Goal: Task Accomplishment & Management: Use online tool/utility

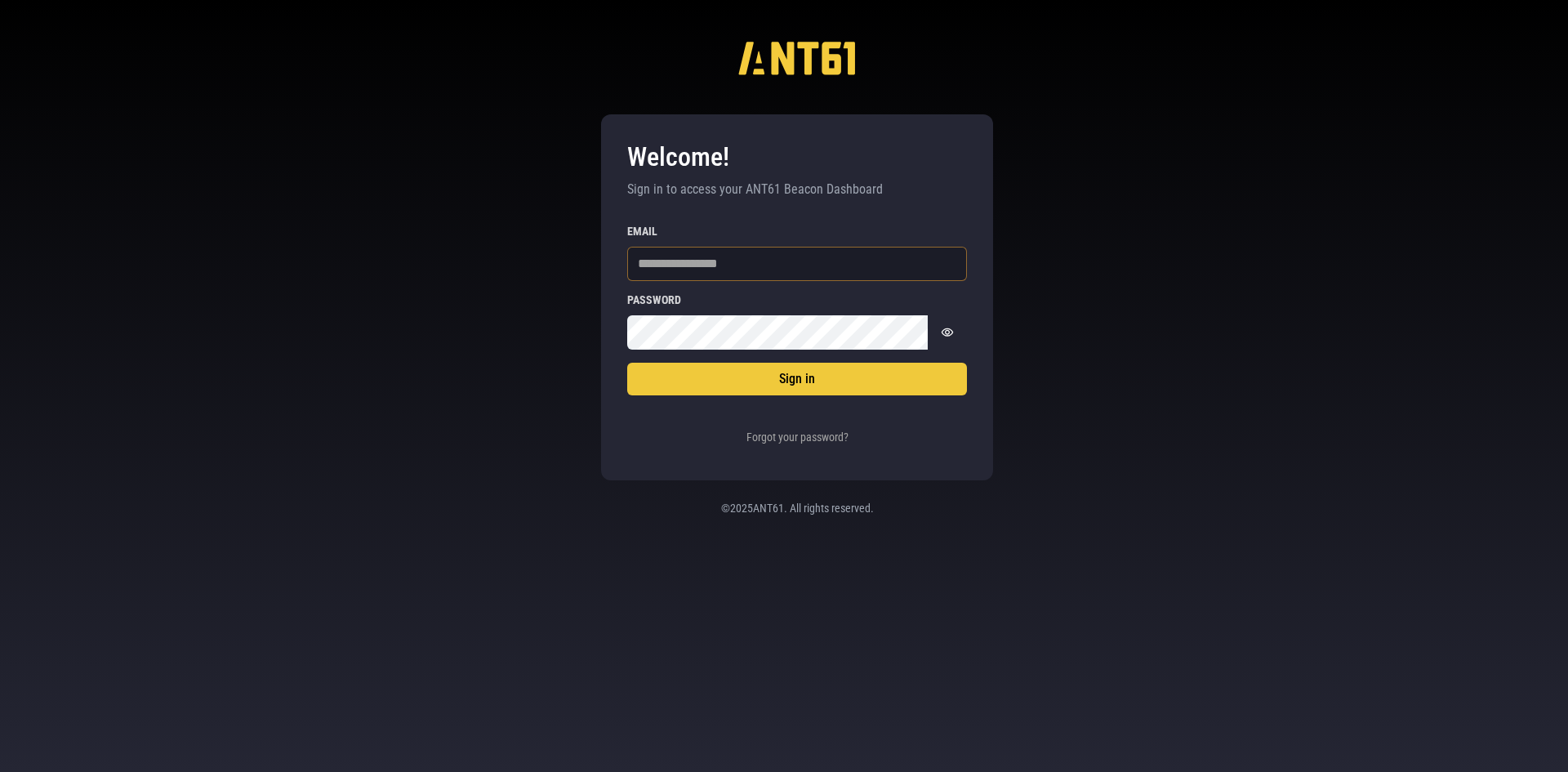
drag, startPoint x: 701, startPoint y: 278, endPoint x: 721, endPoint y: 275, distance: 20.2
click at [701, 278] on input "Email" at bounding box center [797, 264] width 340 height 35
click at [801, 265] on input "Email" at bounding box center [797, 264] width 340 height 35
type input "*"
click at [812, 577] on div "Welcome! Sign in to access your ANT61 Beacon Dashboard Sign in Email Password P…" at bounding box center [784, 386] width 1568 height 772
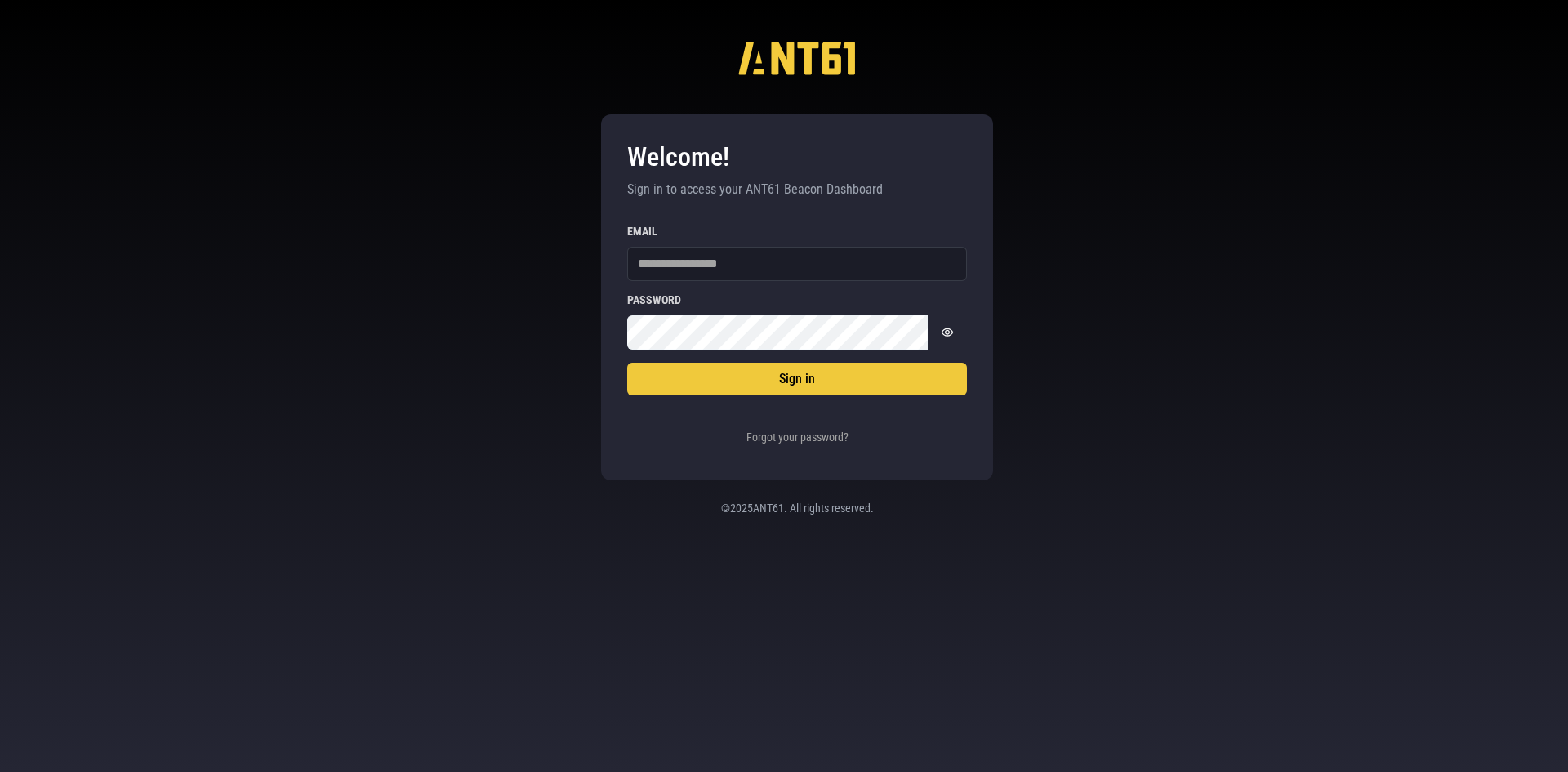
click at [697, 245] on div "Email" at bounding box center [797, 253] width 340 height 56
click at [725, 265] on input "Email" at bounding box center [797, 264] width 340 height 35
paste input "**********"
type input "**********"
click at [660, 359] on div "**********" at bounding box center [797, 340] width 340 height 229
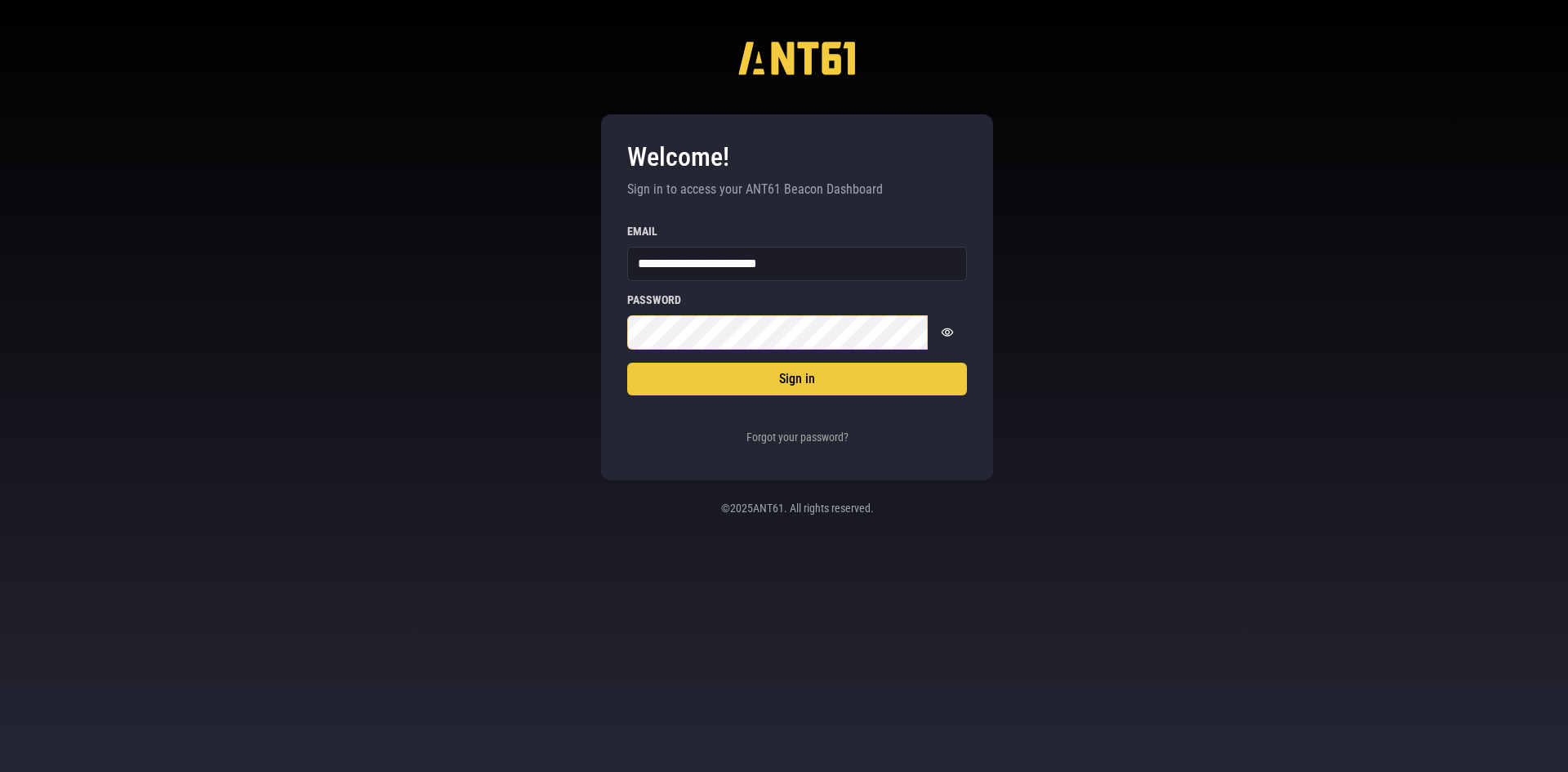
click at [628, 363] on button "Sign in" at bounding box center [797, 379] width 340 height 33
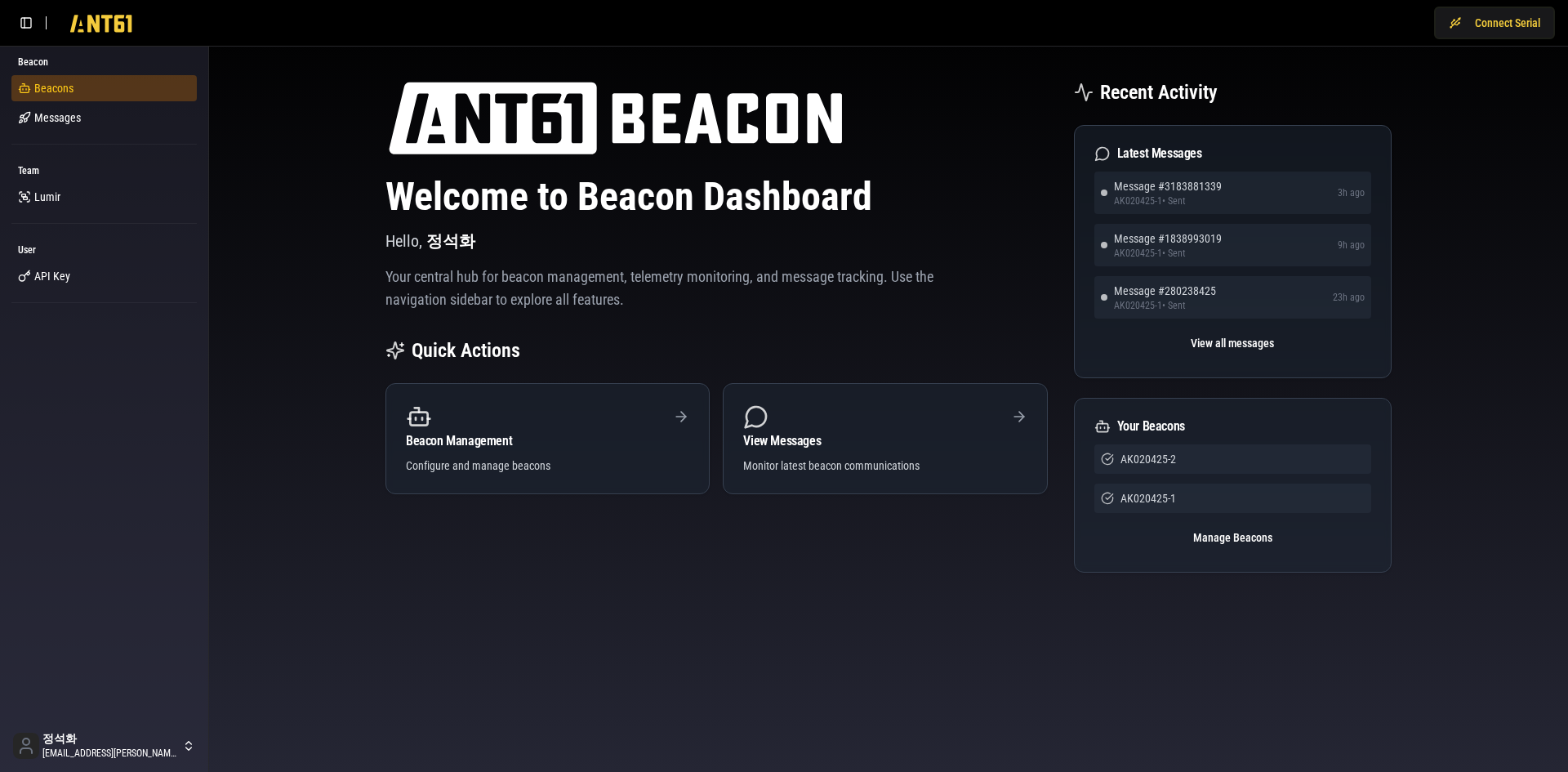
click at [64, 91] on span "Beacons" at bounding box center [54, 87] width 39 height 16
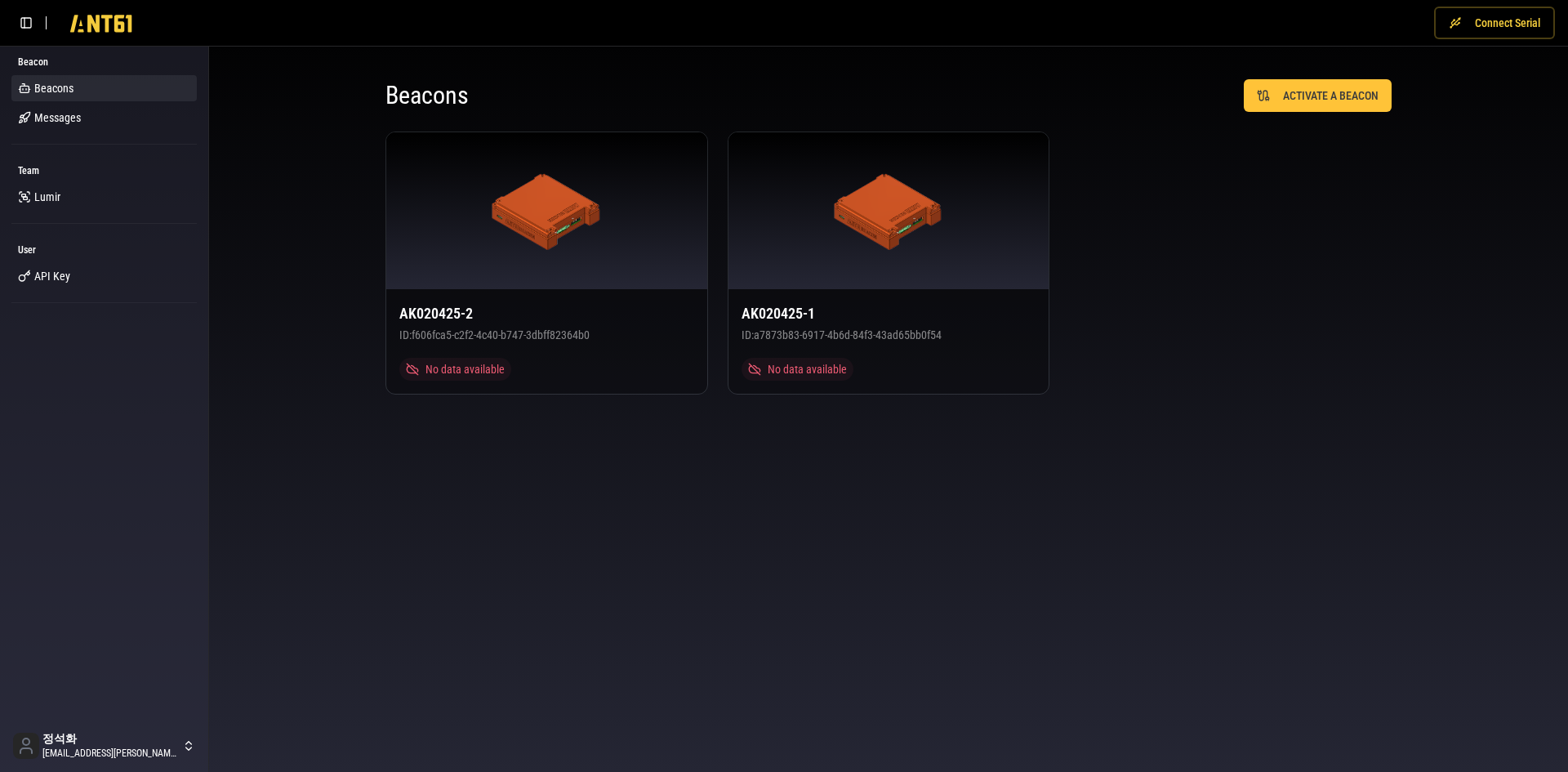
click at [1509, 23] on button "Connect Serial" at bounding box center [1495, 23] width 121 height 33
drag, startPoint x: 1246, startPoint y: 396, endPoint x: 1246, endPoint y: 407, distance: 11.0
click at [1246, 400] on div "Beacons ACTIVATE A BEACON AK020425-2 ID: f606fca5-c2f2-4c40-b747-3dbff82364b0 N…" at bounding box center [889, 236] width 1046 height 354
click at [69, 123] on span "Messages" at bounding box center [58, 117] width 47 height 16
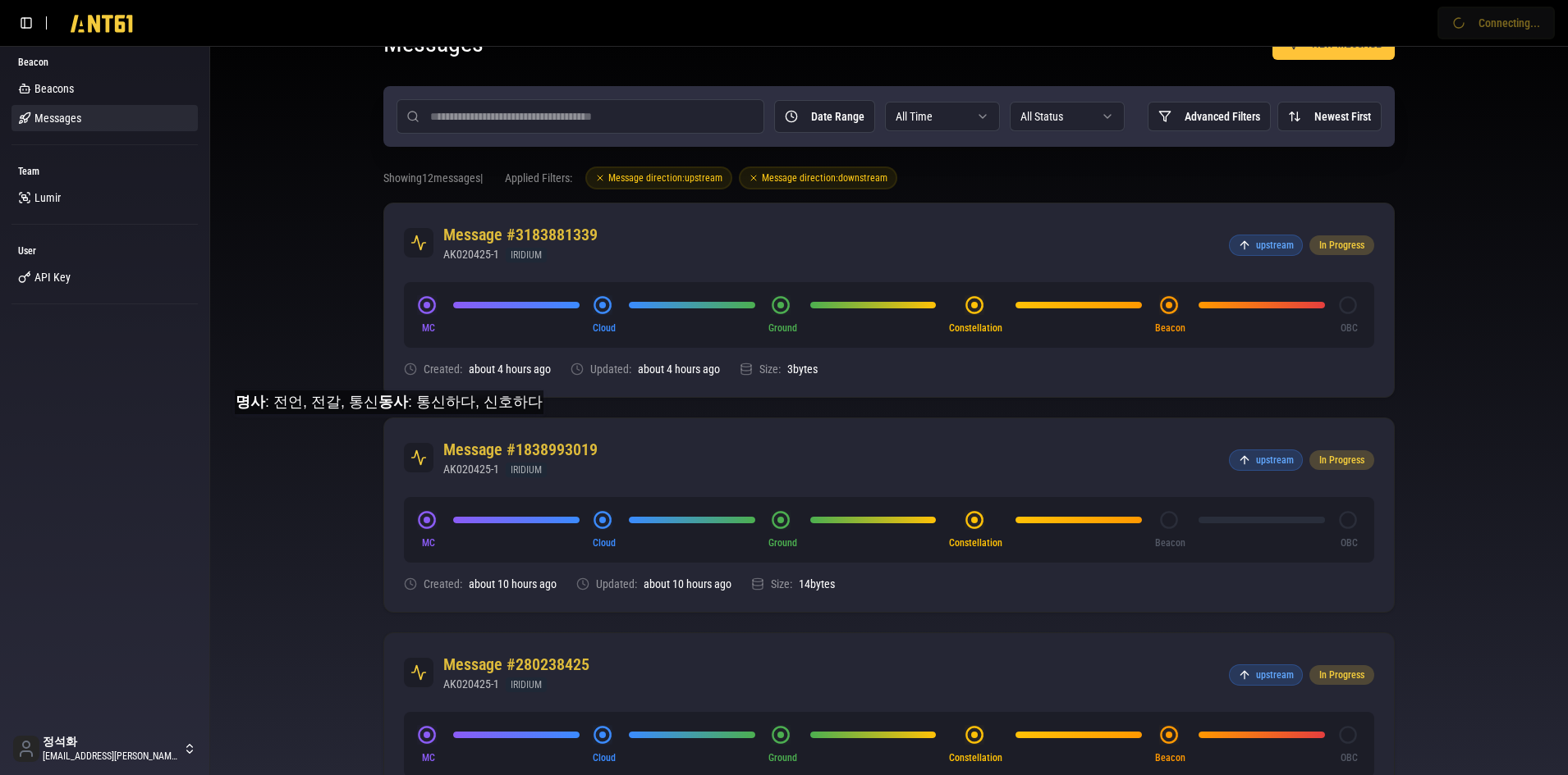
scroll to position [82, 0]
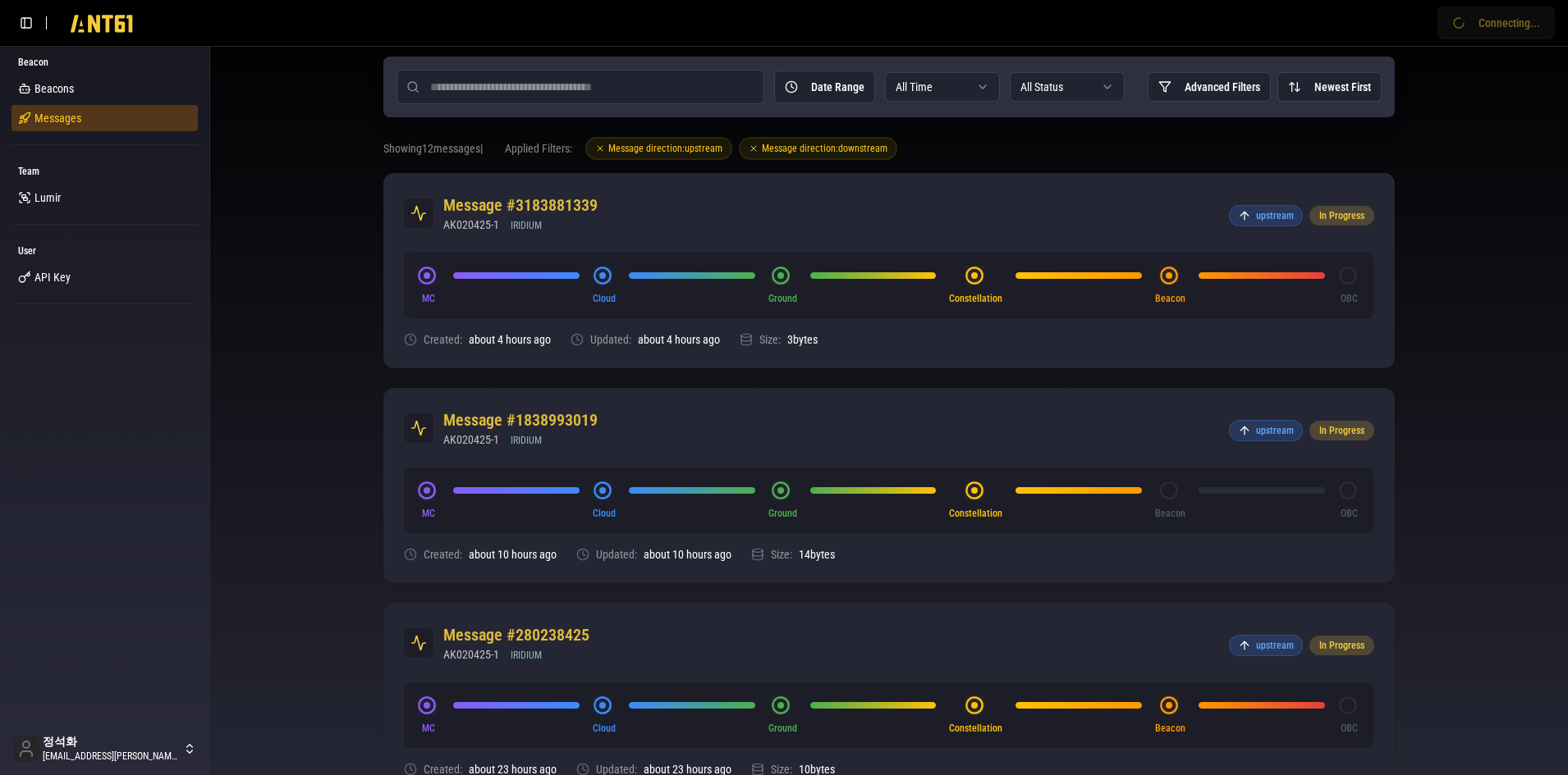
click at [60, 119] on span "Messages" at bounding box center [58, 118] width 47 height 16
click at [46, 281] on span "API Key" at bounding box center [52, 277] width 36 height 16
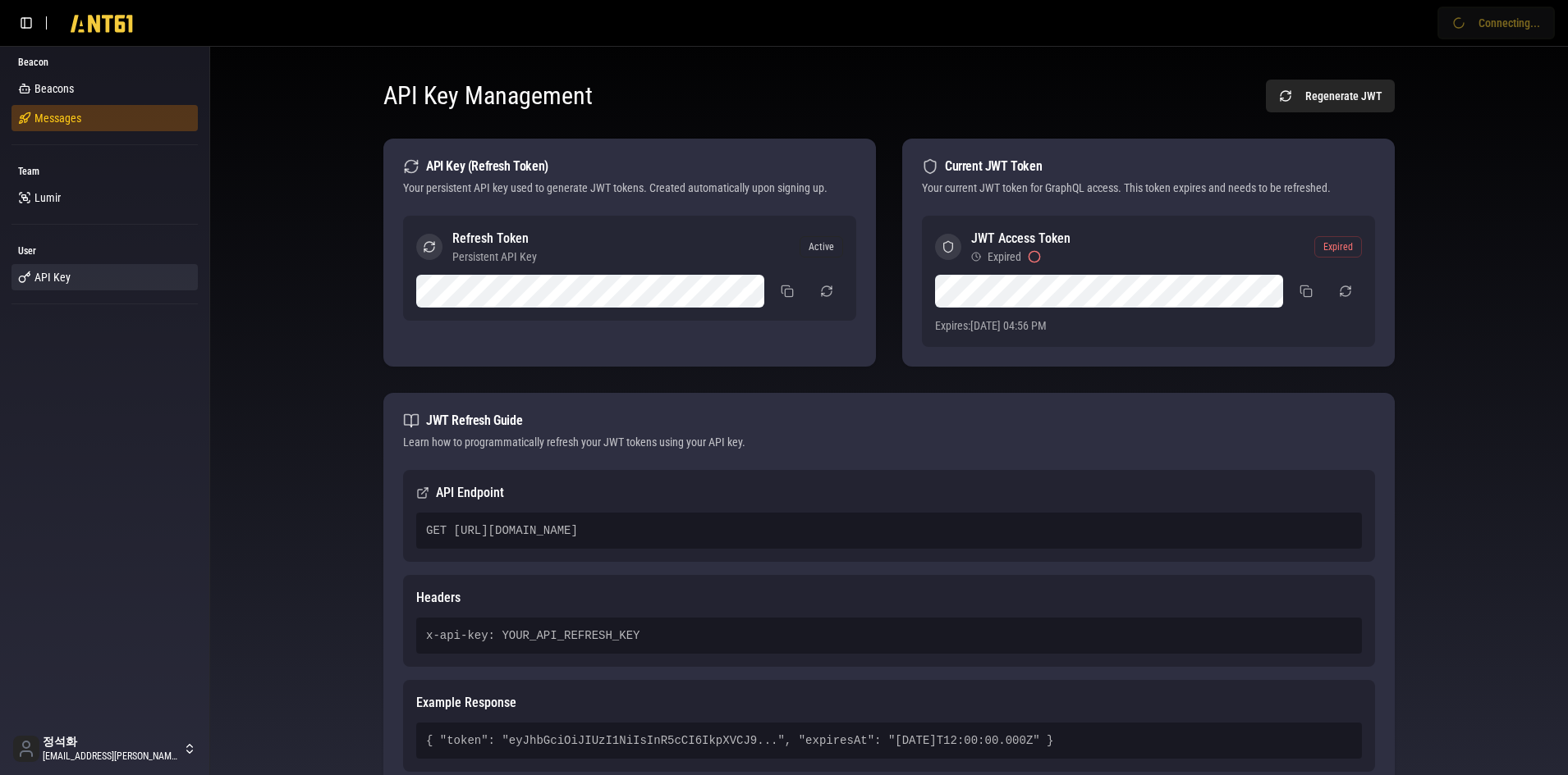
click at [47, 124] on span "Messages" at bounding box center [58, 118] width 47 height 16
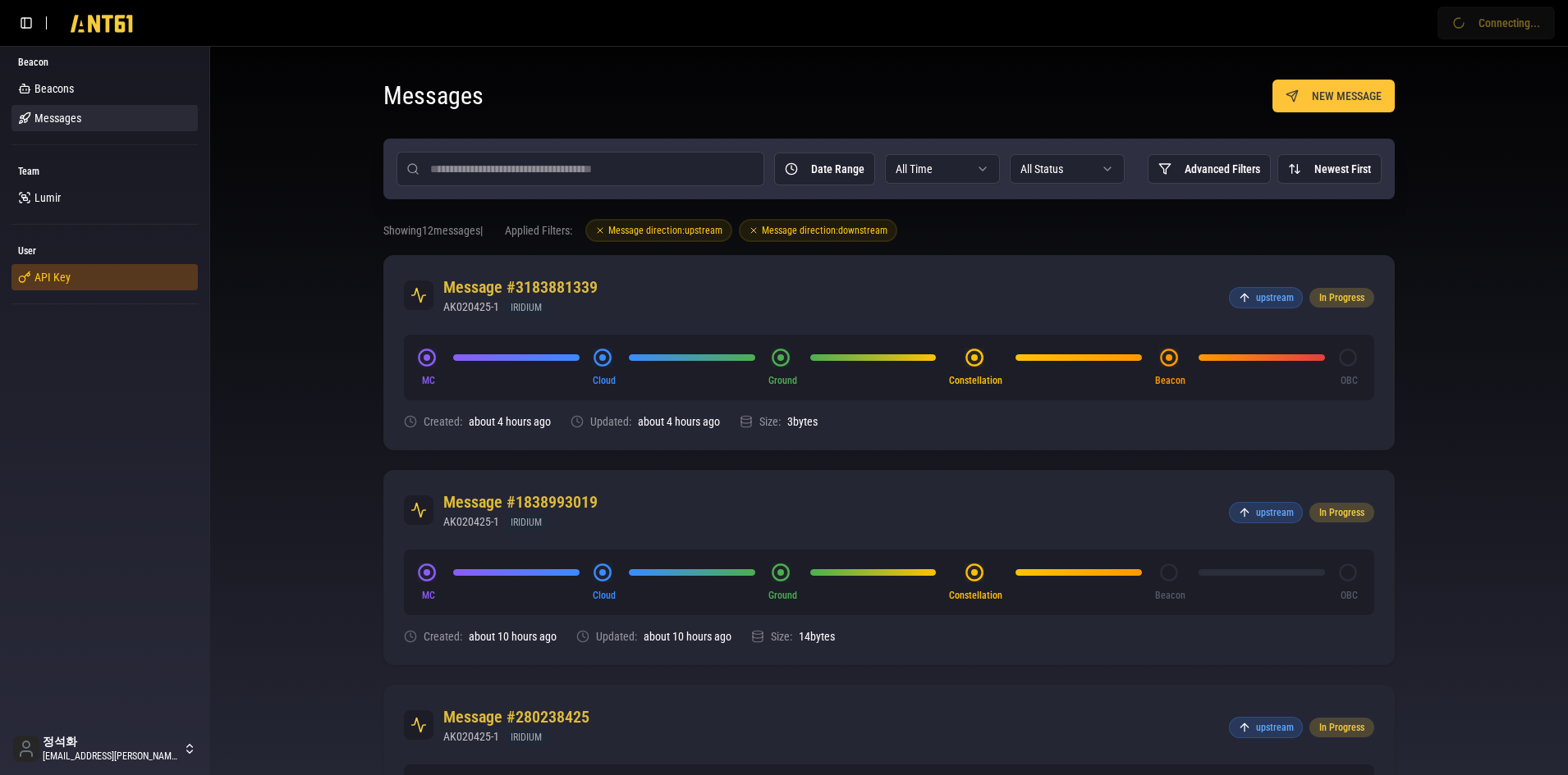
click at [106, 284] on link "API Key" at bounding box center [104, 277] width 186 height 26
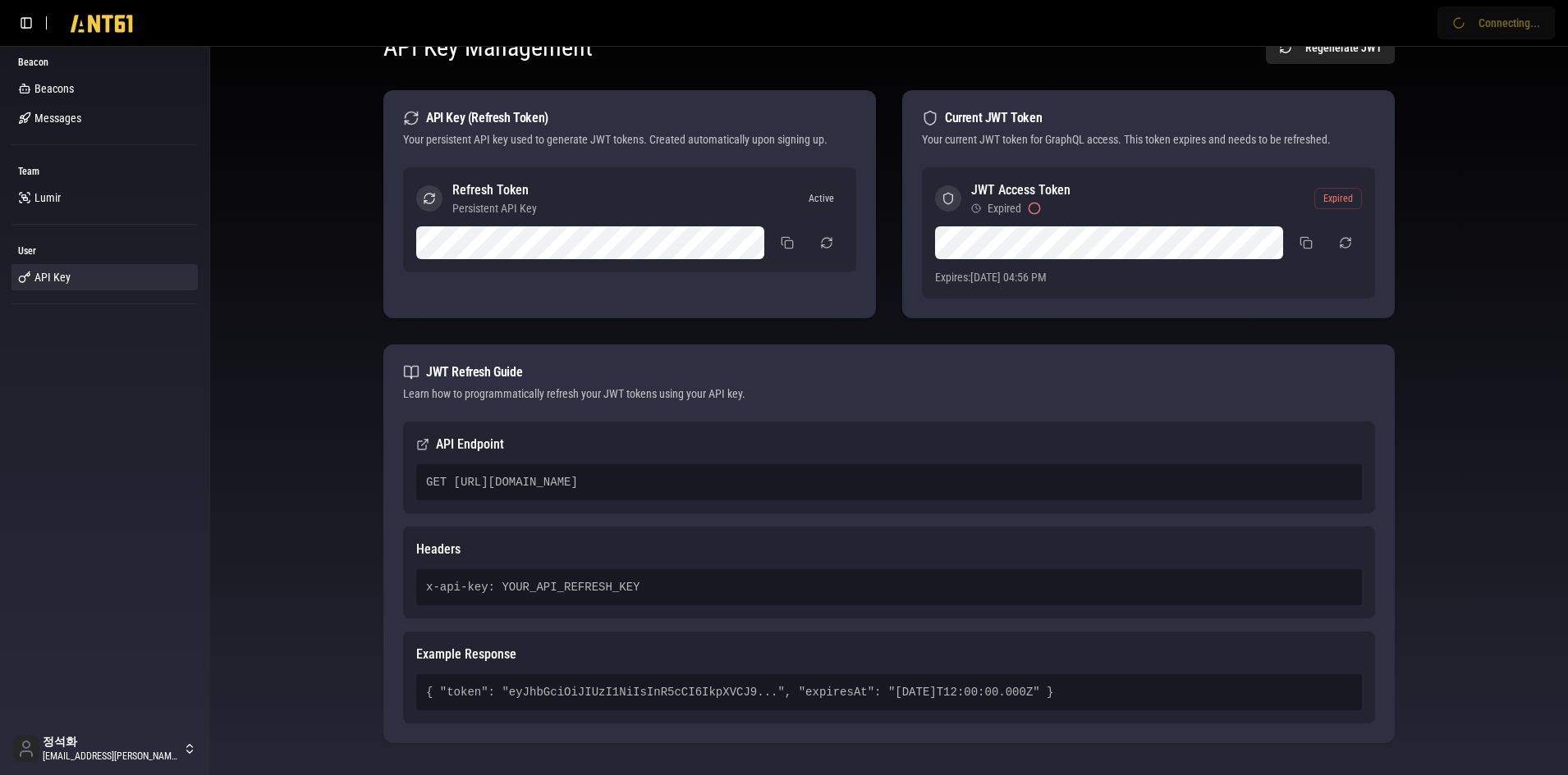
scroll to position [75, 0]
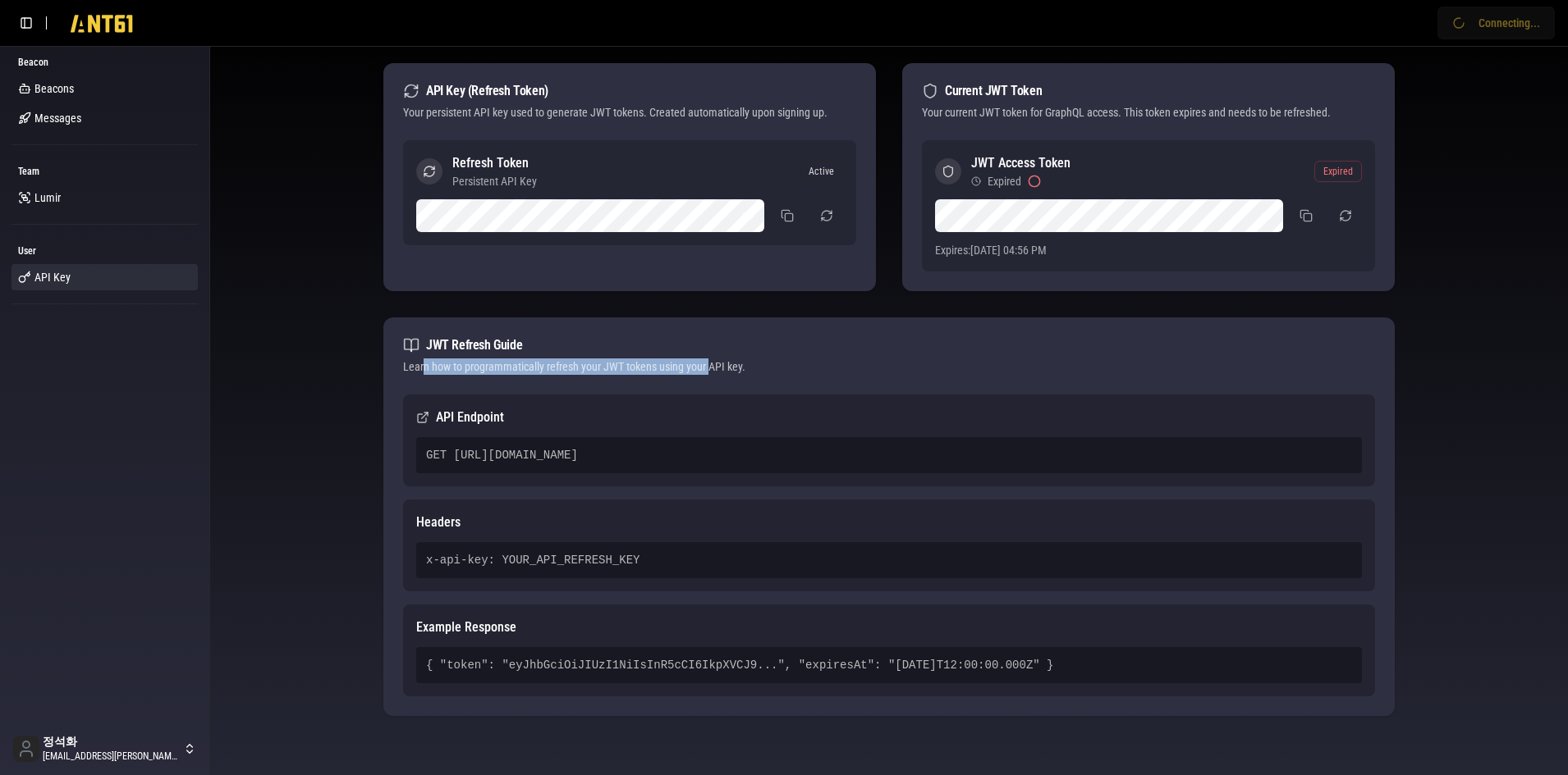
drag, startPoint x: 424, startPoint y: 360, endPoint x: 731, endPoint y: 373, distance: 307.3
click at [709, 372] on div "Learn how to programmatically refresh your JWT tokens using your API key." at bounding box center [889, 366] width 972 height 16
click at [780, 372] on div "Learn how to programmatically refresh your JWT tokens using your API key." at bounding box center [889, 366] width 972 height 16
drag, startPoint x: 749, startPoint y: 372, endPoint x: 484, endPoint y: 372, distance: 265.0
click at [472, 366] on div "Learn how to programmatically refresh your JWT tokens using your API key." at bounding box center [889, 366] width 972 height 16
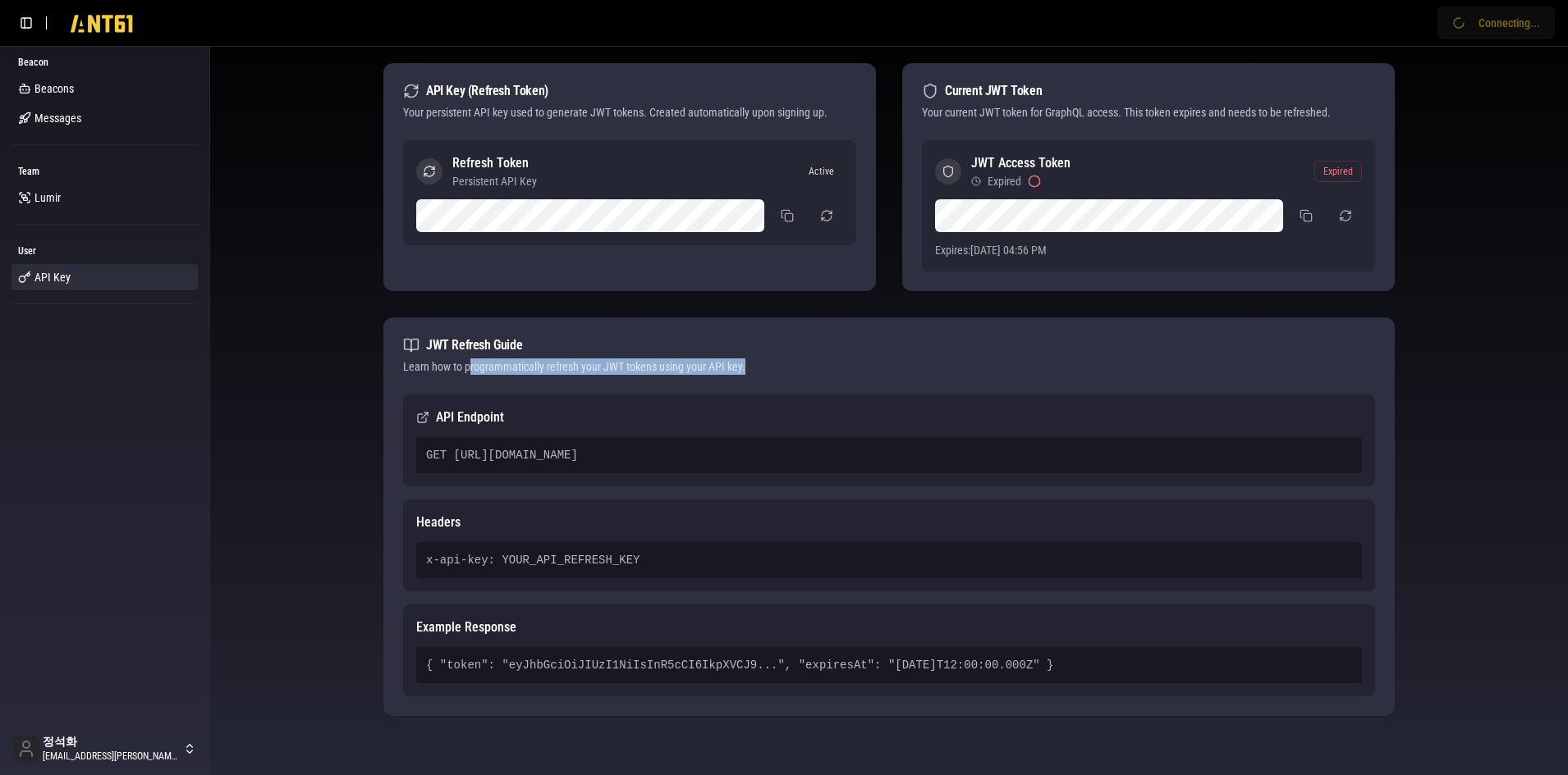
click at [739, 382] on div "JWT Refresh Guide Learn how to programmatically refresh your JWT tokens using y…" at bounding box center [889, 356] width 1012 height 77
click at [107, 21] on icon at bounding box center [101, 27] width 62 height 26
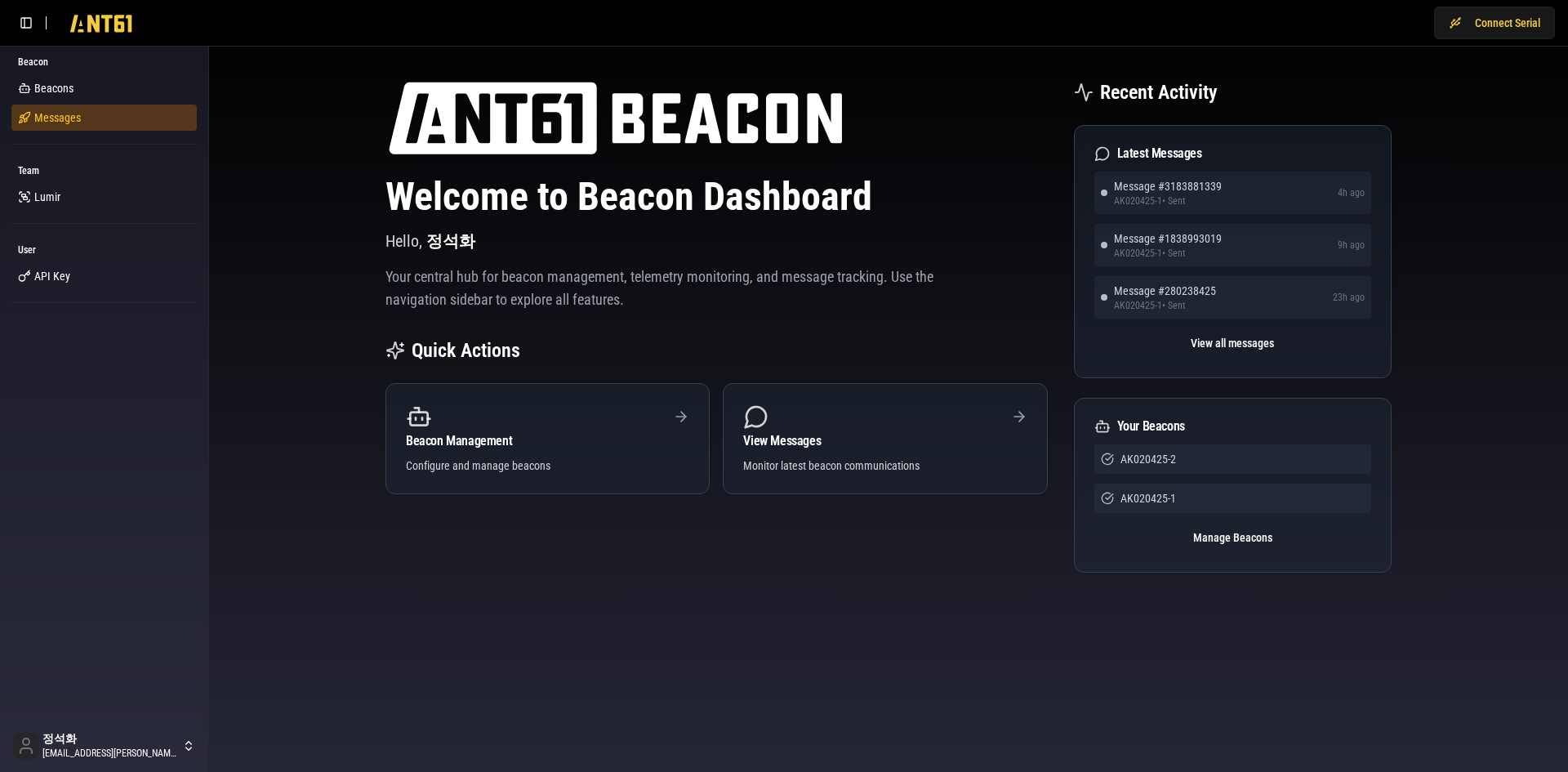
click at [61, 111] on span "Messages" at bounding box center [58, 117] width 47 height 16
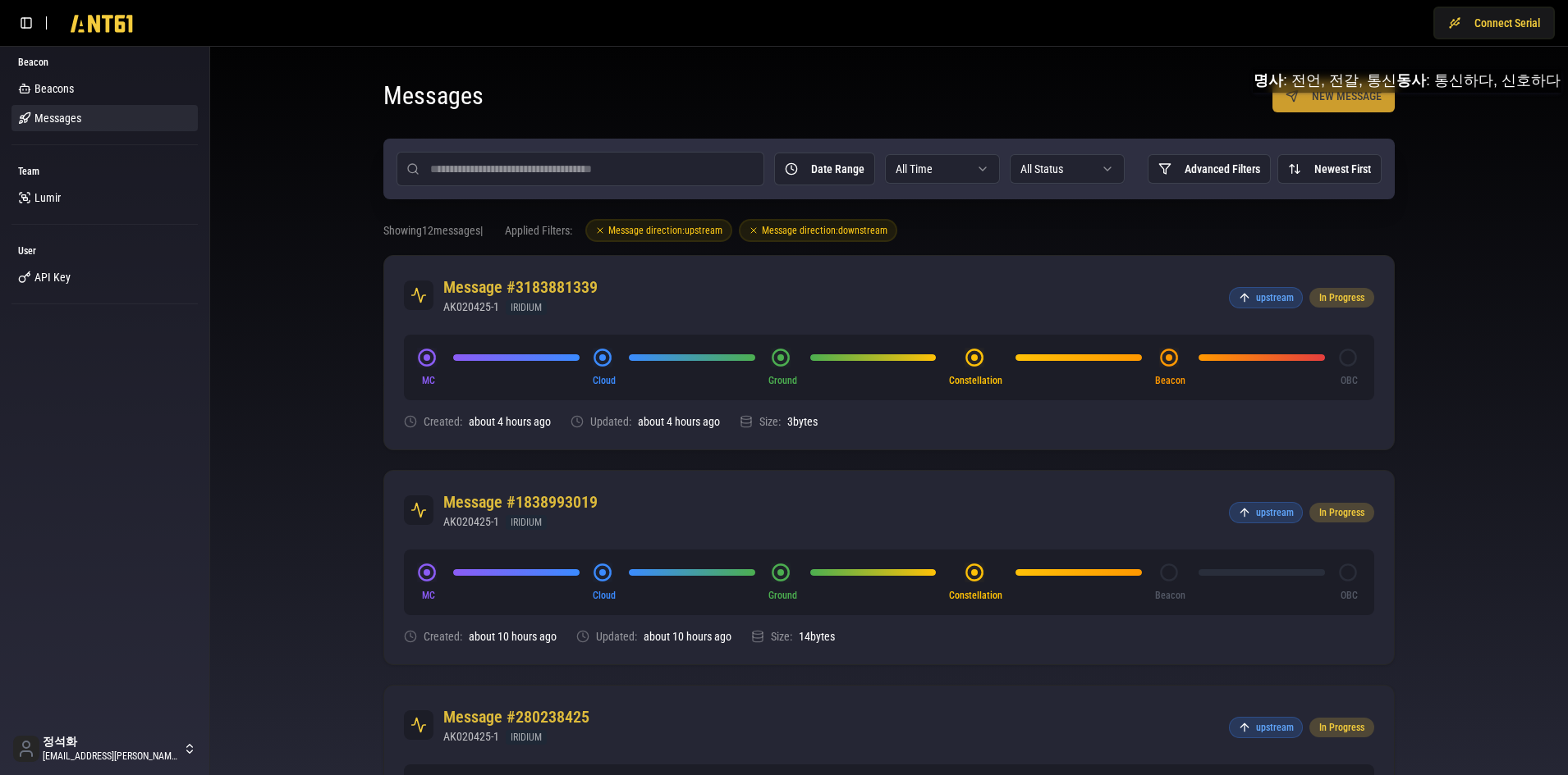
click at [1337, 109] on button "NEW MESSAGE" at bounding box center [1333, 96] width 122 height 33
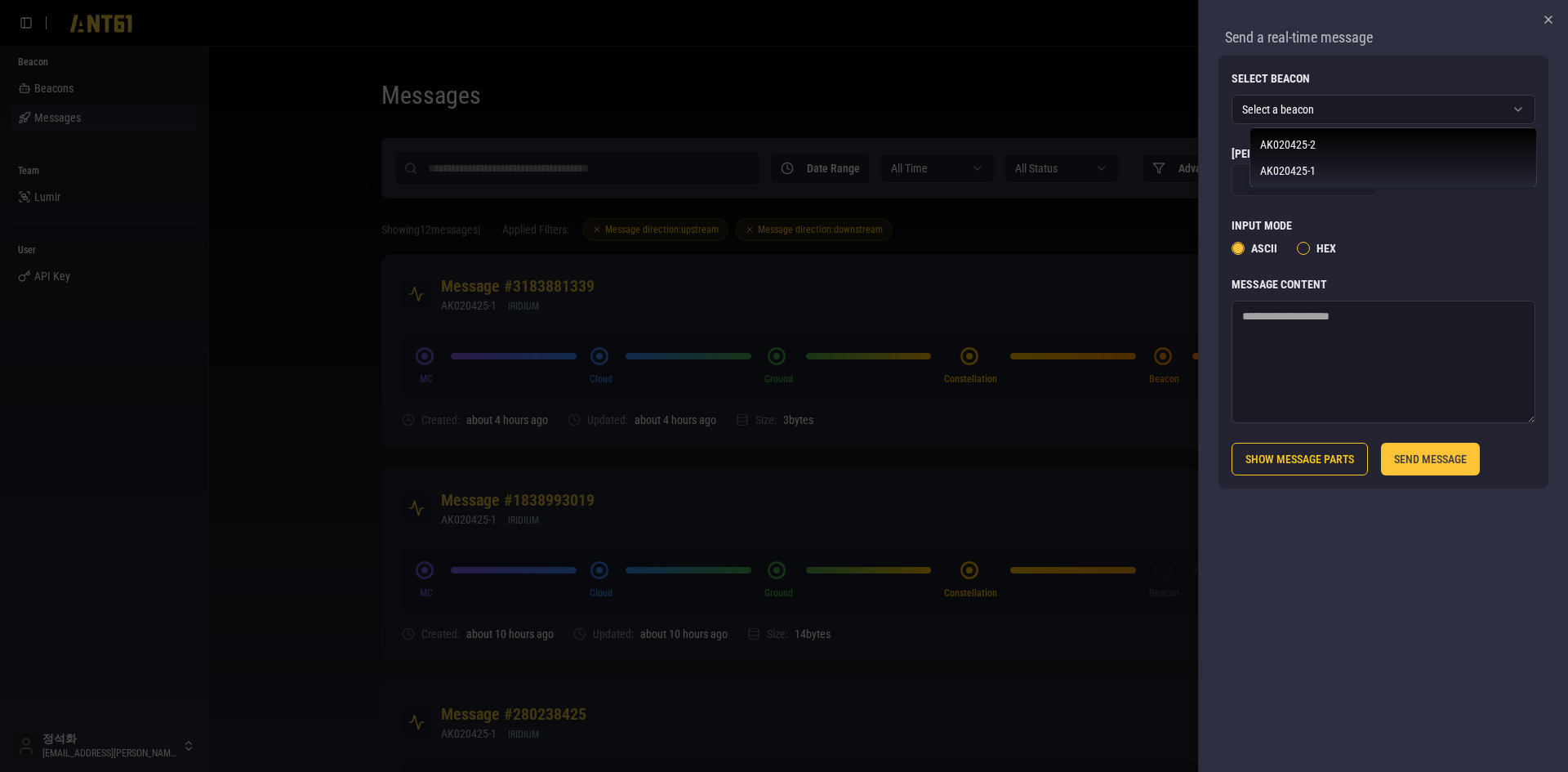
click at [1331, 332] on textarea "Message Content" at bounding box center [1384, 362] width 304 height 123
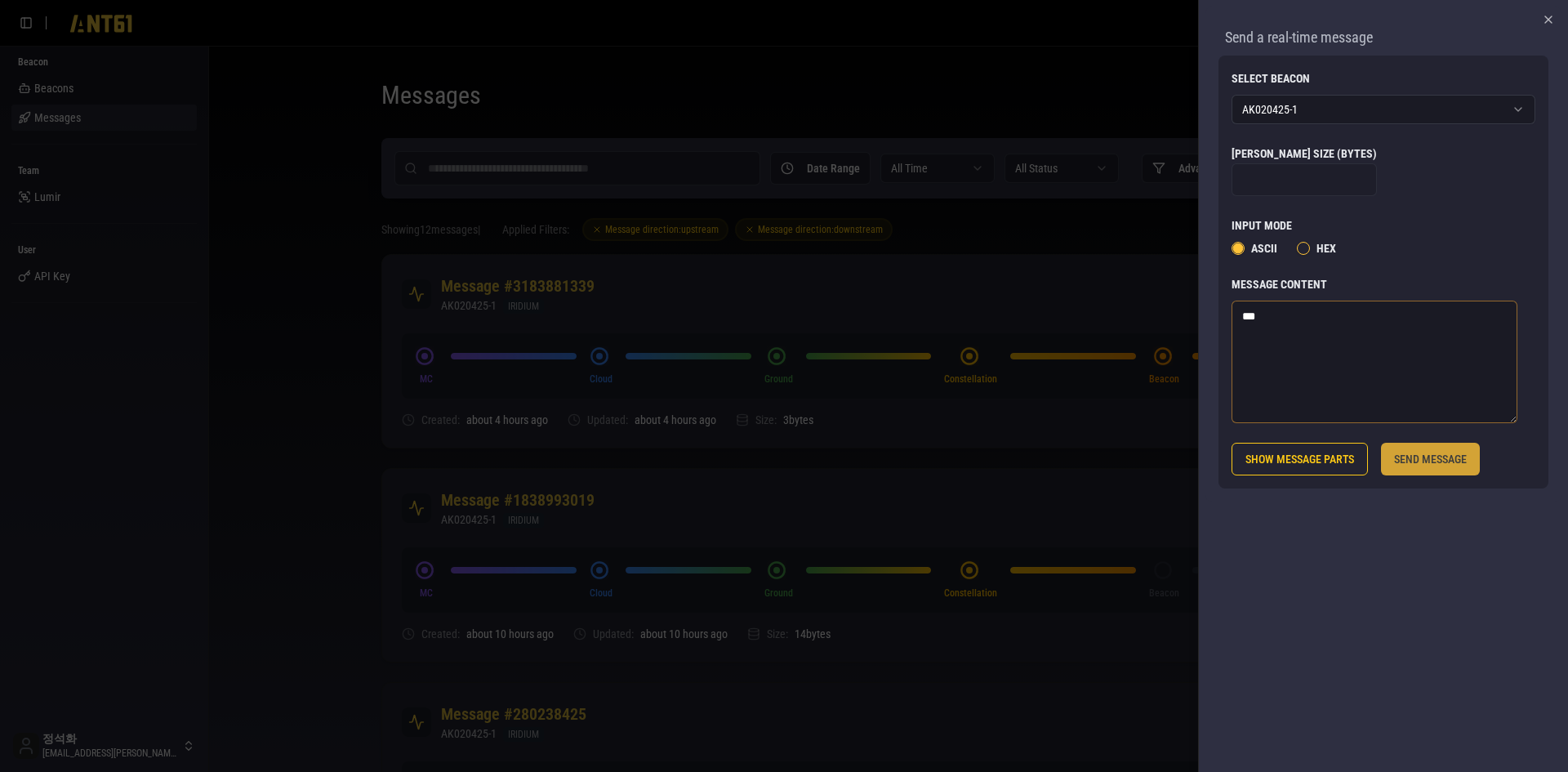
type textarea "***"
click at [1480, 456] on button "SEND MESSAGE" at bounding box center [1430, 459] width 99 height 33
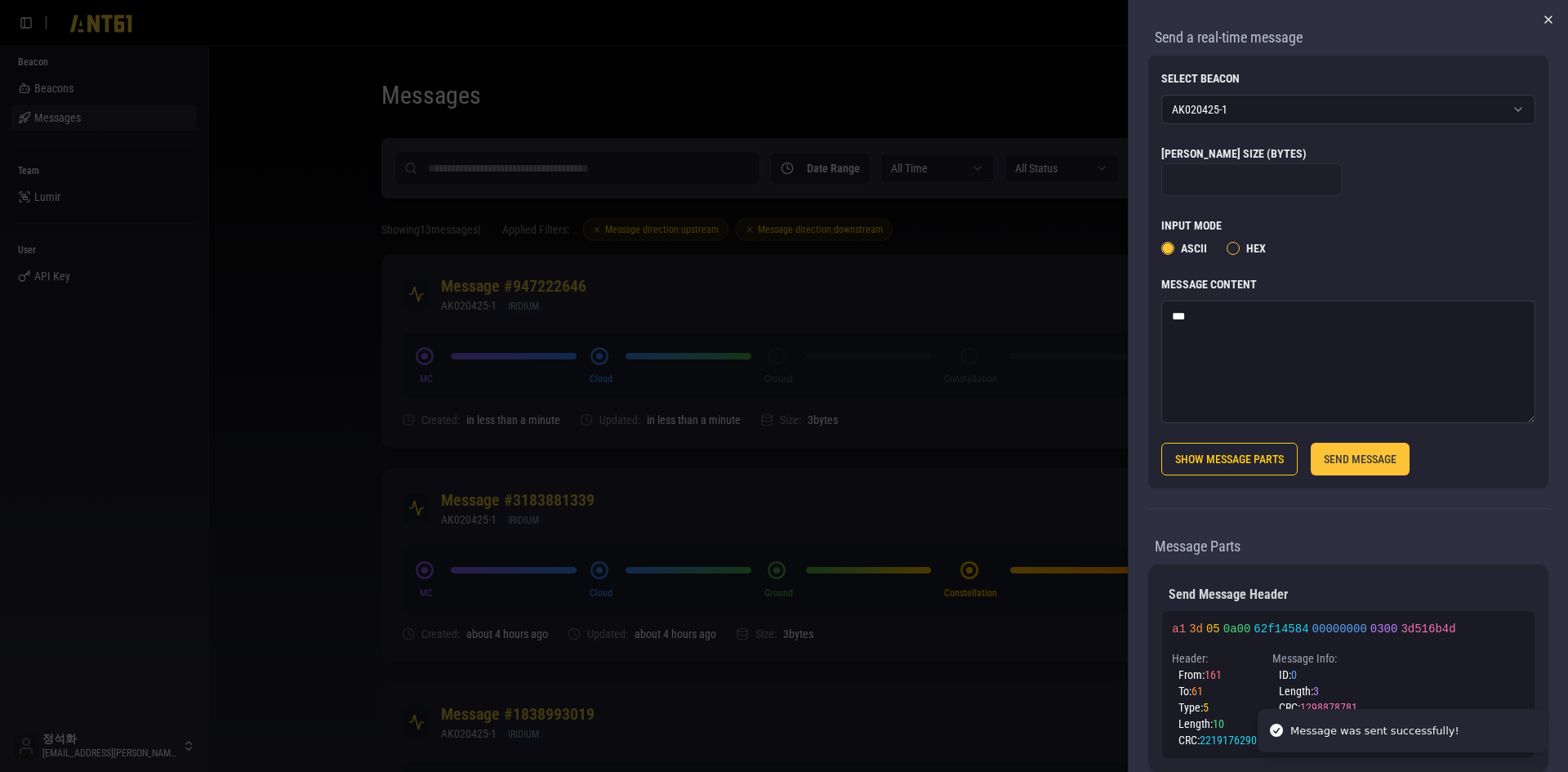
click at [1542, 24] on icon "button" at bounding box center [1549, 20] width 13 height 13
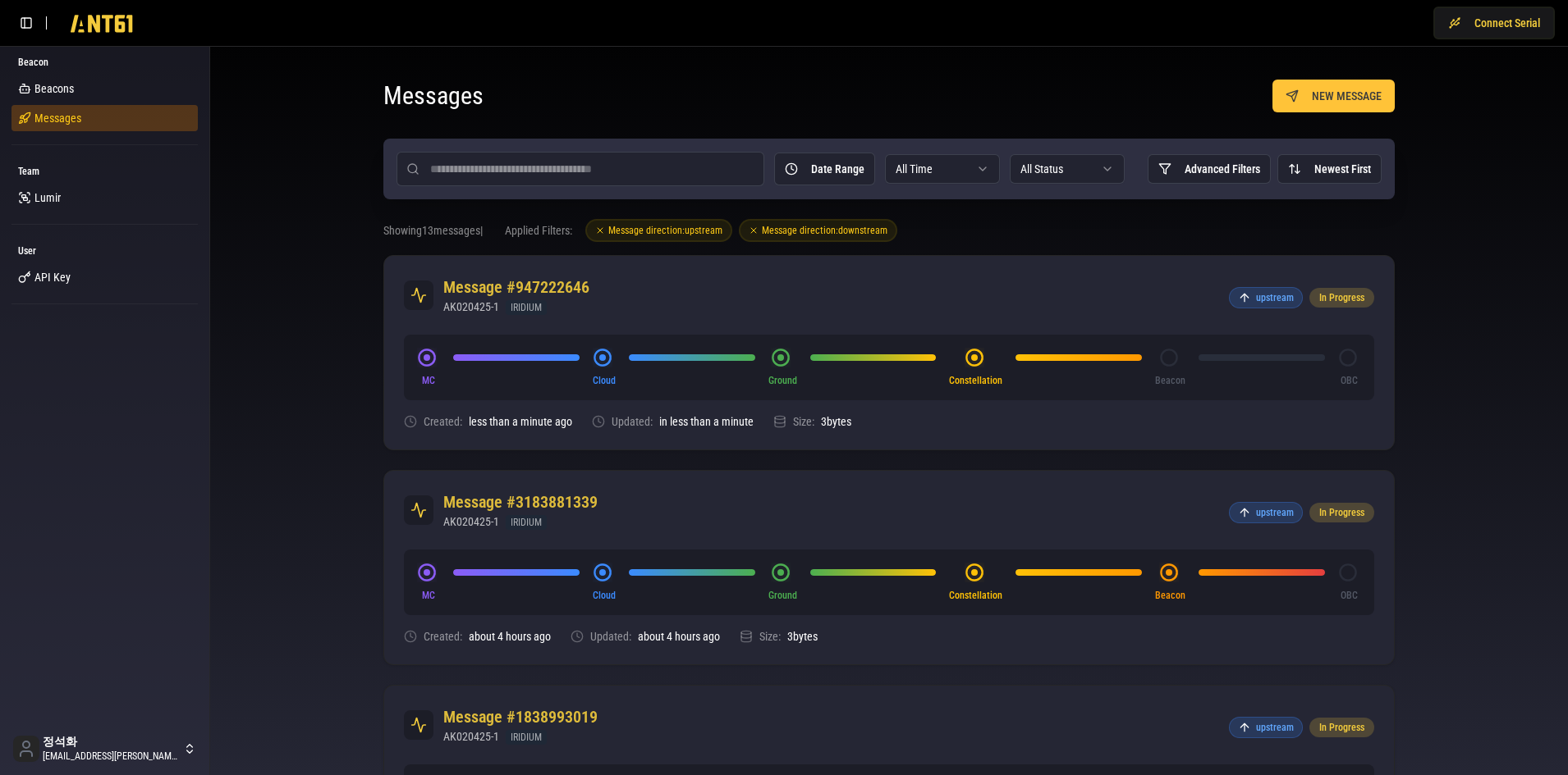
click at [41, 119] on span "Messages" at bounding box center [58, 118] width 47 height 16
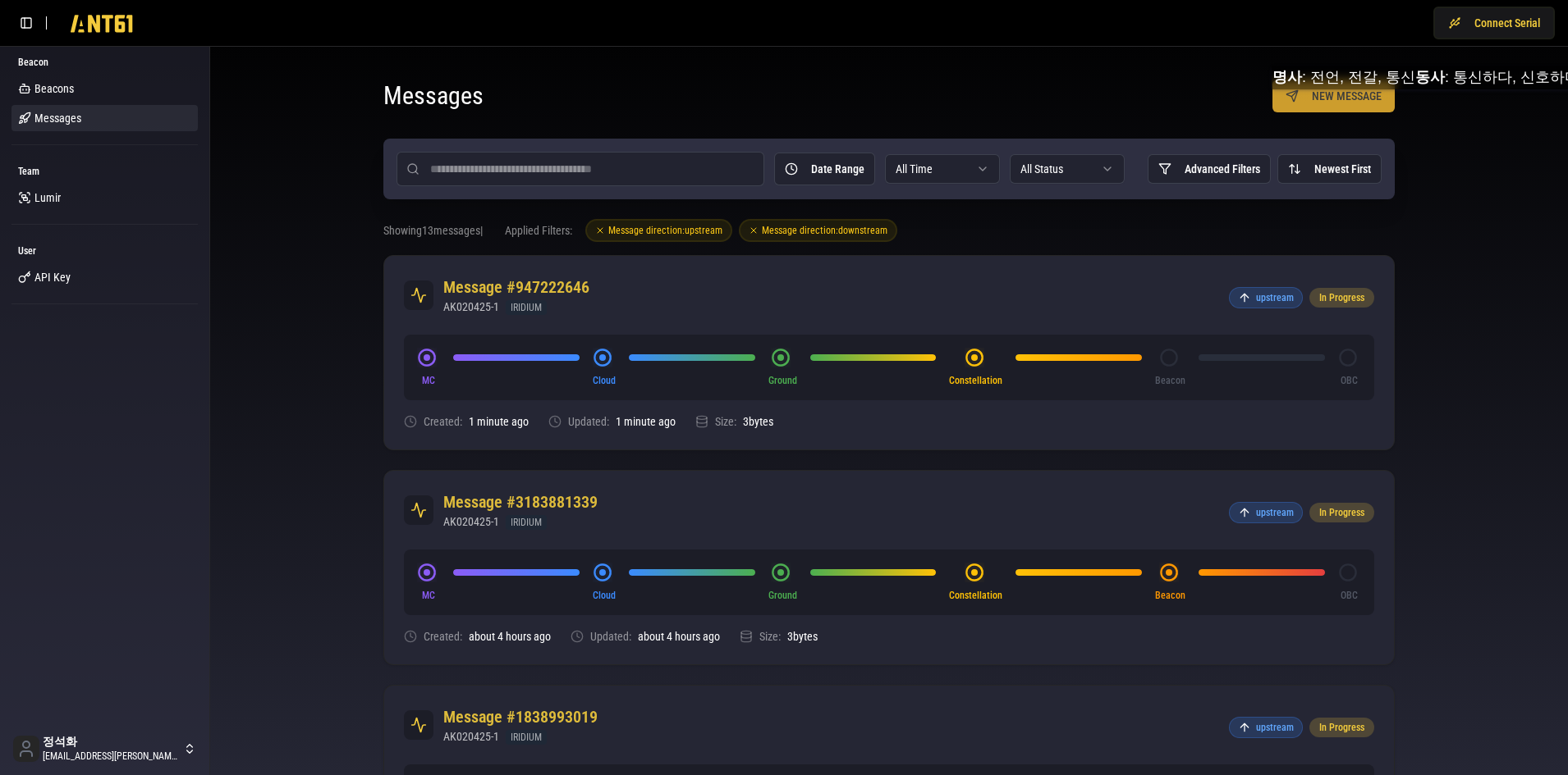
click at [1355, 104] on button "NEW MESSAGE" at bounding box center [1333, 96] width 122 height 33
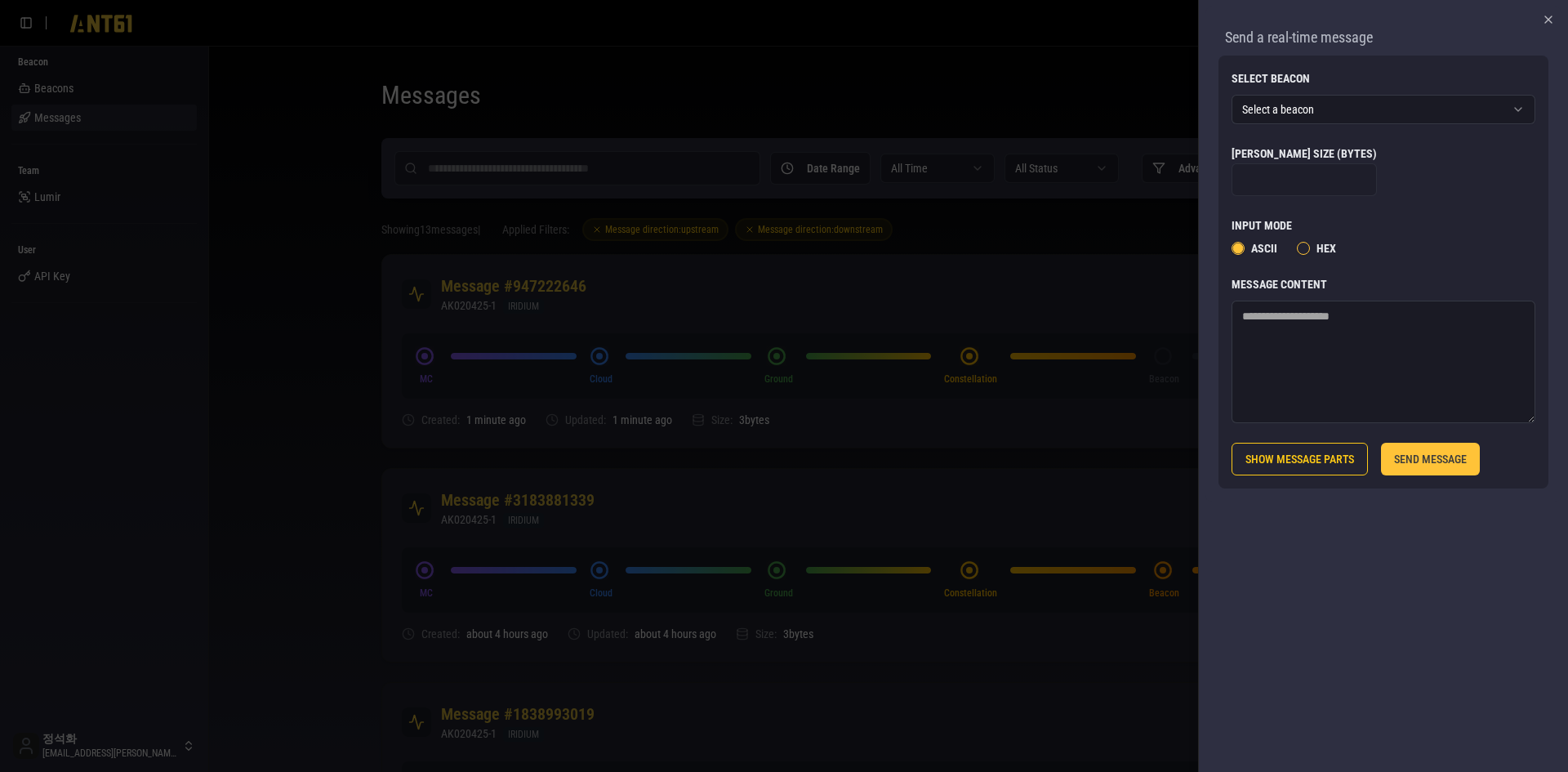
click at [1338, 350] on textarea "Message Content" at bounding box center [1384, 362] width 304 height 123
type textarea "****"
click at [1476, 463] on button "SEND MESSAGE" at bounding box center [1430, 459] width 99 height 33
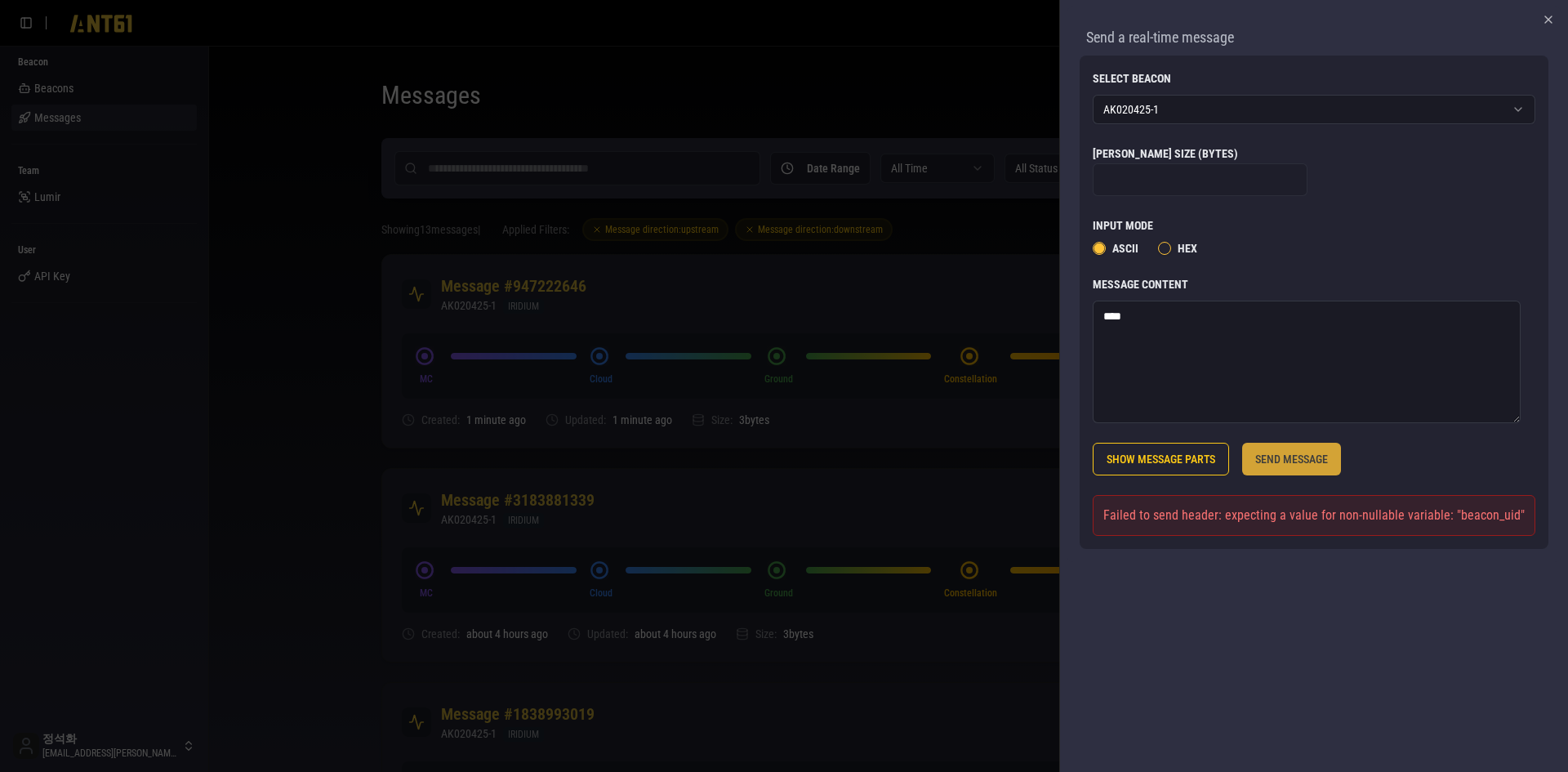
click at [1310, 459] on button "SEND MESSAGE" at bounding box center [1292, 459] width 99 height 33
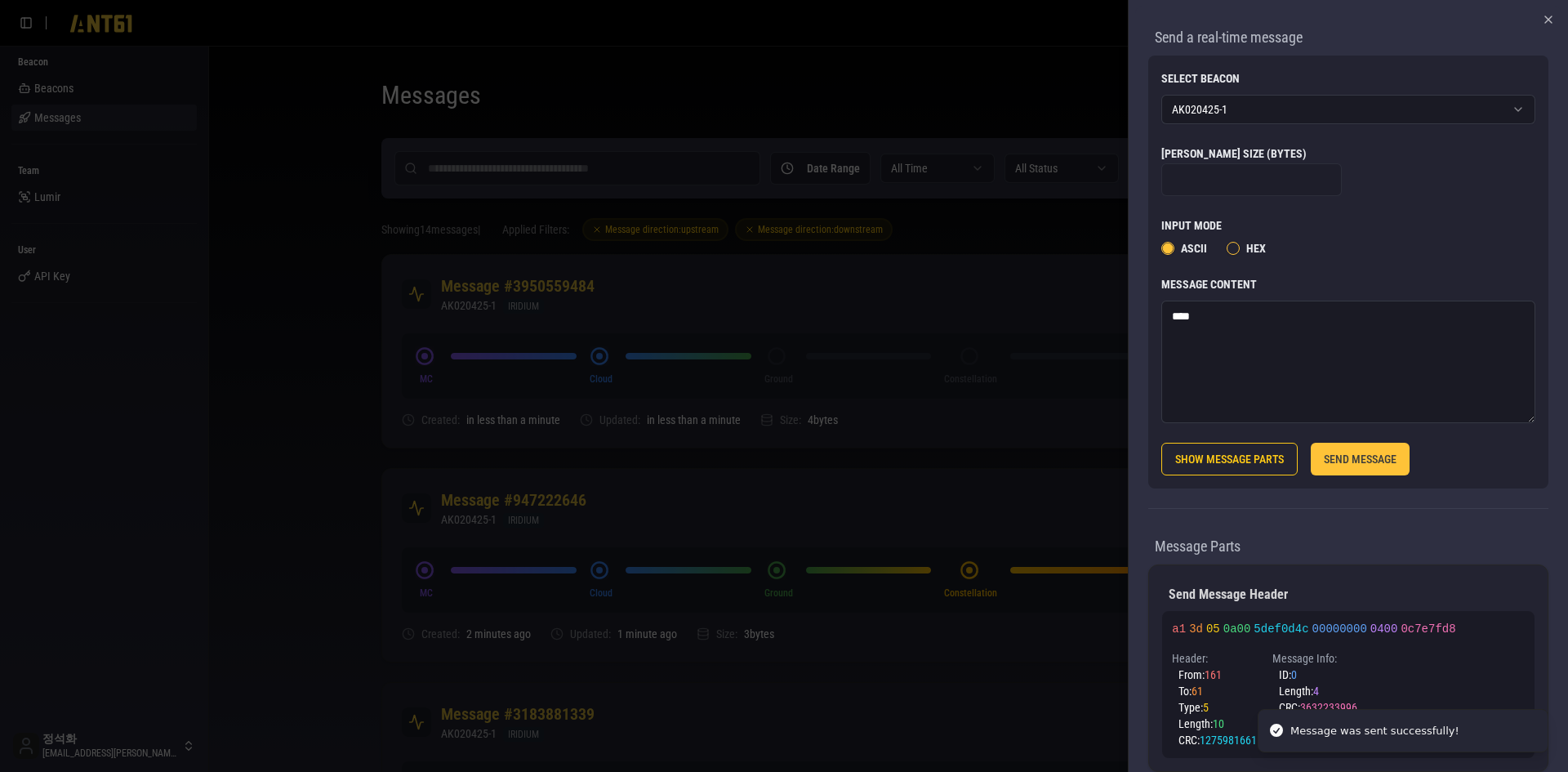
click at [342, 291] on div at bounding box center [784, 386] width 1568 height 772
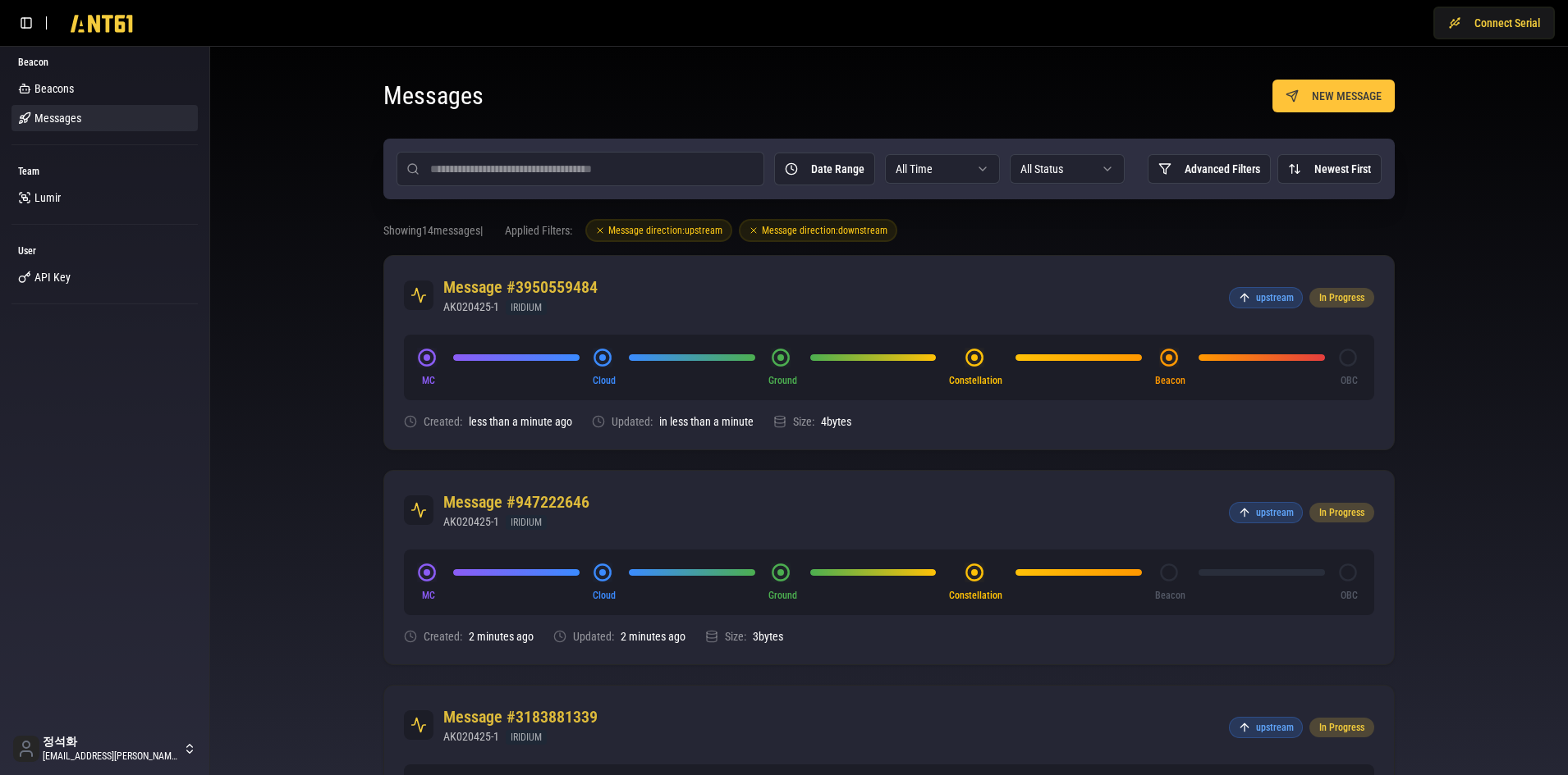
click at [1329, 105] on button "NEW MESSAGE" at bounding box center [1333, 96] width 122 height 33
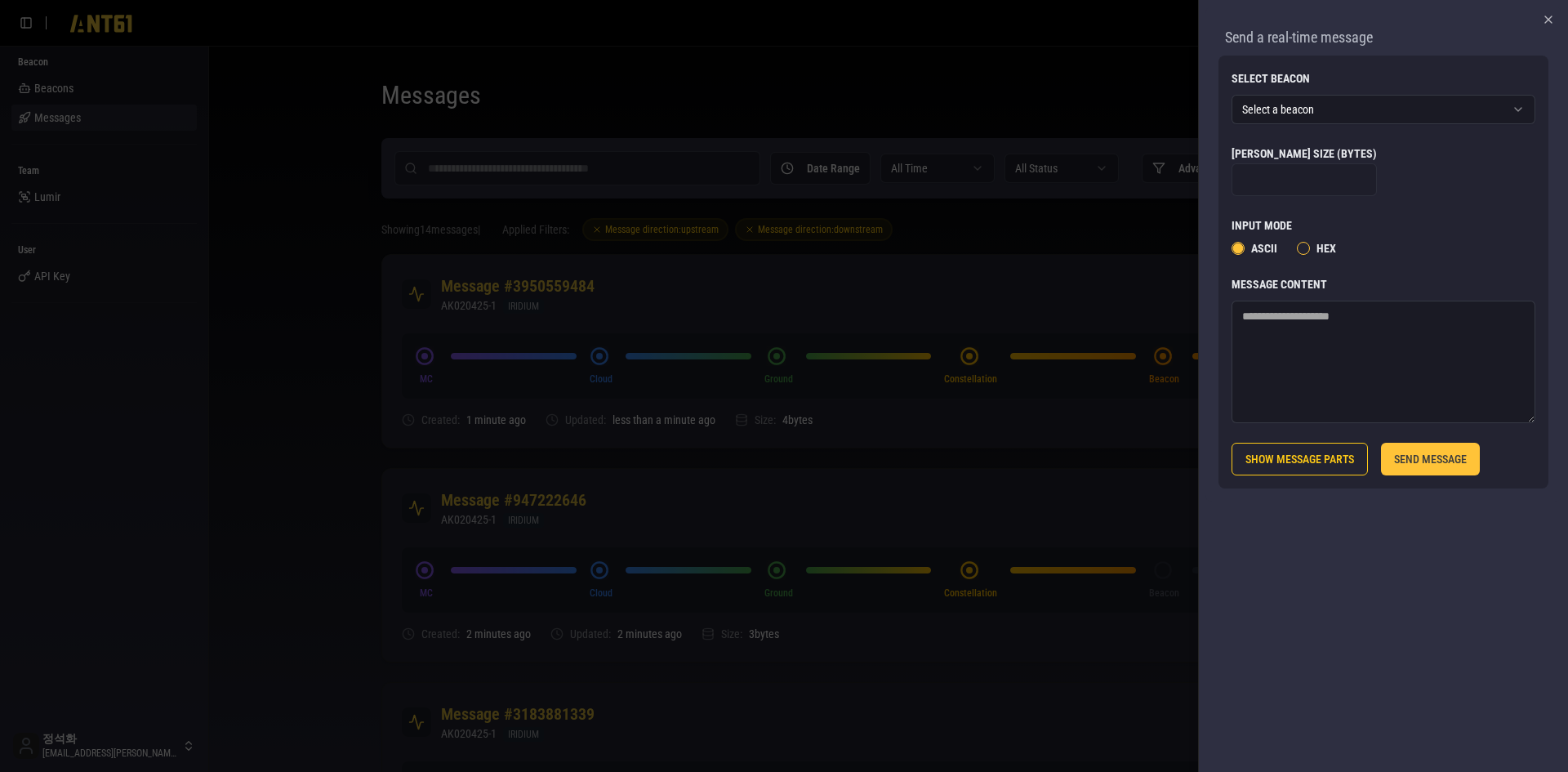
click at [1361, 366] on textarea "Message Content" at bounding box center [1384, 362] width 304 height 123
click at [1367, 354] on textarea "Message Content" at bounding box center [1384, 362] width 304 height 123
type textarea "****"
click at [1444, 462] on button "SEND MESSAGE" at bounding box center [1430, 459] width 99 height 33
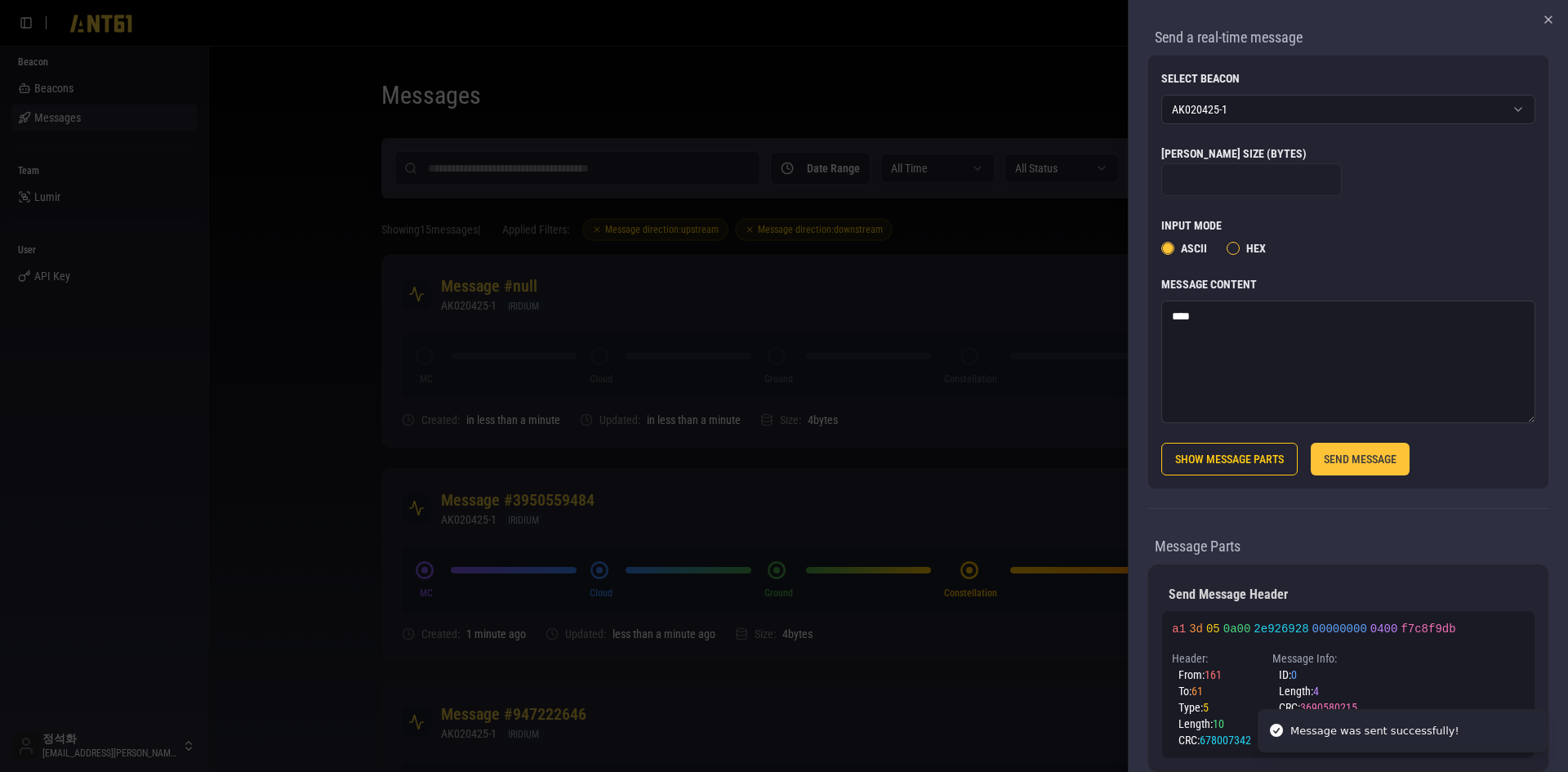
click at [1024, 52] on div at bounding box center [784, 386] width 1568 height 772
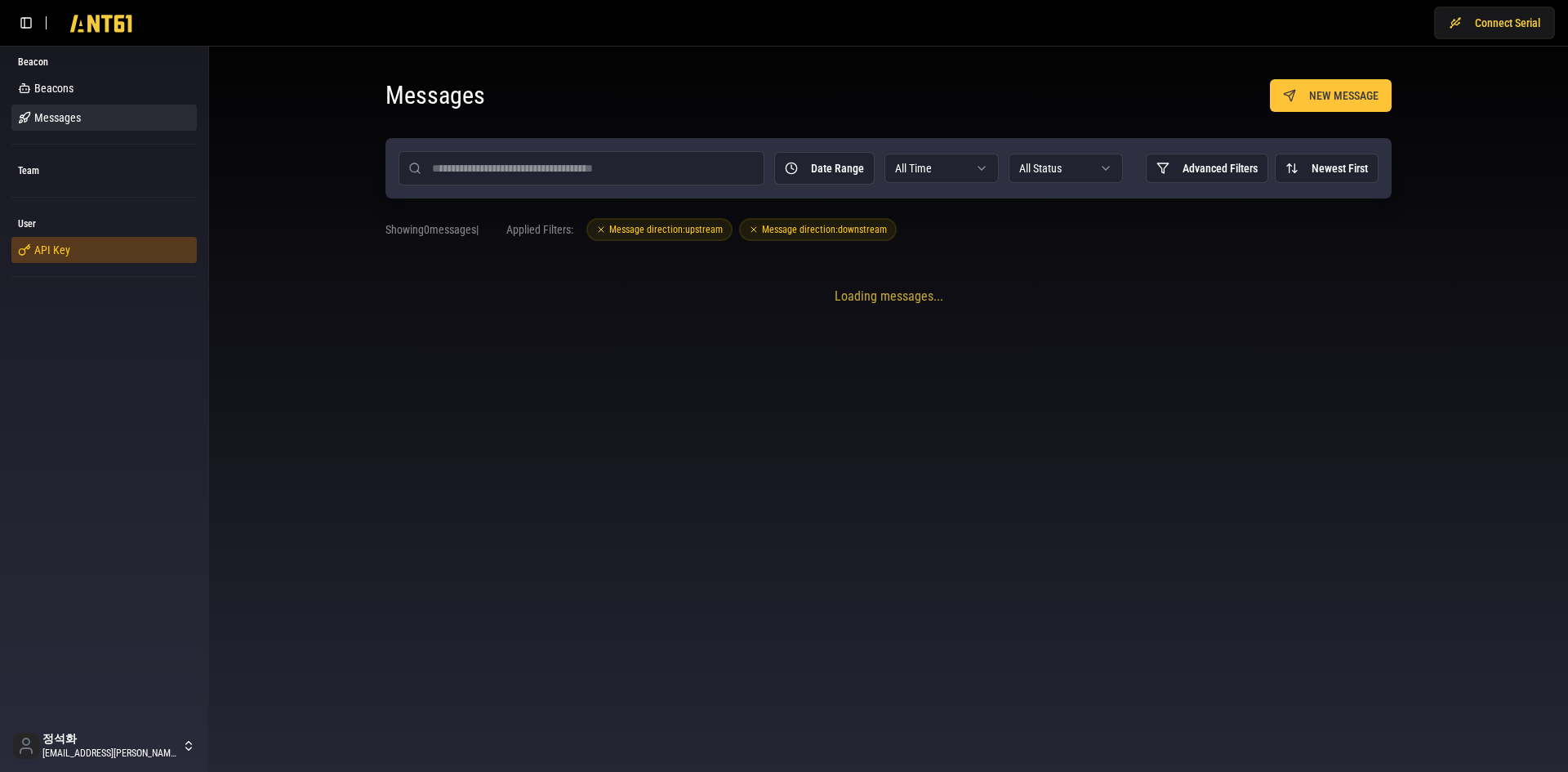
click at [67, 242] on span "API Key" at bounding box center [52, 250] width 36 height 16
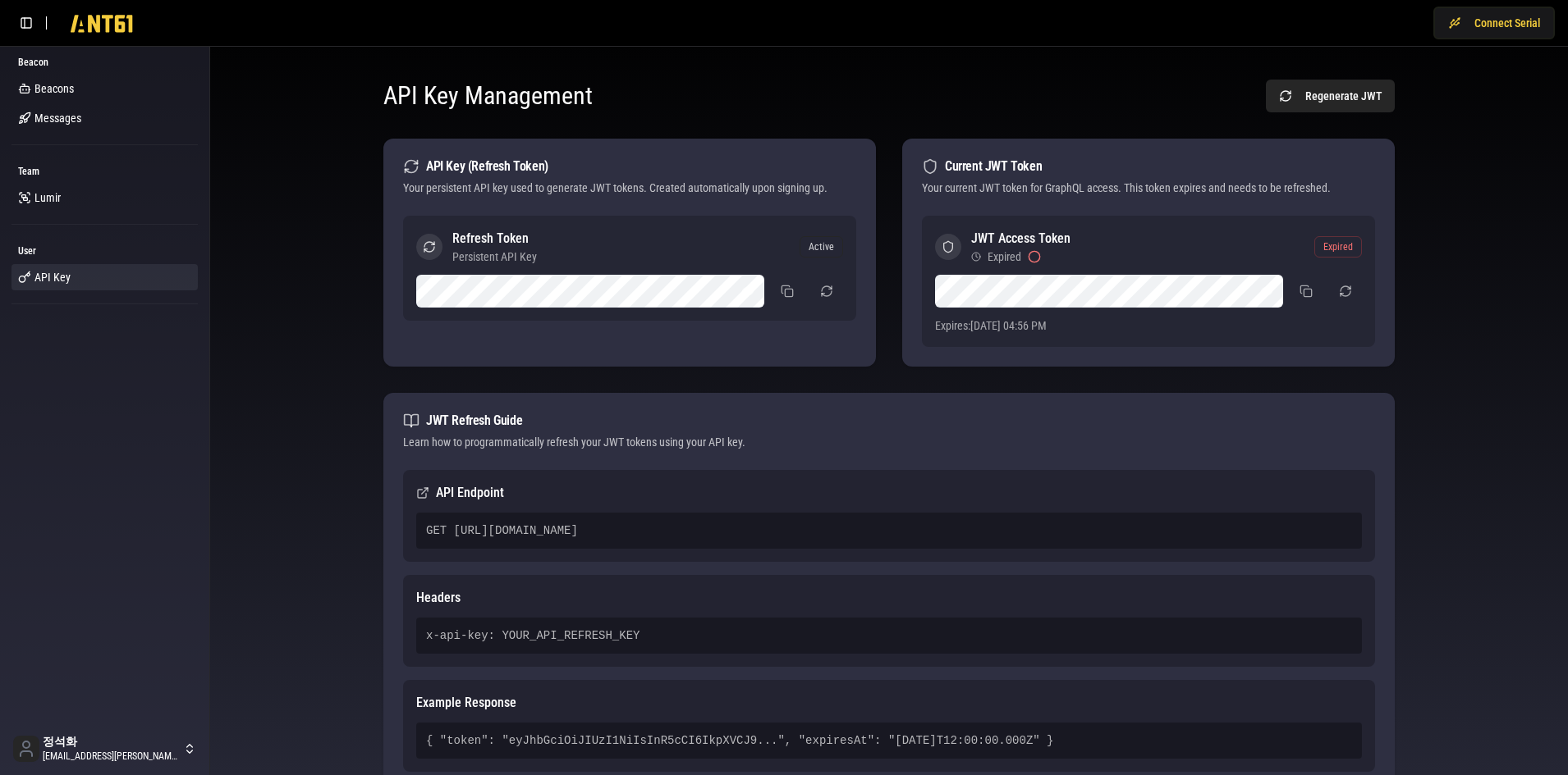
click at [1344, 250] on div "Expired" at bounding box center [1338, 247] width 47 height 21
click at [1343, 290] on button "button" at bounding box center [1345, 291] width 33 height 30
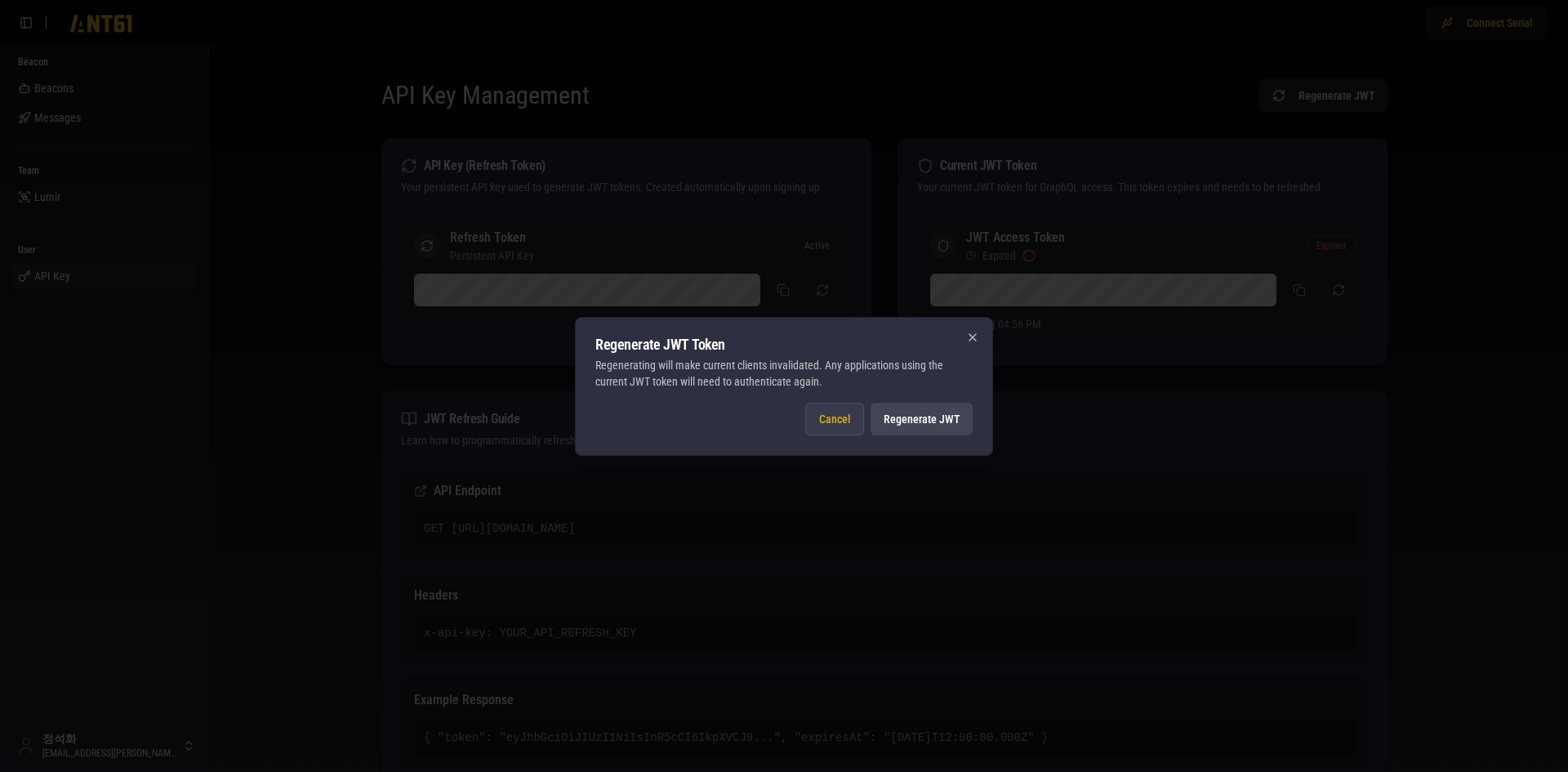
click at [843, 426] on button "Cancel" at bounding box center [834, 420] width 59 height 33
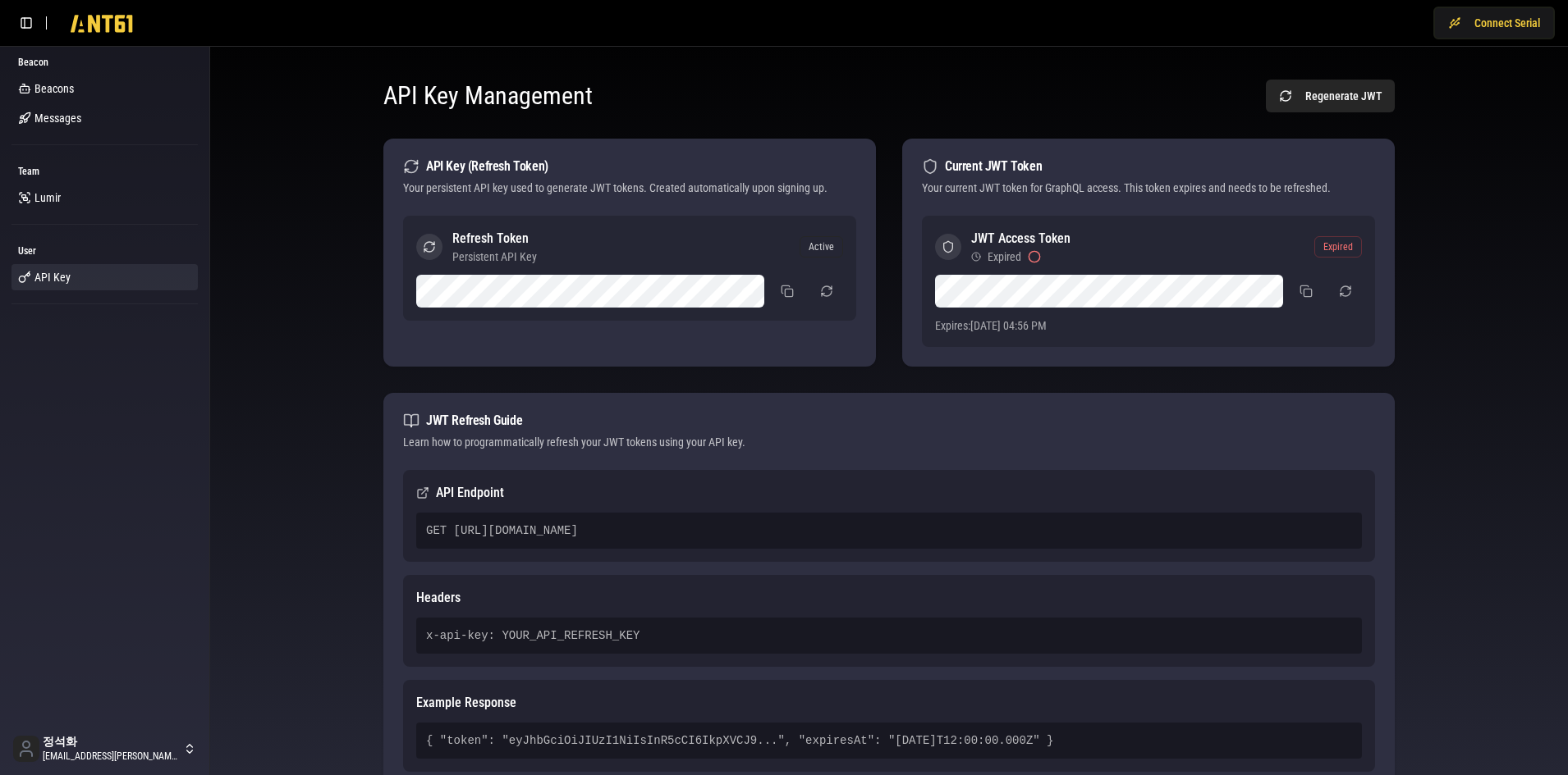
click at [823, 254] on div "Active" at bounding box center [821, 247] width 43 height 21
click at [414, 245] on div "Refresh Token Persistent API Key Active" at bounding box center [630, 268] width 453 height 105
click at [435, 246] on icon at bounding box center [429, 247] width 14 height 13
drag, startPoint x: 564, startPoint y: 180, endPoint x: 1263, endPoint y: 180, distance: 699.0
click at [648, 180] on div "Your persistent API key used to generate JWT tokens. Created automatically upon…" at bounding box center [630, 187] width 453 height 16
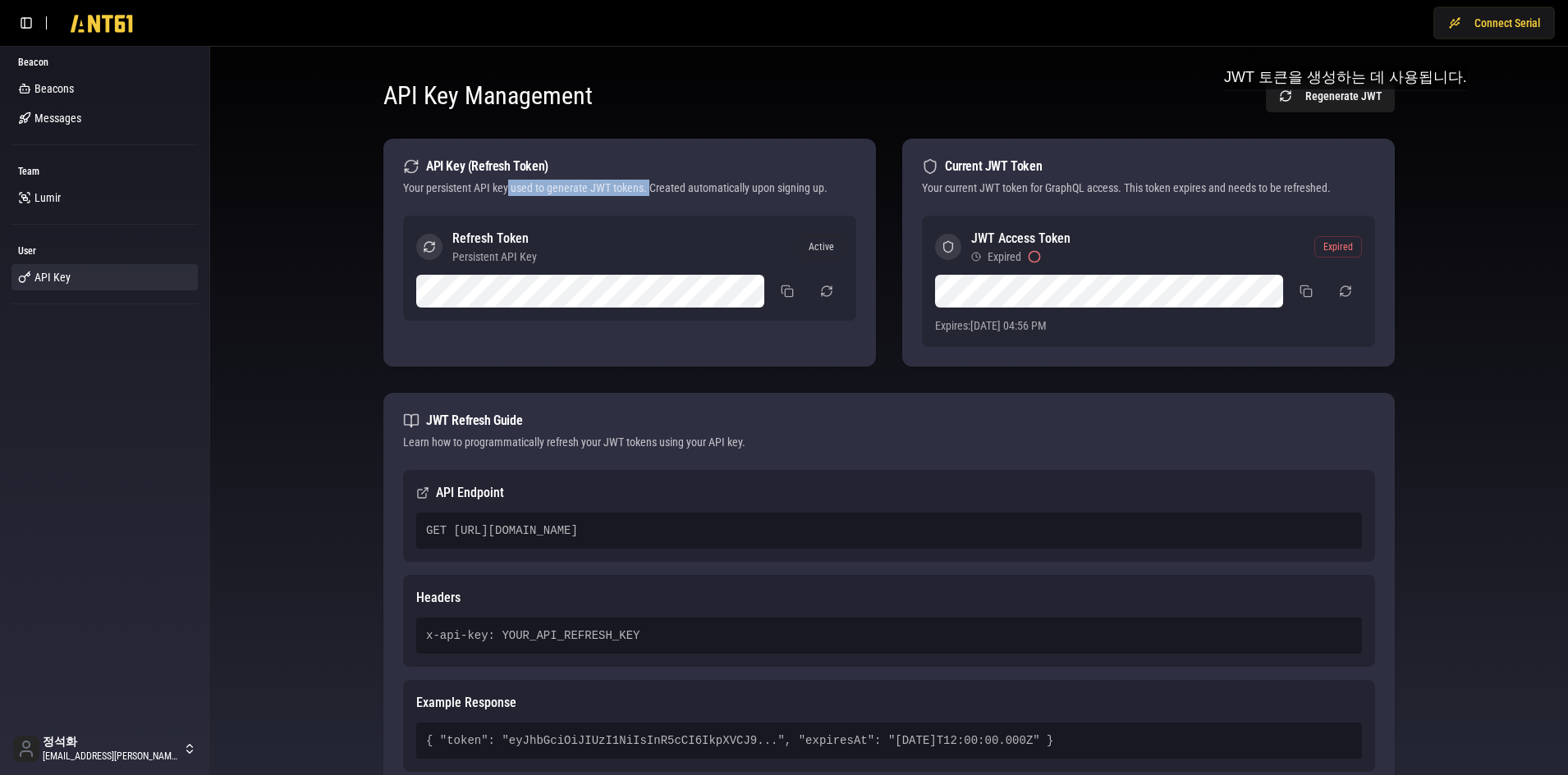
click at [1343, 106] on button "Regenerate JWT" at bounding box center [1331, 96] width 129 height 33
click at [1155, 345] on div "JWT Access Token Expired Expired Expires: Sep 9, 2025, 04:56 PM" at bounding box center [1149, 281] width 453 height 131
click at [1009, 255] on span "Expired" at bounding box center [1004, 256] width 34 height 16
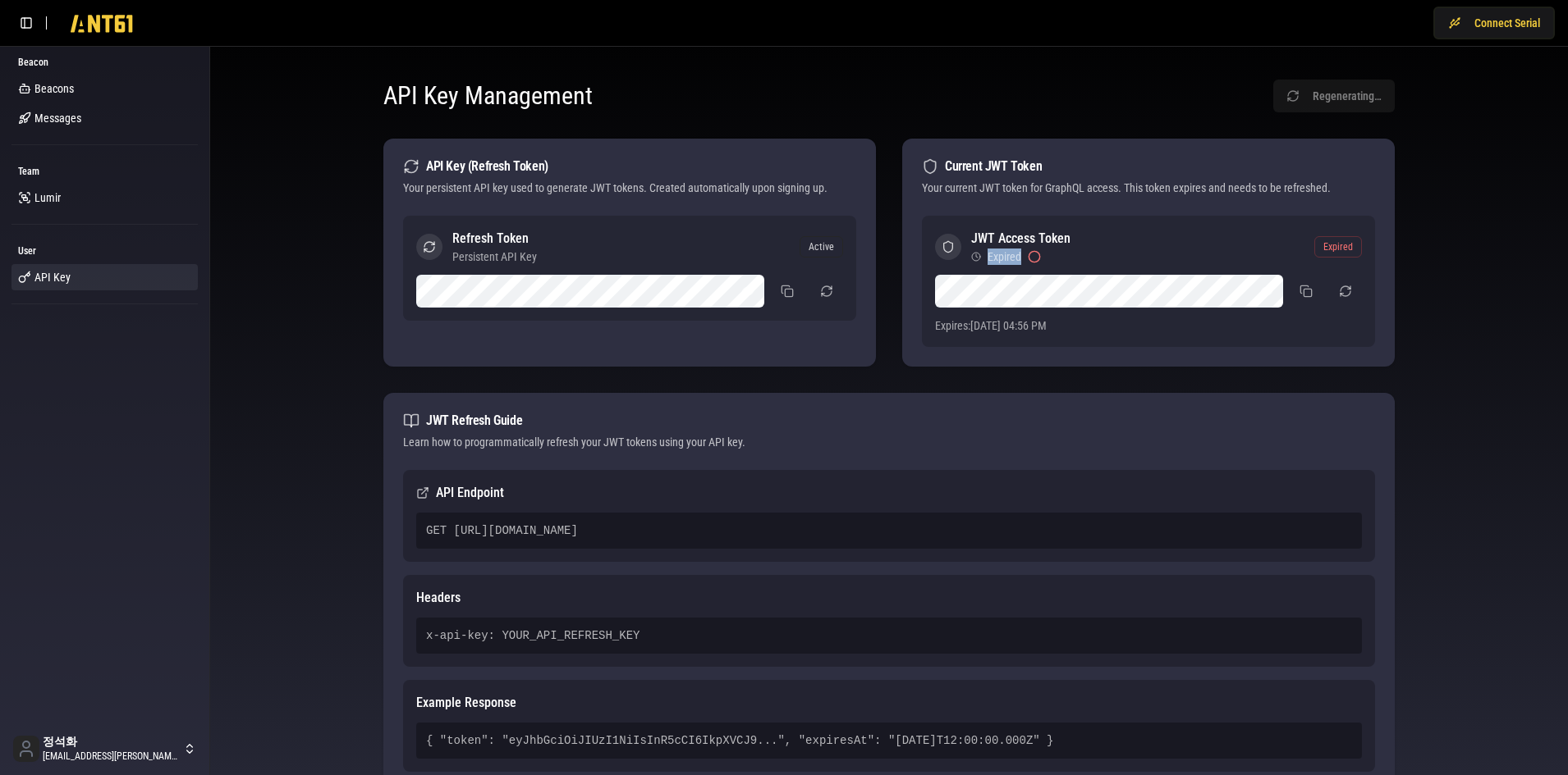
click at [1009, 255] on span "Expired" at bounding box center [1004, 256] width 34 height 16
click at [1021, 256] on div "Expired" at bounding box center [1014, 256] width 53 height 16
click at [1046, 256] on div "Expired" at bounding box center [1020, 256] width 99 height 16
click at [960, 249] on div "JWT Access Token Expired" at bounding box center [1003, 247] width 135 height 36
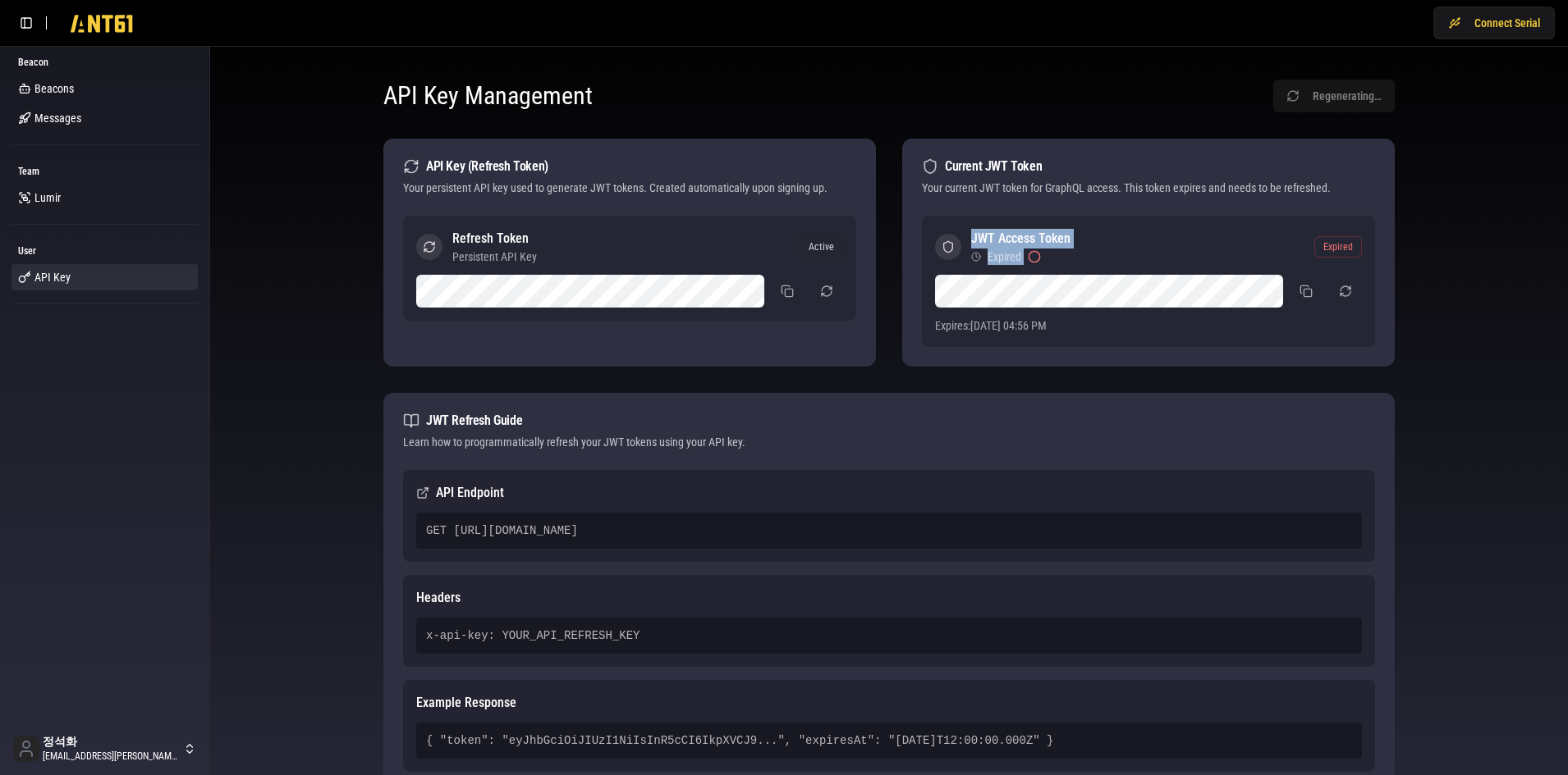
click at [1068, 260] on div "Expired" at bounding box center [1020, 256] width 99 height 16
click at [1437, 347] on div "API Key Management Regenerate JWT API Key (Refresh Token) Your persistent API k…" at bounding box center [889, 448] width 1332 height 778
drag, startPoint x: 1030, startPoint y: 257, endPoint x: 995, endPoint y: 243, distance: 37.7
click at [995, 243] on div "JWT Access Token 1h remaining" at bounding box center [1020, 247] width 99 height 36
click at [999, 249] on span "1h remaining" at bounding box center [1017, 256] width 60 height 16
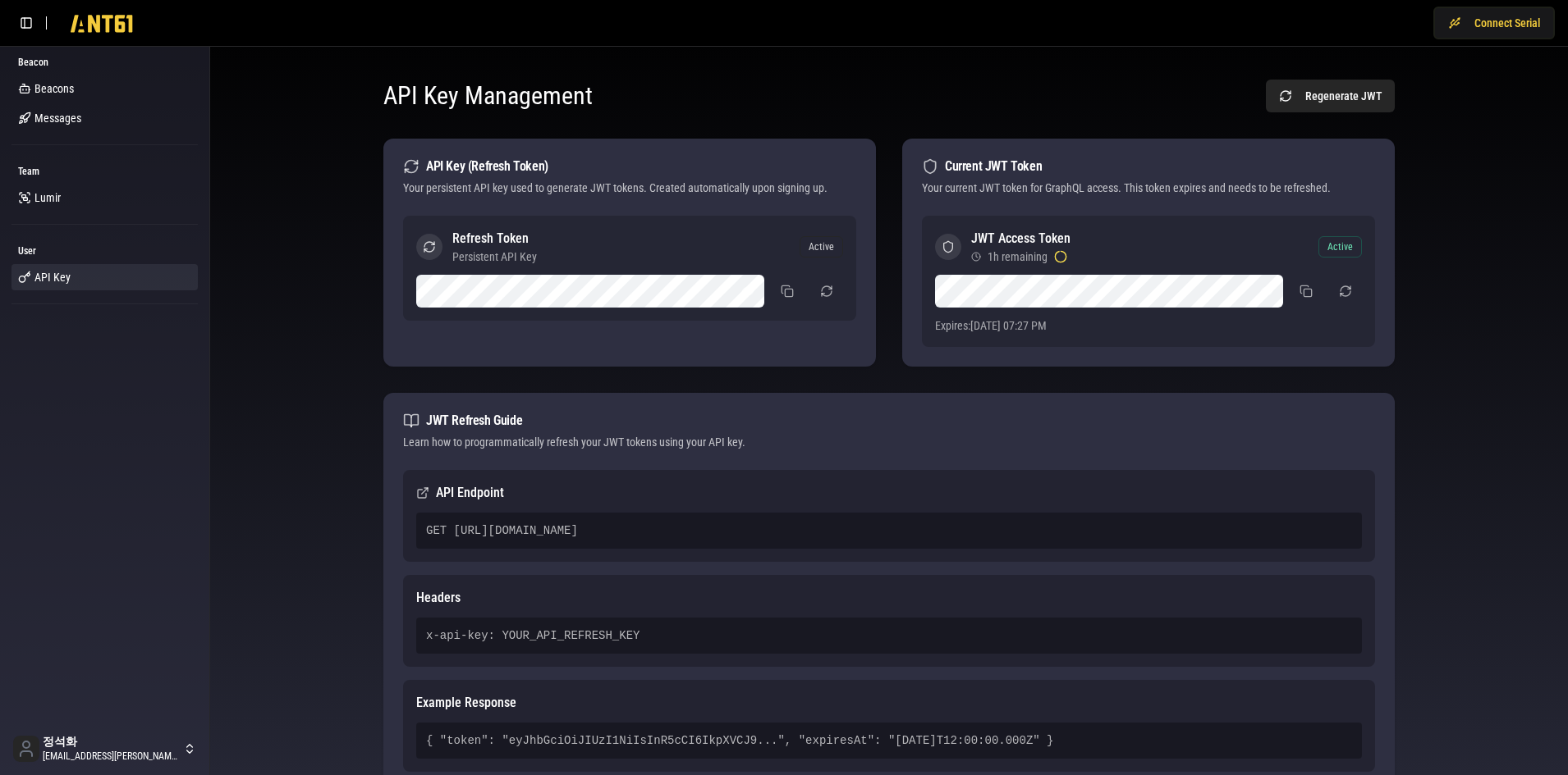
click at [1015, 254] on span "1h remaining" at bounding box center [1017, 256] width 60 height 16
click at [1042, 263] on span "1h remaining" at bounding box center [1017, 256] width 60 height 16
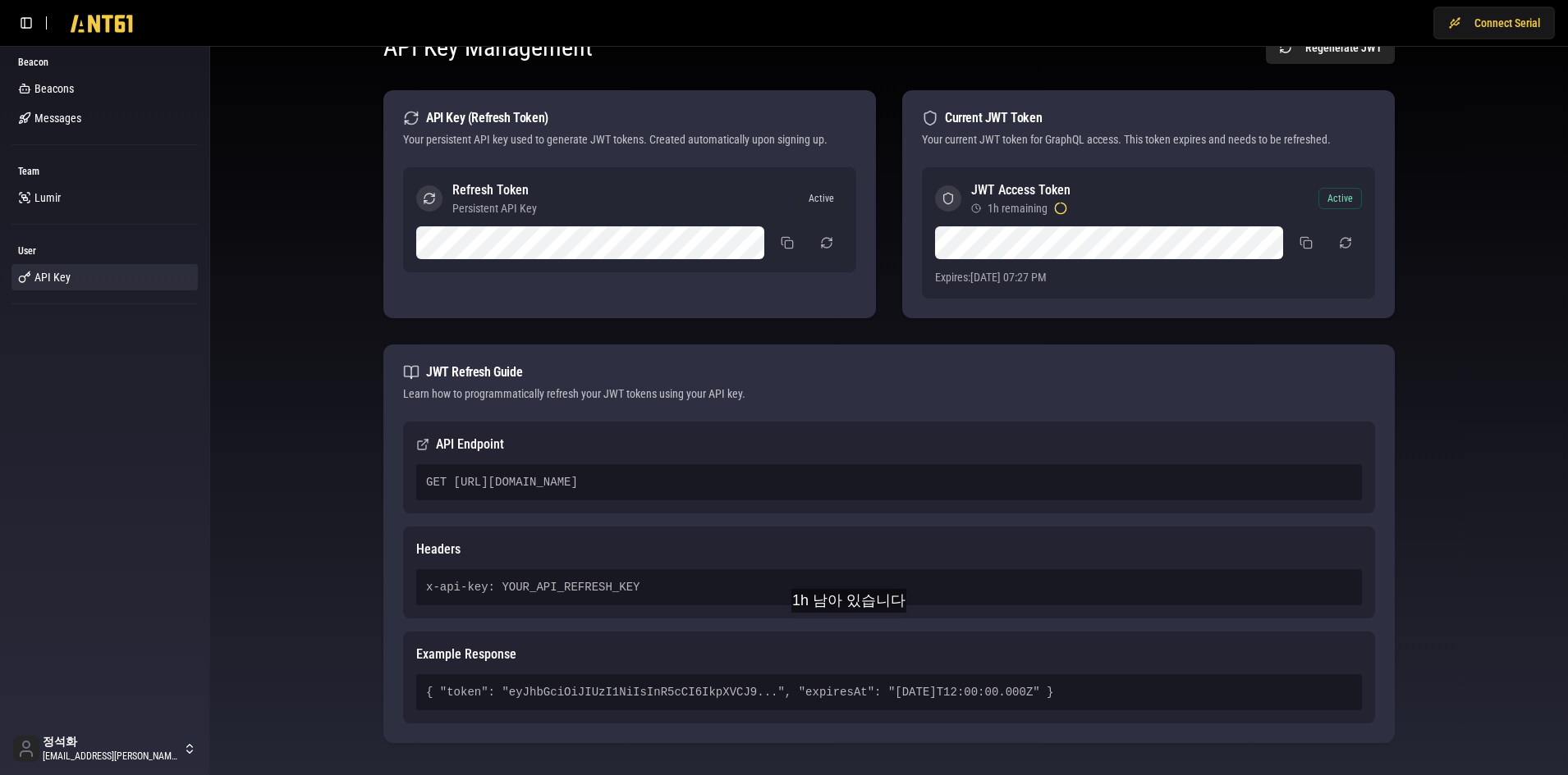
scroll to position [75, 0]
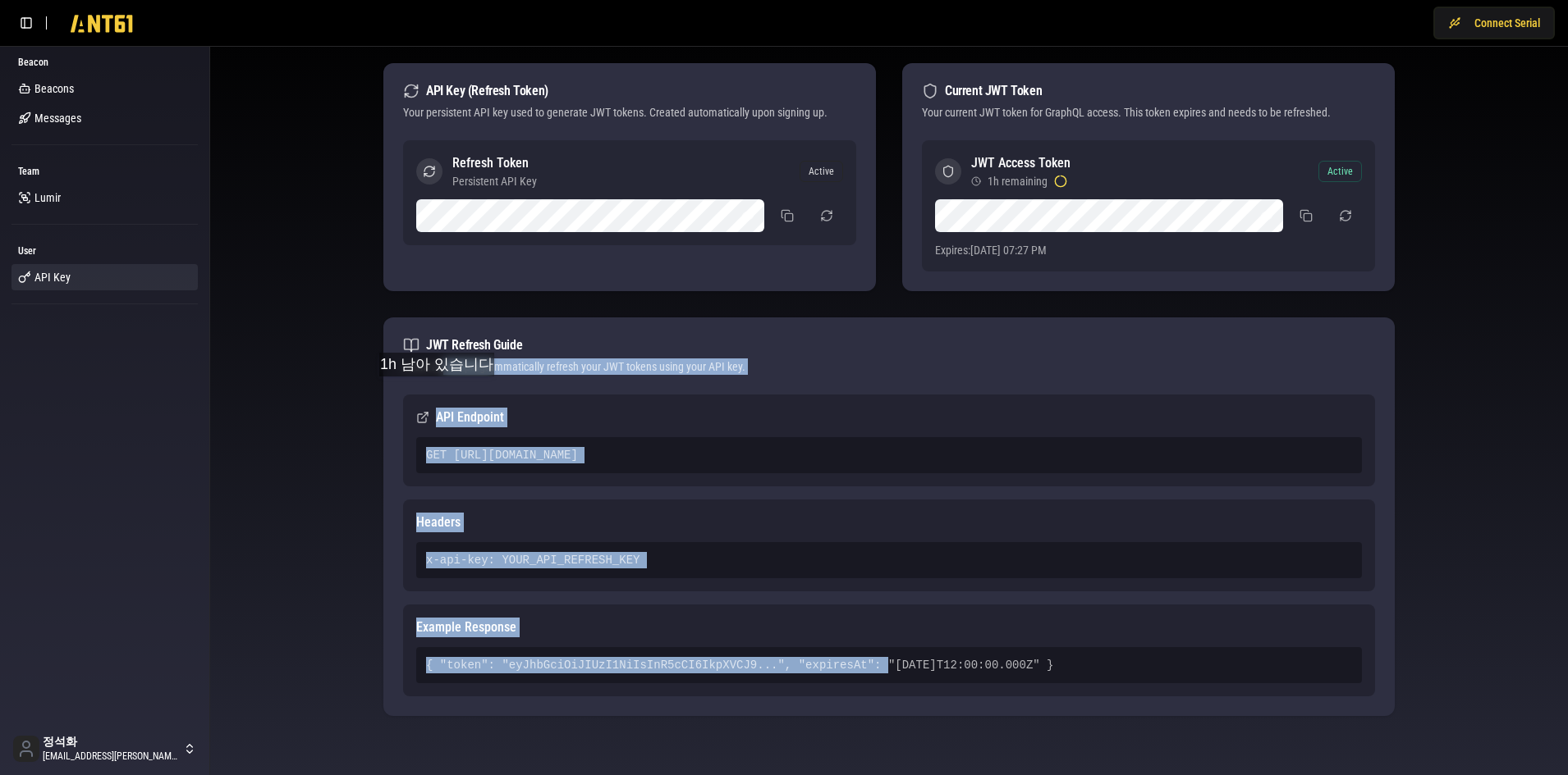
drag, startPoint x: 847, startPoint y: 654, endPoint x: 441, endPoint y: 393, distance: 482.7
click at [441, 393] on div "JWT Refresh Guide Learn how to programmatically refresh your JWT tokens using y…" at bounding box center [889, 517] width 1012 height 399
click at [821, 527] on h3 "Headers" at bounding box center [889, 522] width 946 height 19
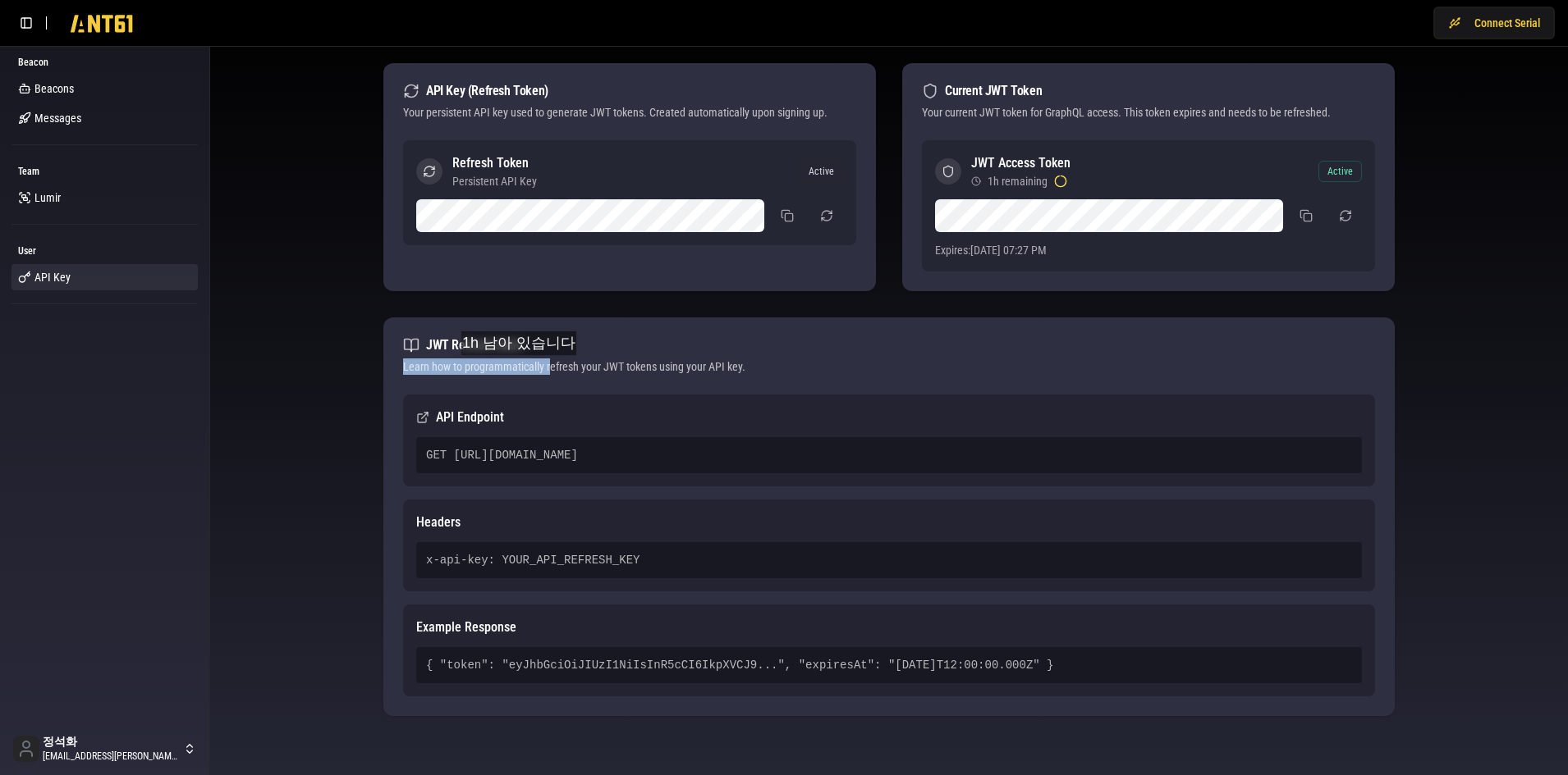
drag, startPoint x: 398, startPoint y: 365, endPoint x: 745, endPoint y: 364, distance: 347.0
click at [607, 368] on div "JWT Refresh Guide Learn how to programmatically refresh your JWT tokens using y…" at bounding box center [889, 356] width 1012 height 77
click at [745, 364] on div "Learn how to programmatically refresh your JWT tokens using your API key." at bounding box center [889, 366] width 972 height 16
drag, startPoint x: 692, startPoint y: 358, endPoint x: 676, endPoint y: 360, distance: 16.1
click at [676, 360] on div "JWT Refresh Guide Learn how to programmatically refresh your JWT tokens using y…" at bounding box center [889, 356] width 1012 height 77
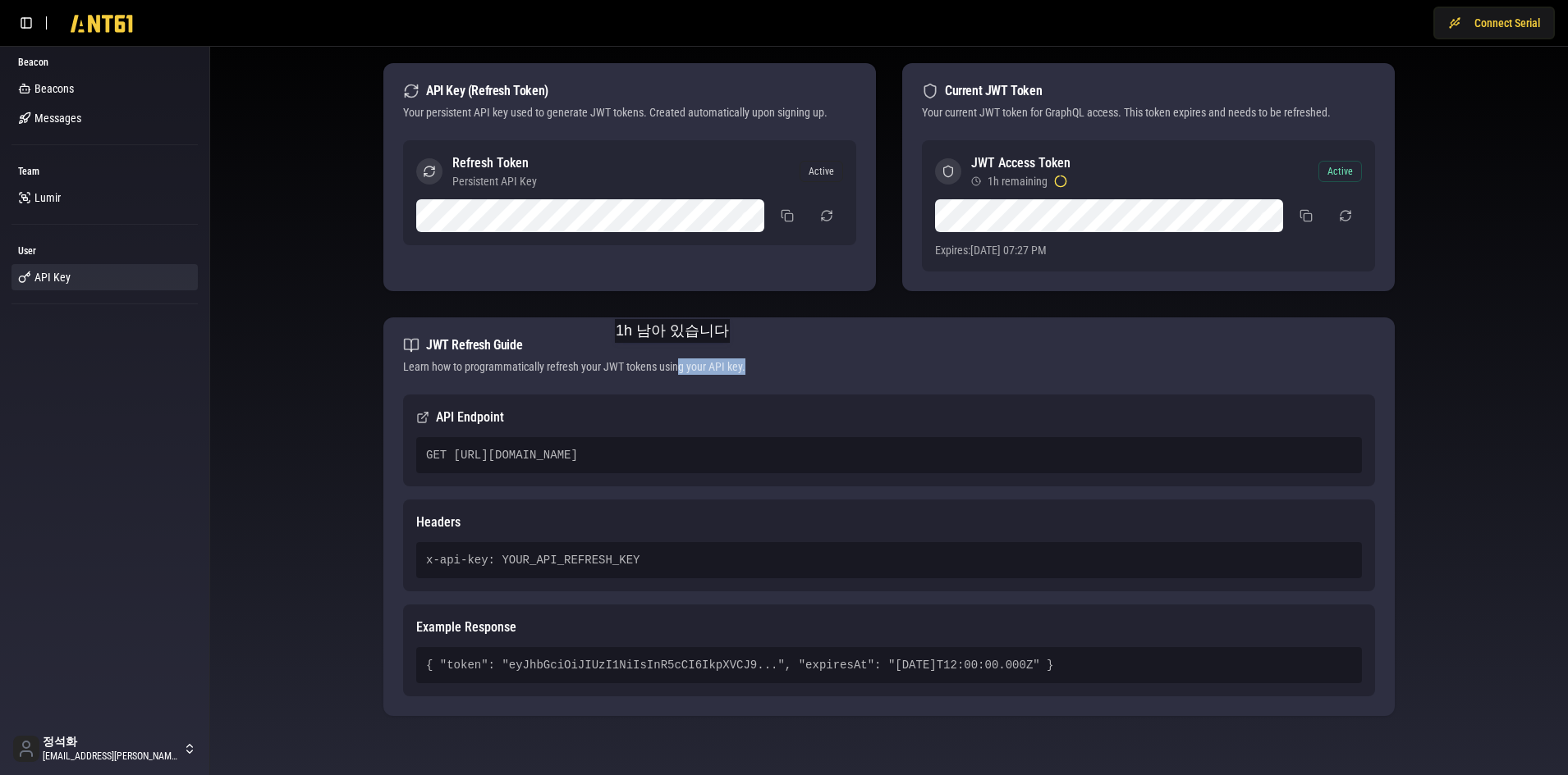
click at [679, 361] on div "Learn how to programmatically refresh your JWT tokens using your API key." at bounding box center [889, 366] width 972 height 16
drag, startPoint x: 618, startPoint y: 360, endPoint x: 709, endPoint y: 362, distance: 91.0
click at [654, 362] on div "Learn how to programmatically refresh your JWT tokens using your API key." at bounding box center [889, 366] width 972 height 16
click at [709, 362] on div "Learn how to programmatically refresh your JWT tokens using your API key." at bounding box center [889, 366] width 972 height 16
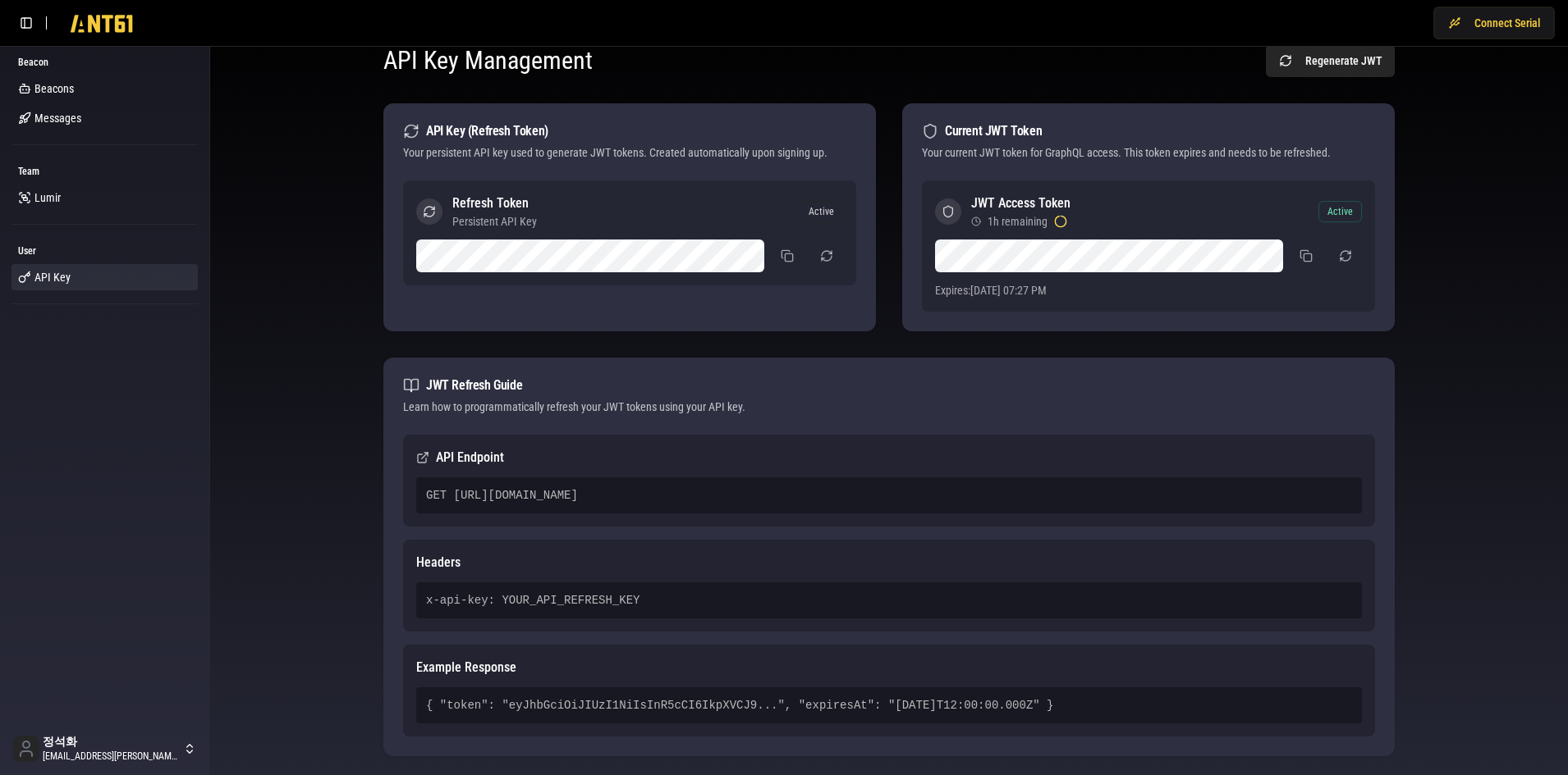
scroll to position [0, 0]
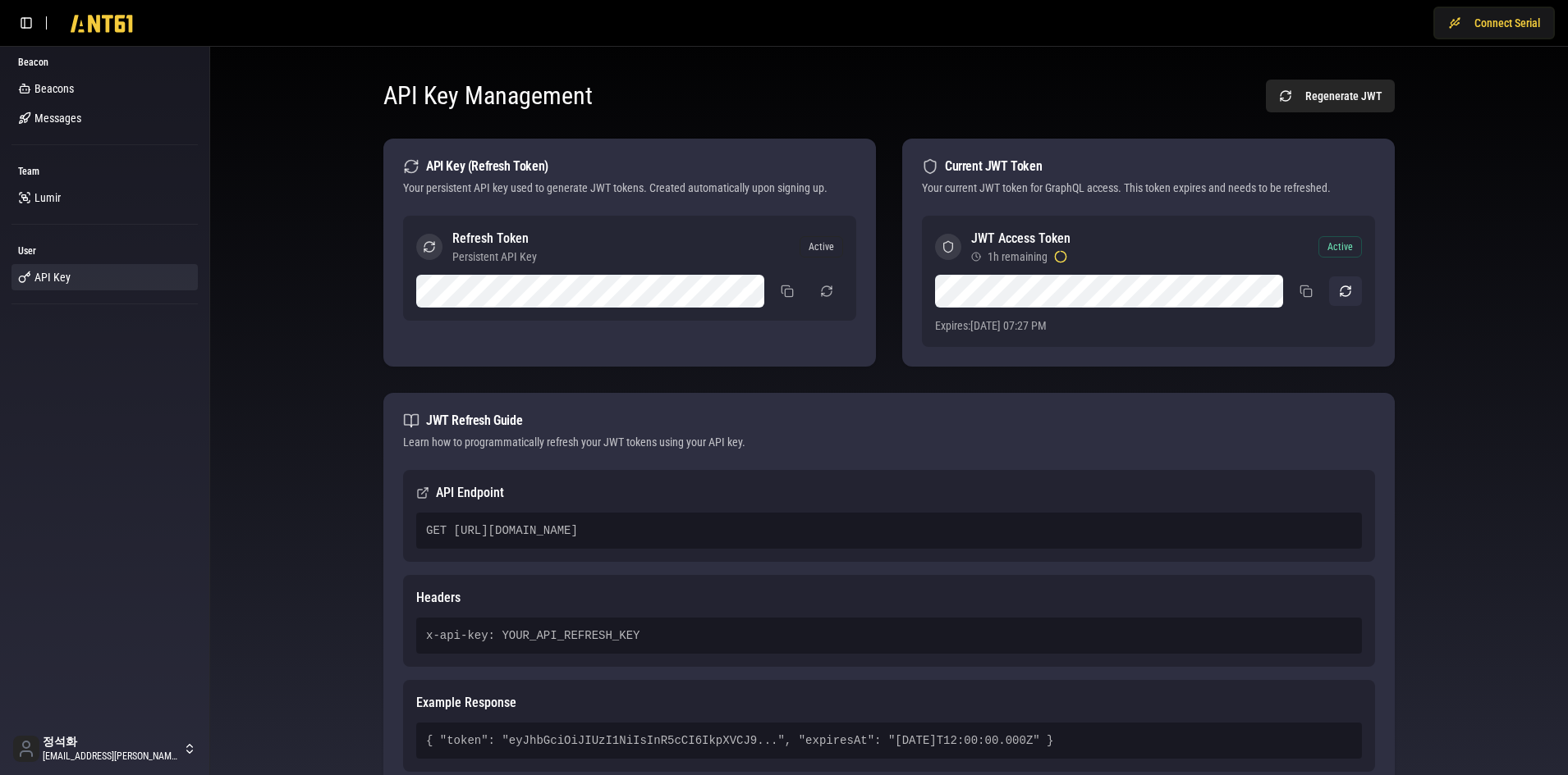
click at [1342, 290] on button "button" at bounding box center [1345, 291] width 33 height 30
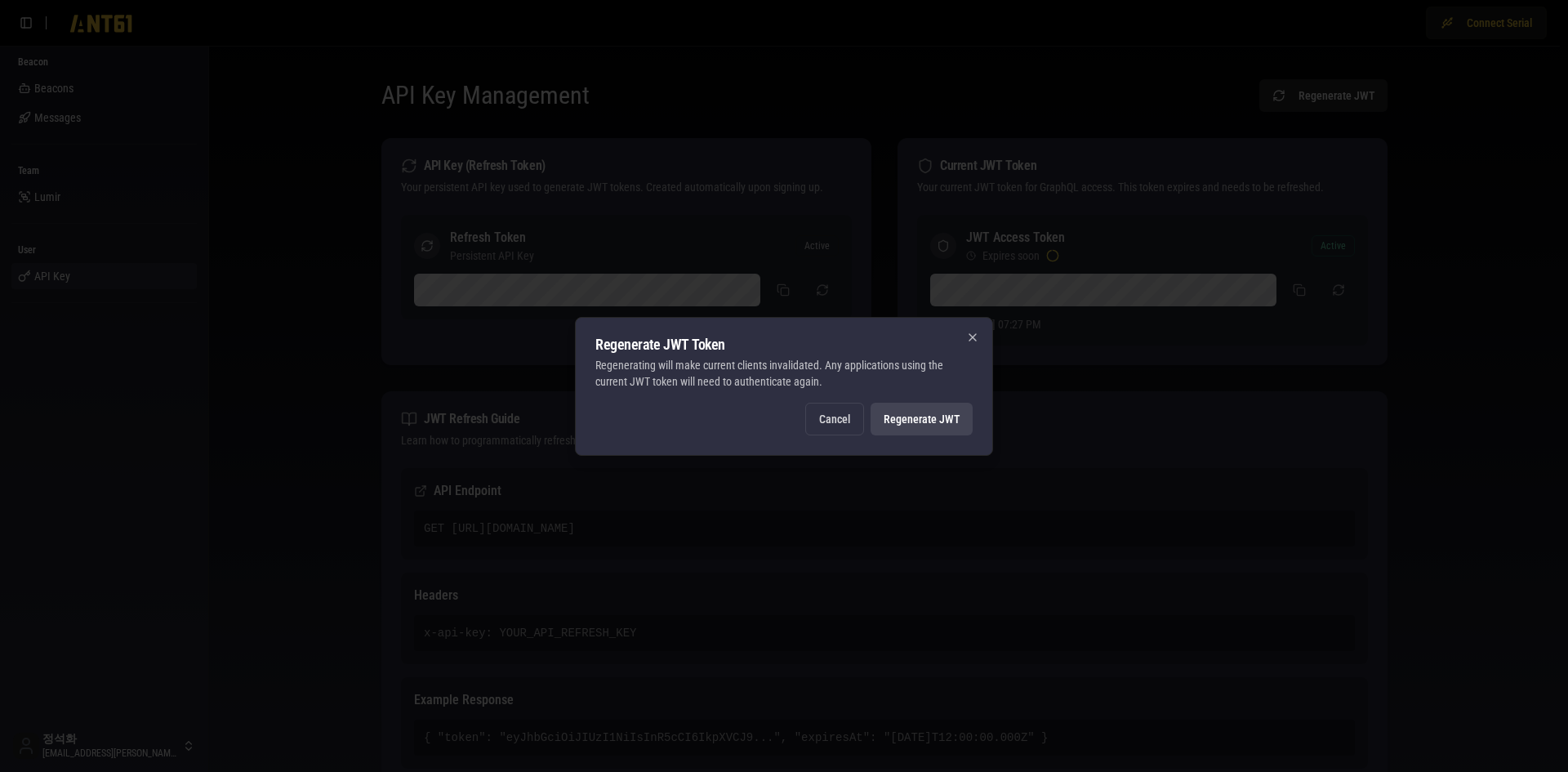
click at [962, 333] on div "Regenerate JWT Token Regenerating will make current clients invalidated. Any ap…" at bounding box center [784, 386] width 418 height 139
click at [976, 338] on icon "button" at bounding box center [973, 338] width 13 height 13
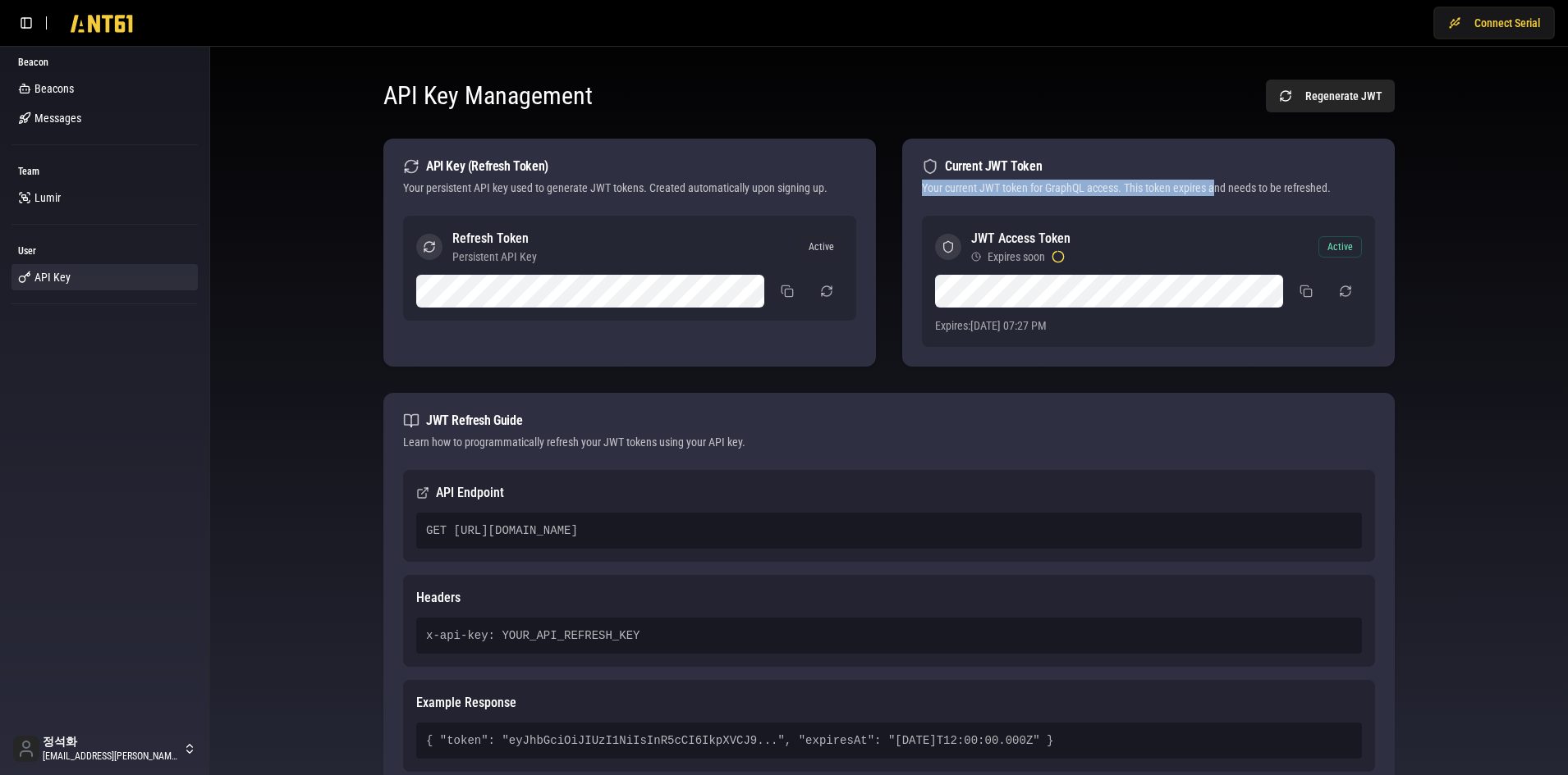
drag, startPoint x: 923, startPoint y: 187, endPoint x: 1219, endPoint y: 196, distance: 296.1
click at [1219, 196] on div "Your current JWT token for GraphQL access. This token expires and needs to be r…" at bounding box center [1149, 187] width 453 height 16
drag, startPoint x: 512, startPoint y: 186, endPoint x: 558, endPoint y: 189, distance: 46.1
click at [549, 189] on div "Your persistent API key used to generate JWT tokens. Created automatically upon…" at bounding box center [630, 187] width 453 height 16
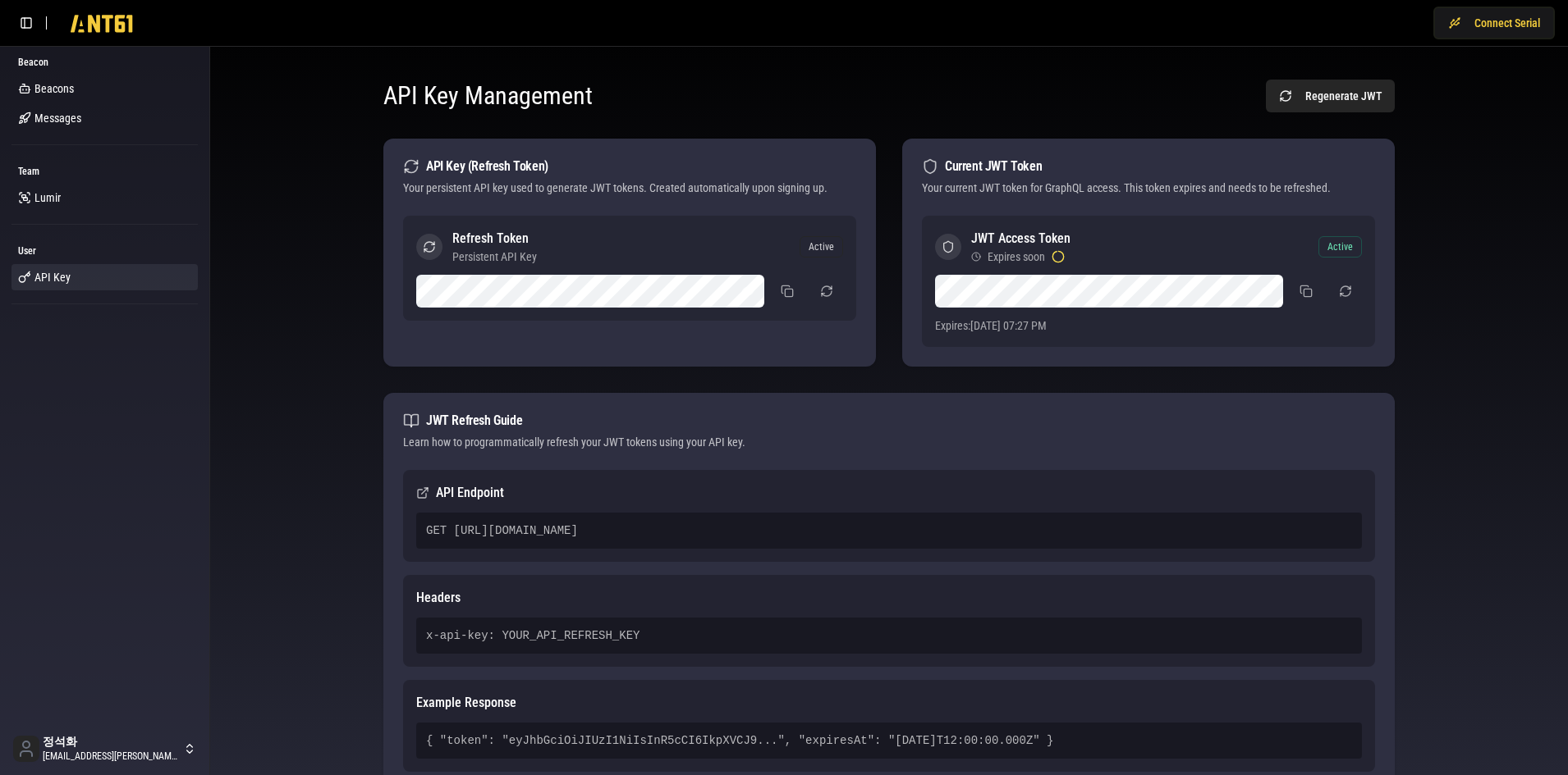
click at [604, 189] on div "Your persistent API key used to generate JWT tokens. Created automatically upon…" at bounding box center [630, 187] width 453 height 16
click at [90, 117] on link "Messages" at bounding box center [104, 118] width 186 height 26
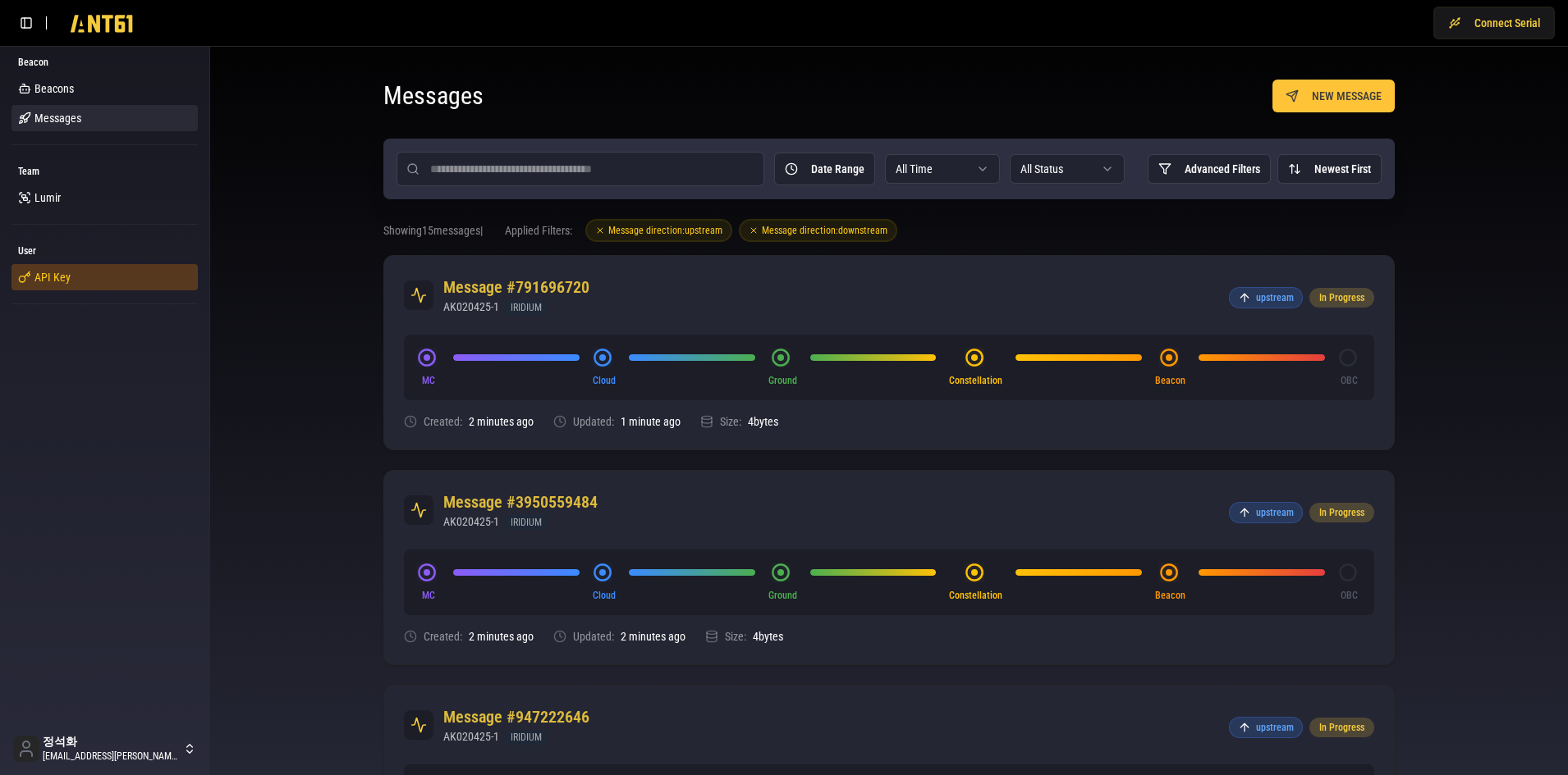
click at [54, 265] on link "API Key" at bounding box center [104, 277] width 186 height 26
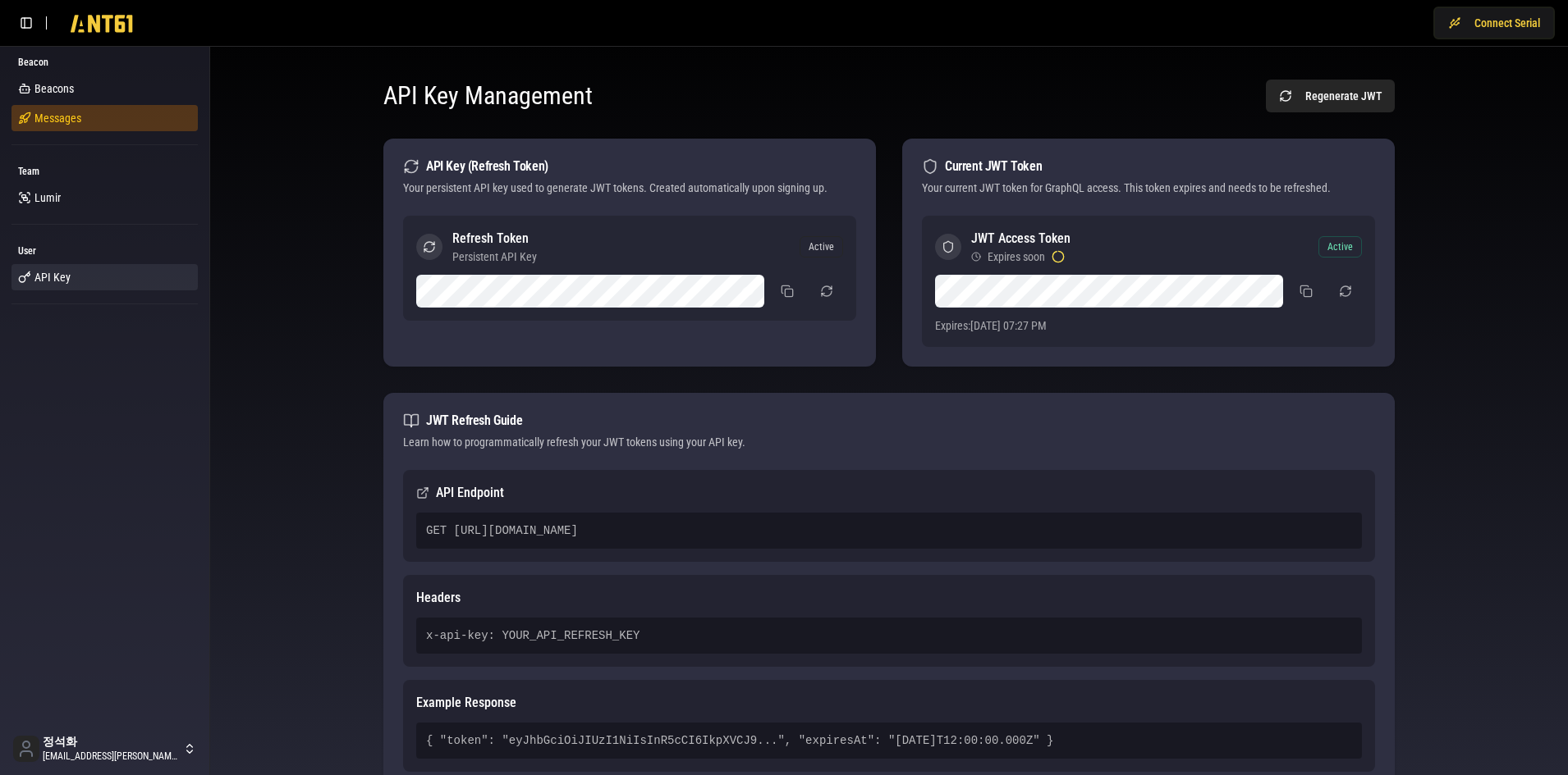
click at [68, 120] on span "Messages" at bounding box center [58, 118] width 47 height 16
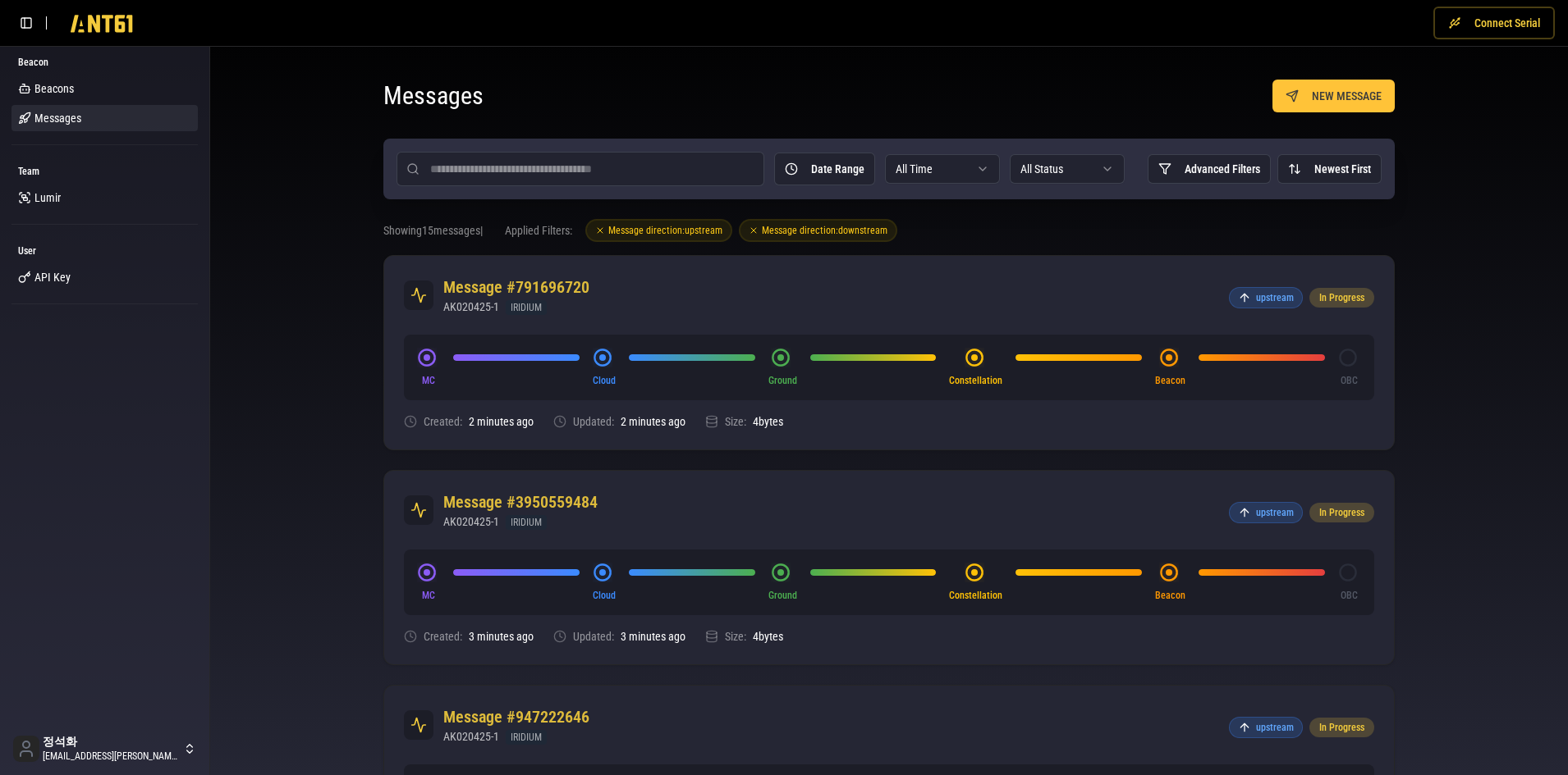
click at [1523, 23] on button "Connect Serial" at bounding box center [1494, 23] width 122 height 33
click at [59, 92] on span "Beacons" at bounding box center [54, 88] width 40 height 16
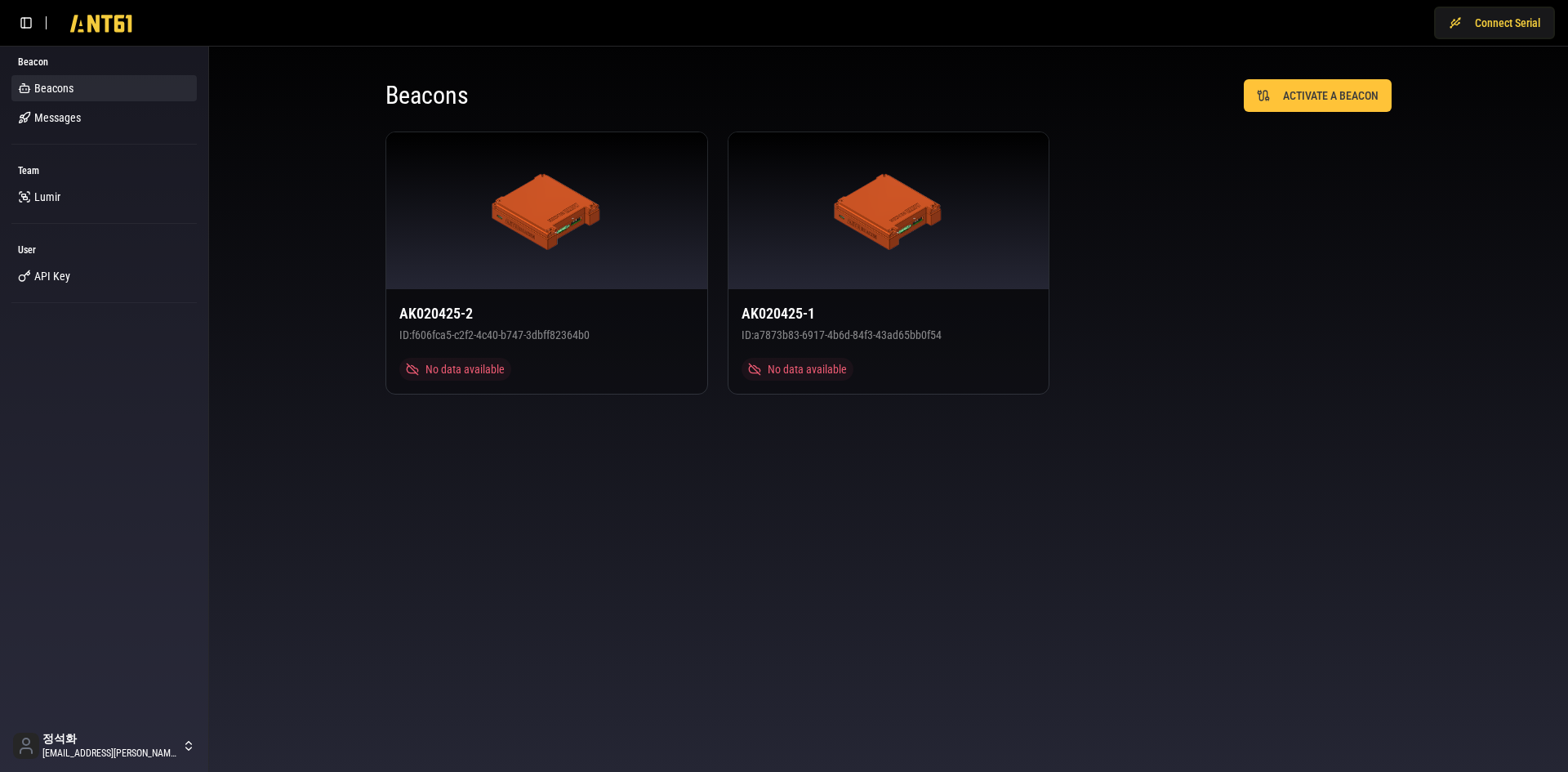
click at [1140, 229] on div "AK020425-2 ID: f606fca5-c2f2-4c40-b747-3dbff82364b0 No data available AK020425-…" at bounding box center [889, 263] width 1007 height 263
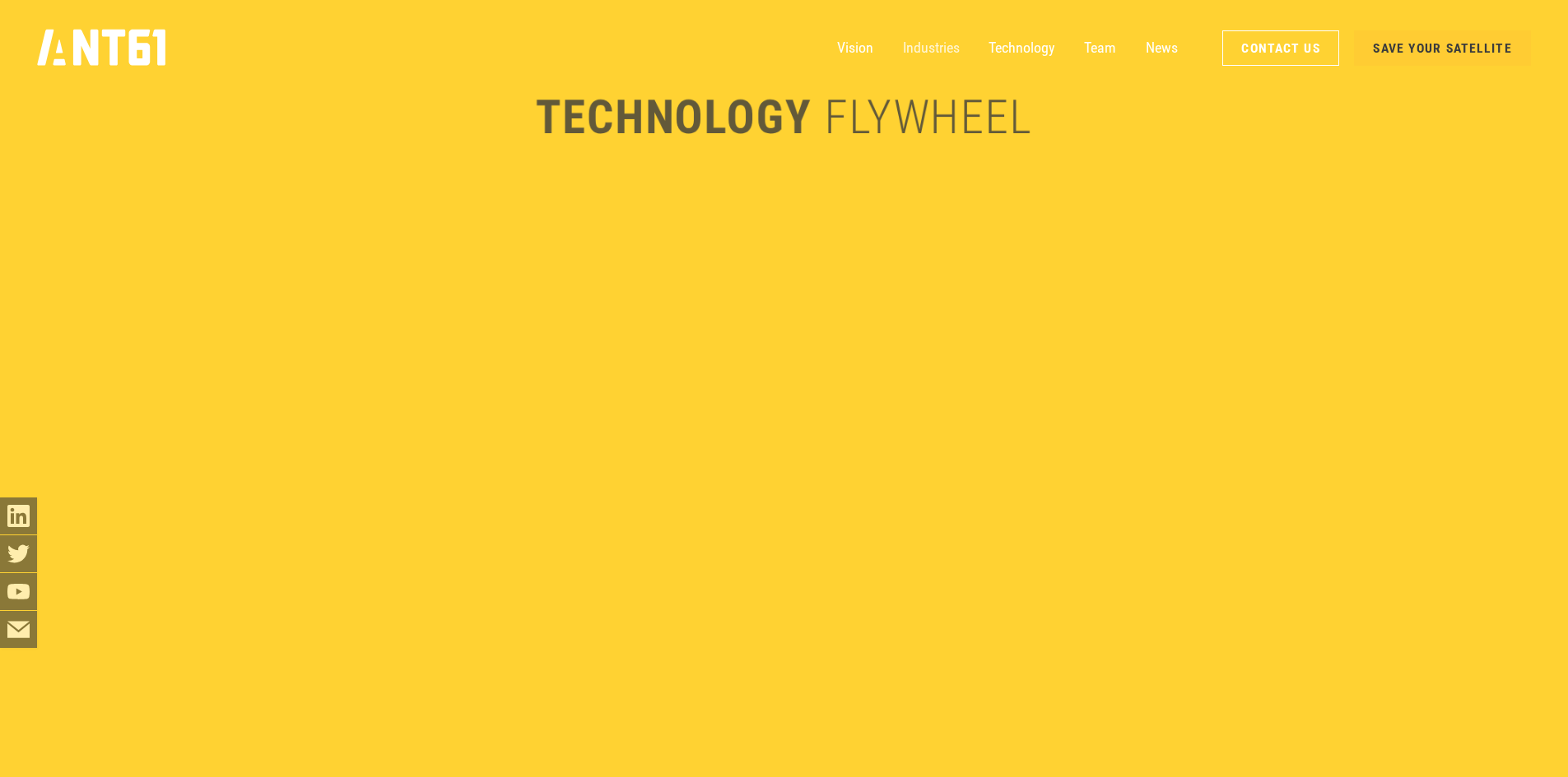
click at [923, 35] on link "Industries" at bounding box center [931, 48] width 57 height 37
click at [1012, 47] on link "Technology" at bounding box center [1021, 48] width 66 height 37
click at [1094, 46] on link "Team" at bounding box center [1099, 48] width 32 height 37
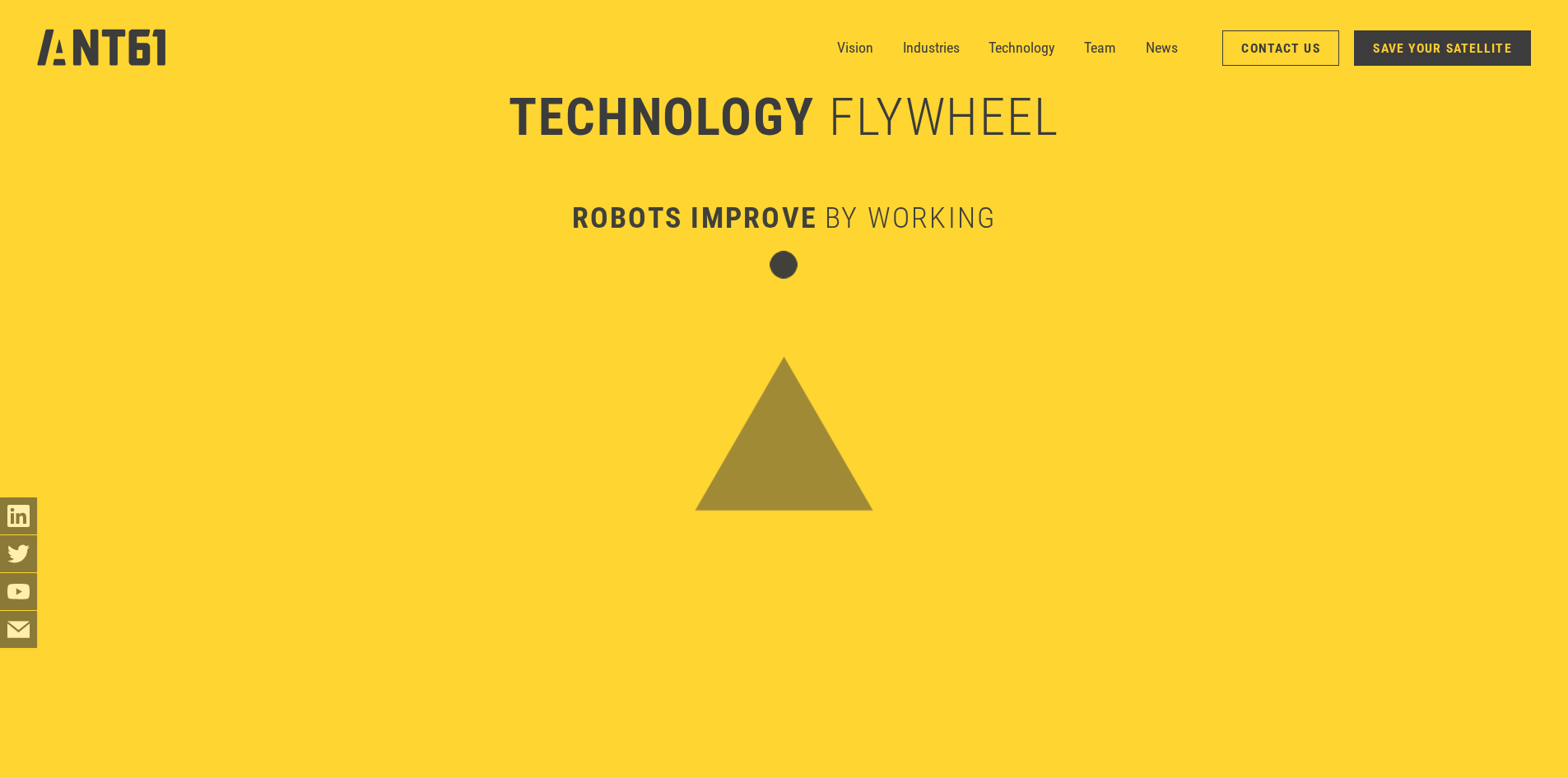
click at [1137, 43] on nav "Vision Industries Industries Technology Team News Contact Us SAVE YOUR SATELLITE" at bounding box center [1184, 48] width 694 height 37
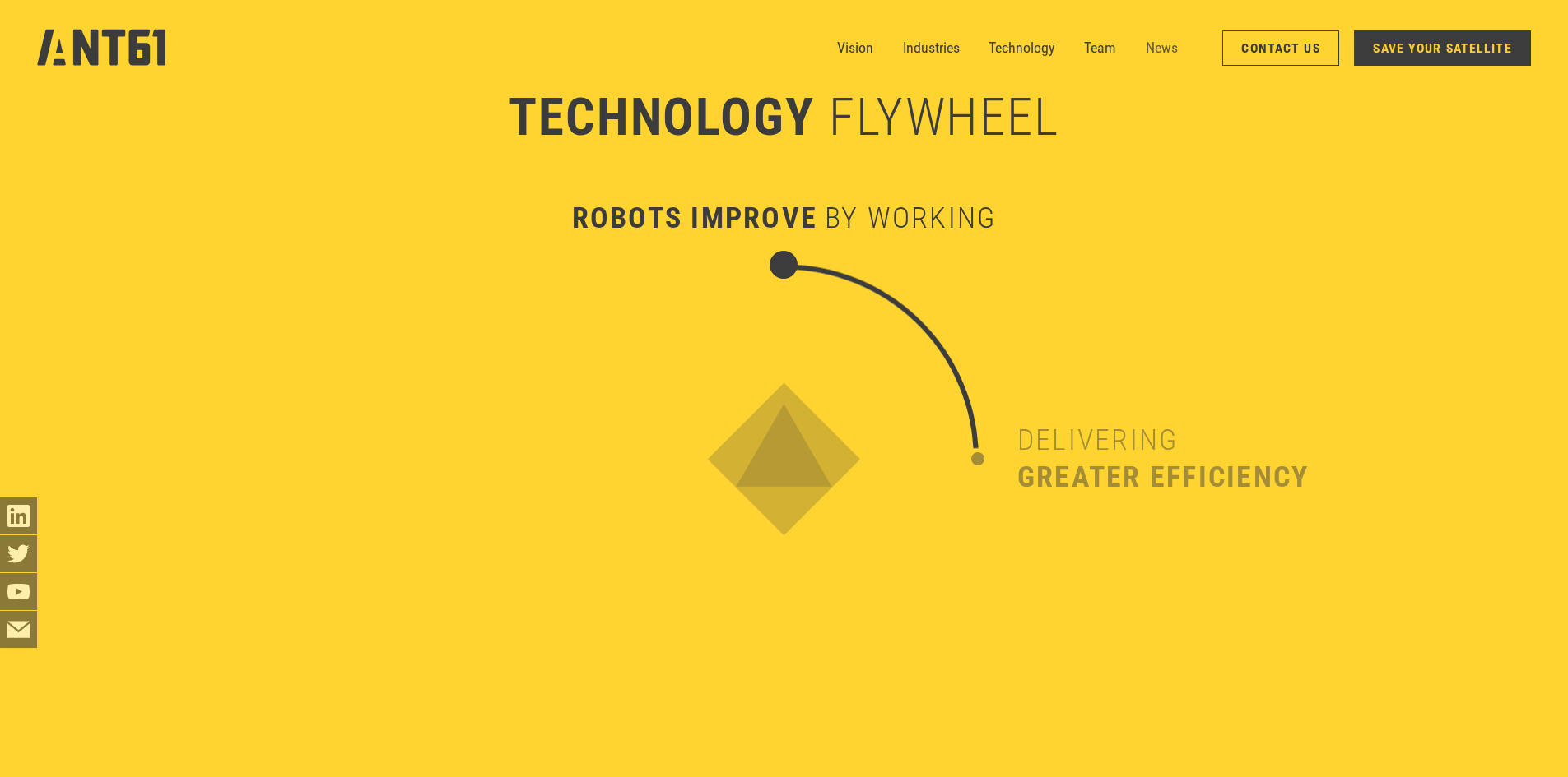
click at [1171, 41] on link "News" at bounding box center [1161, 48] width 32 height 37
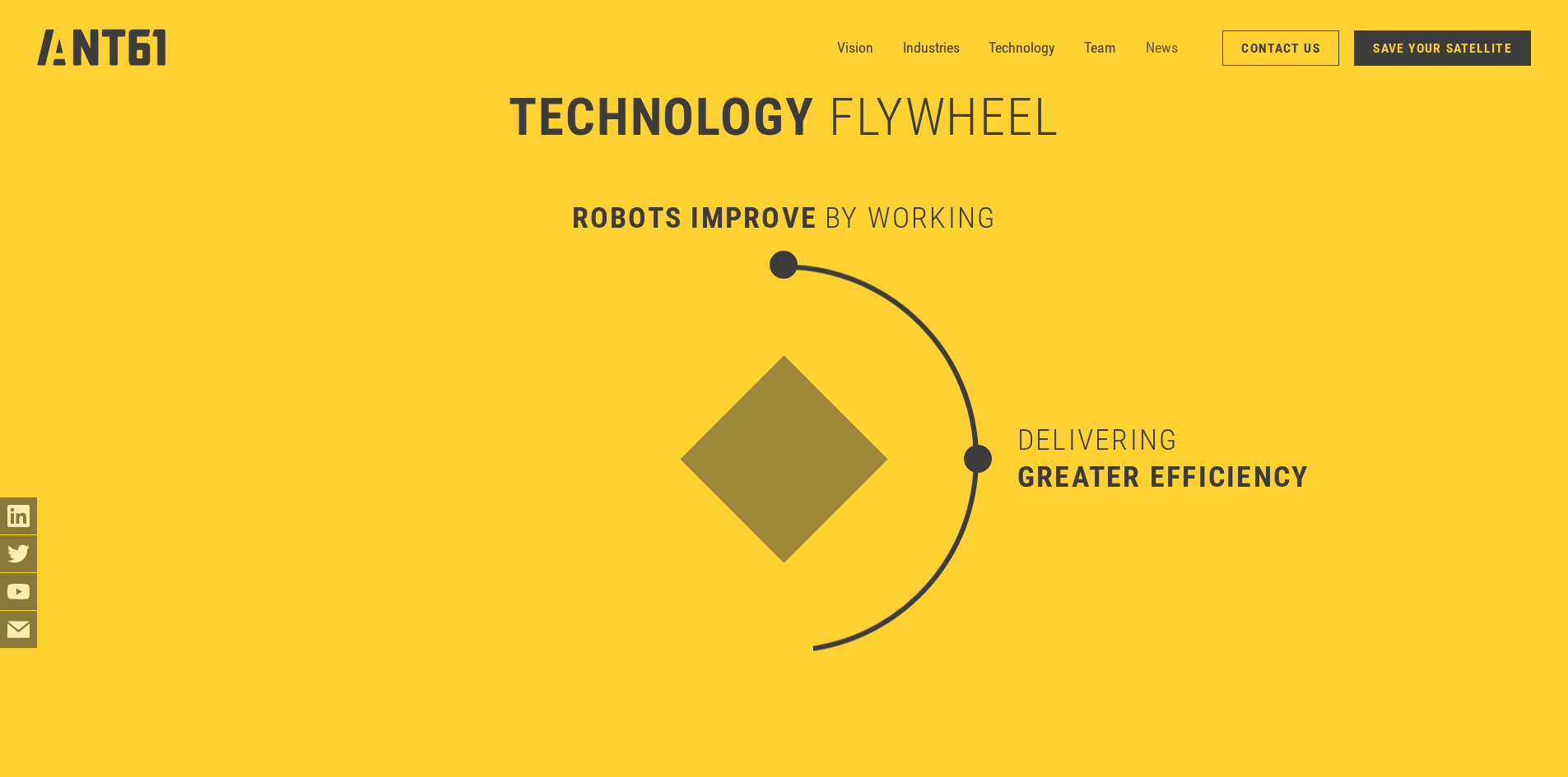
scroll to position [6530, 0]
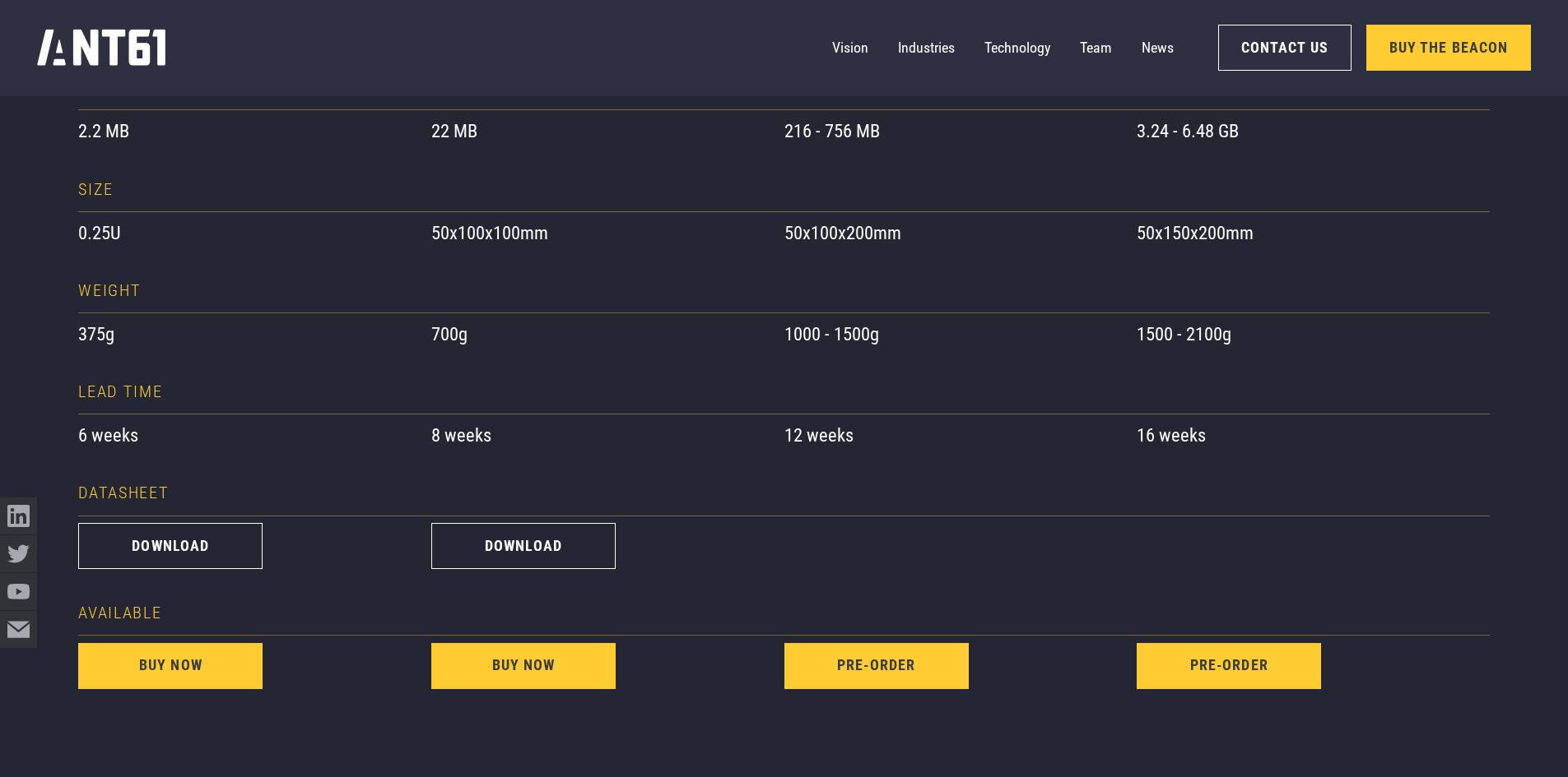
scroll to position [1398, 0]
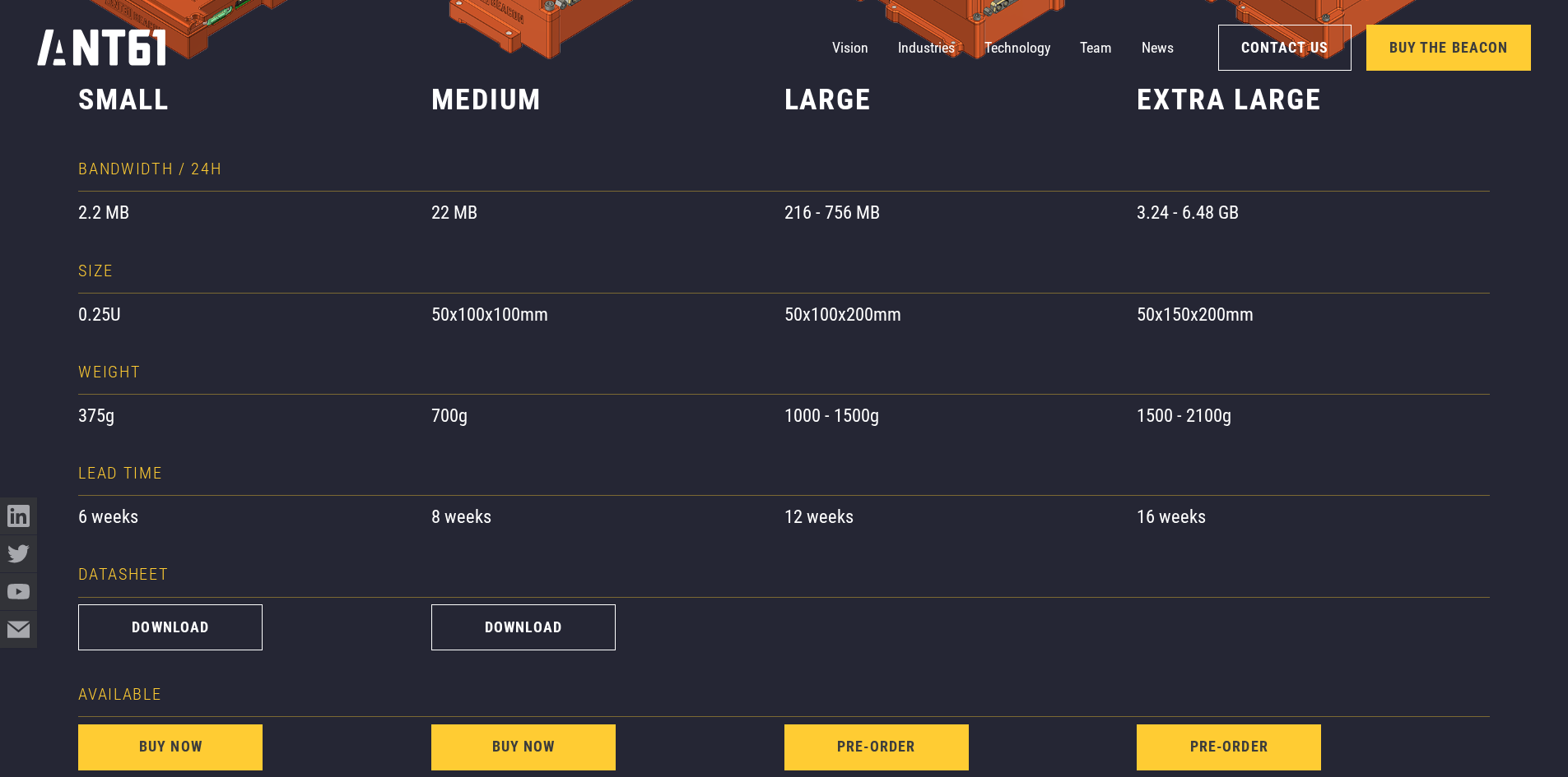
scroll to position [1398, 0]
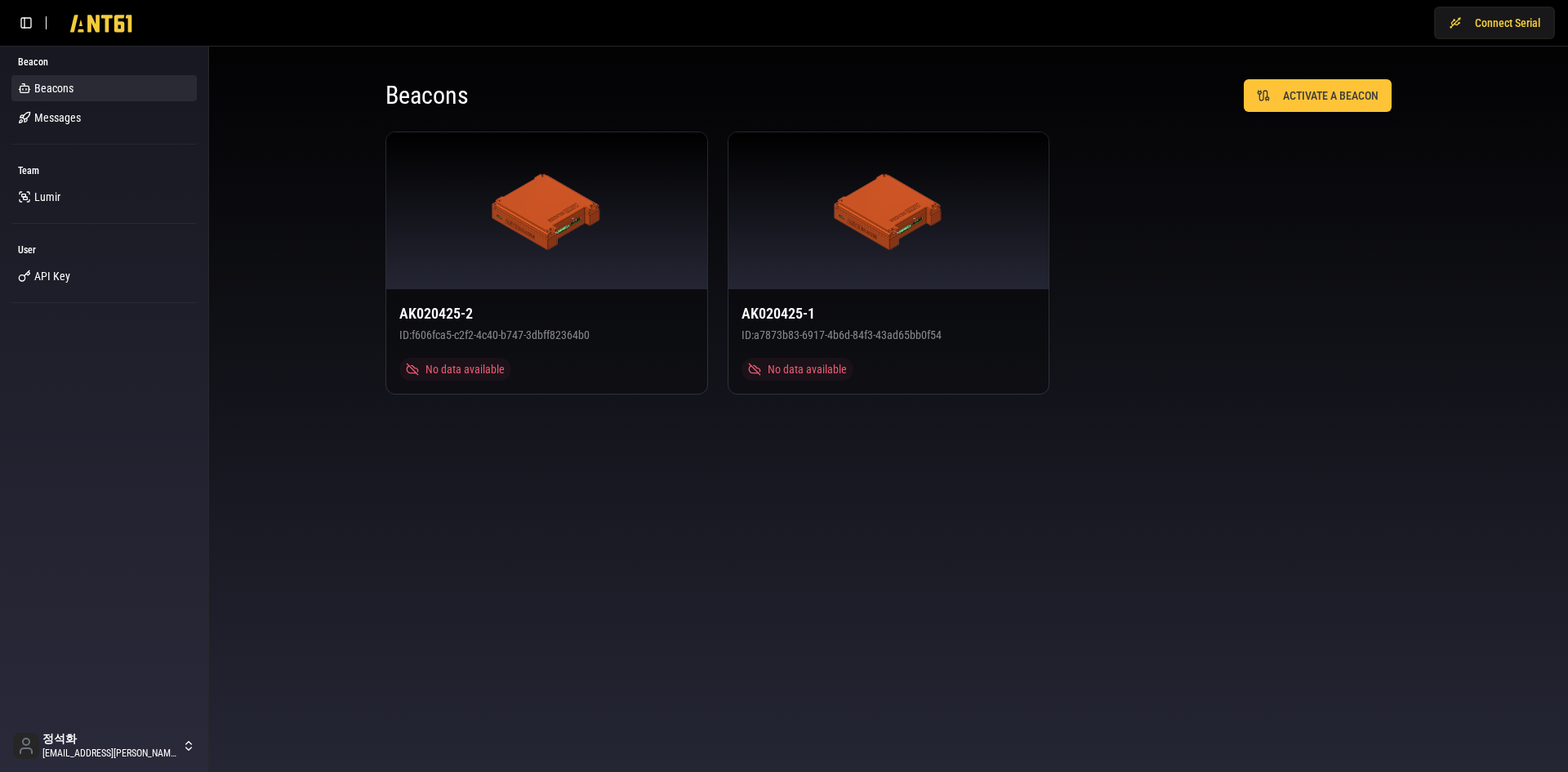
click at [1097, 489] on body "Connect Serial Beacon Beacons Messages Team [PERSON_NAME] User API Key 정석화 [EMA…" at bounding box center [784, 386] width 1568 height 772
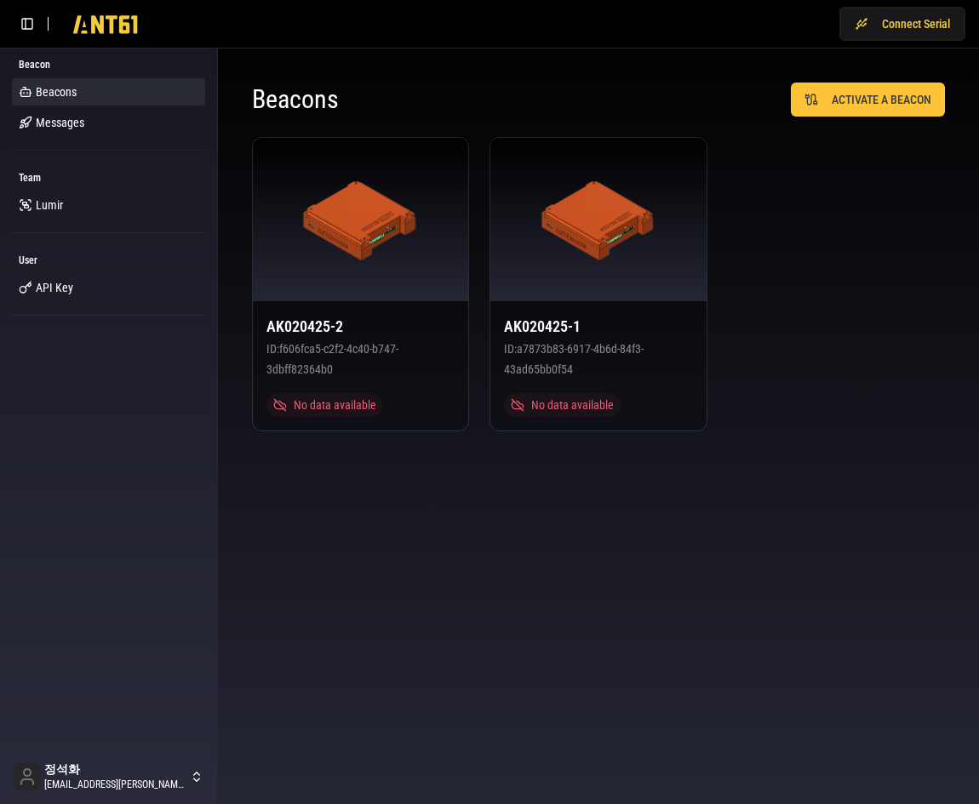
click at [779, 299] on div "AK020425-2 ID: f606fca5-c2f2-4c40-b747-3dbff82364b0 No data available AK020425-…" at bounding box center [598, 284] width 693 height 295
click at [913, 283] on div "AK020425-2 ID: f606fca5-c2f2-4c40-b747-3dbff82364b0 No data available AK020425-…" at bounding box center [598, 284] width 693 height 295
click at [910, 18] on button "Connect Serial" at bounding box center [902, 24] width 126 height 34
click at [49, 108] on ul "Beacons Messages Messages Messages" at bounding box center [108, 107] width 193 height 58
click at [52, 117] on span "Messages" at bounding box center [60, 122] width 49 height 17
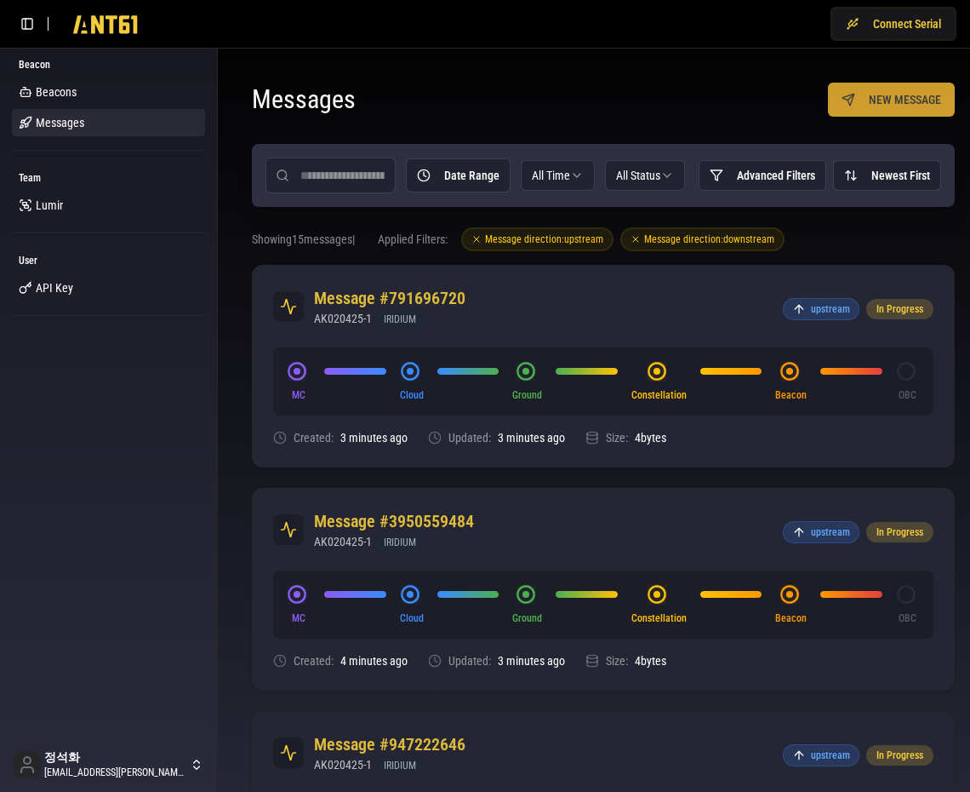
click at [890, 107] on button "NEW MESSAGE" at bounding box center [891, 100] width 127 height 34
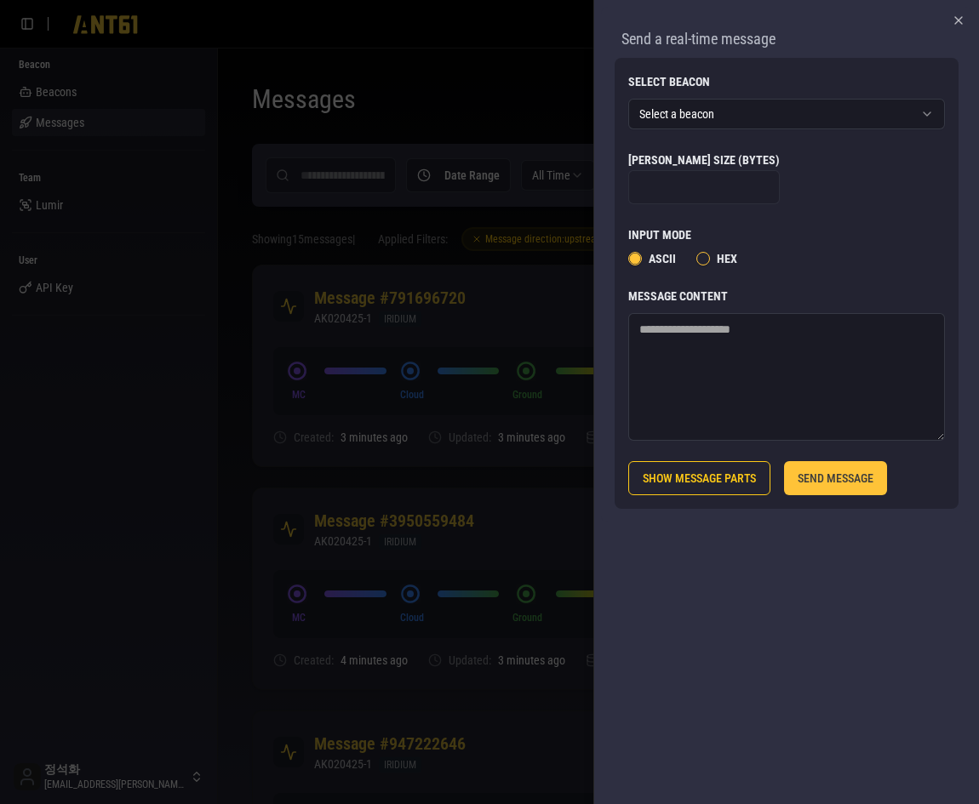
click at [724, 352] on textarea "Message Content" at bounding box center [786, 377] width 317 height 128
type textarea "****"
click at [762, 463] on button "SHOW MESSAGE PARTS" at bounding box center [699, 478] width 142 height 34
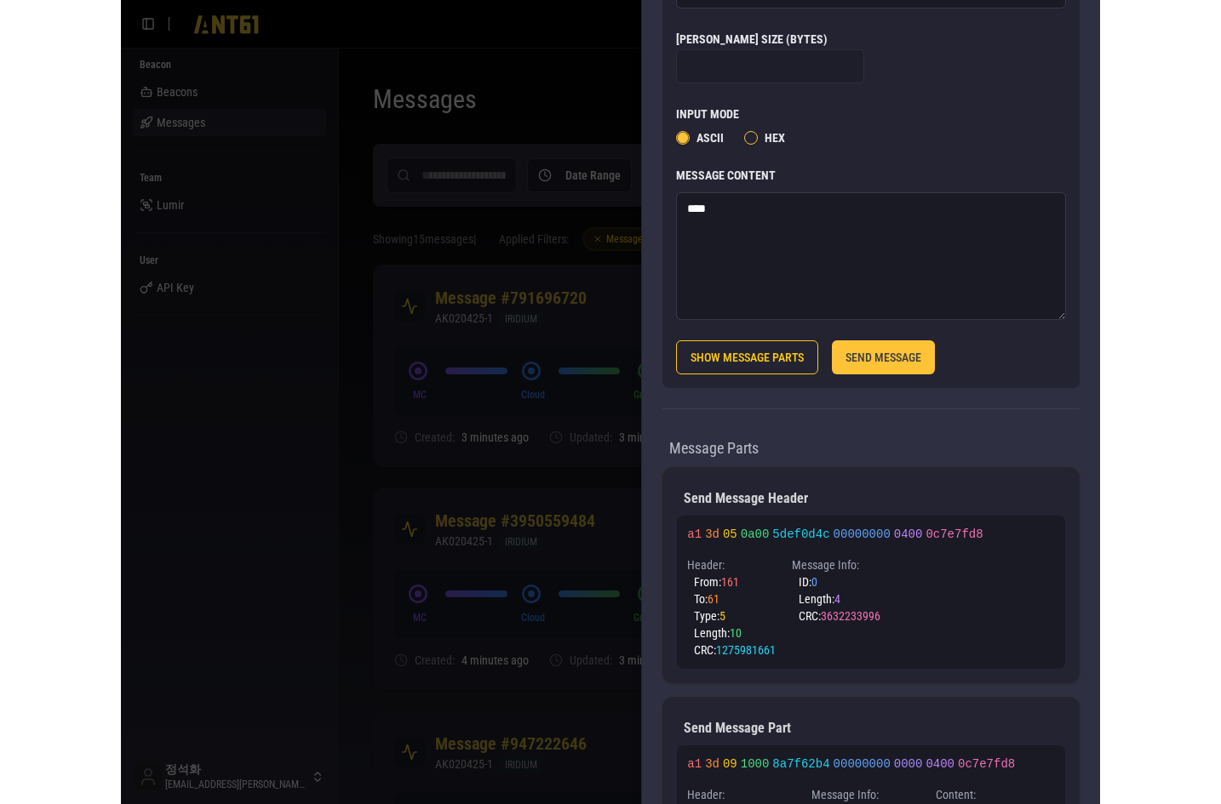
scroll to position [284, 0]
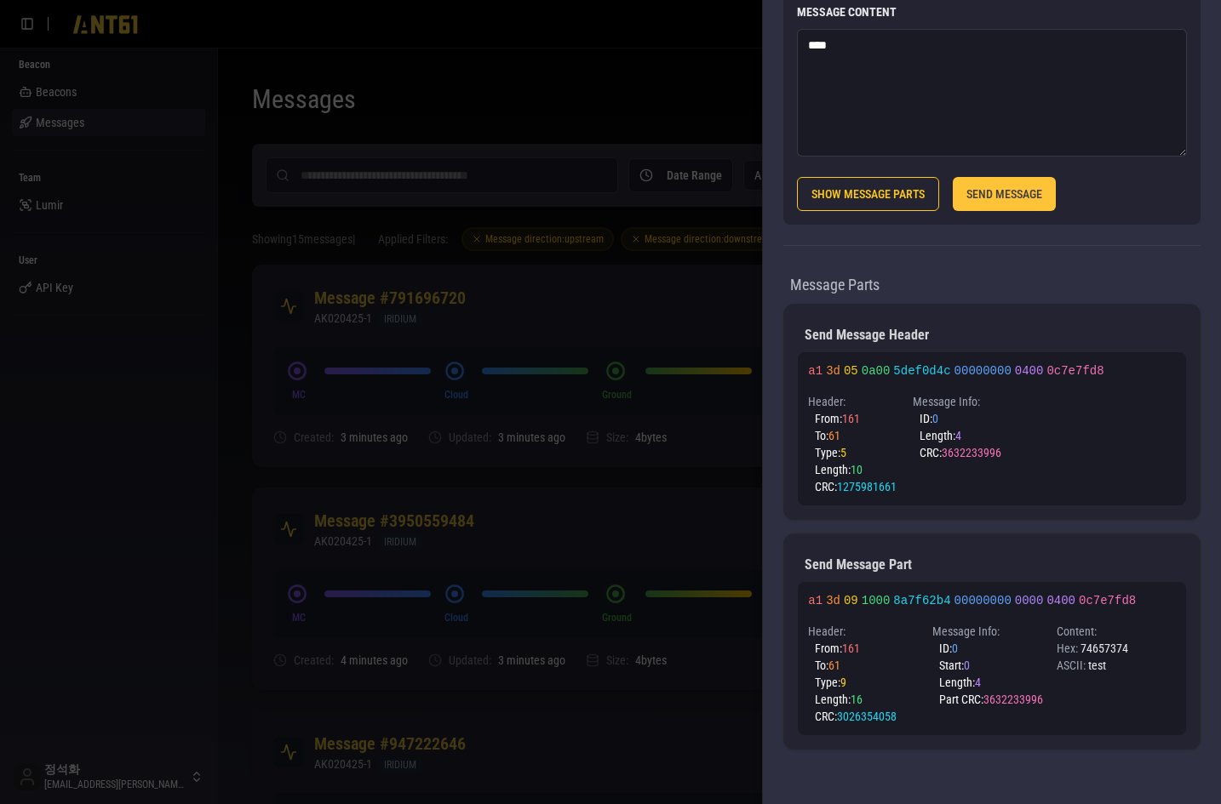
click at [618, 311] on div at bounding box center [610, 402] width 1221 height 804
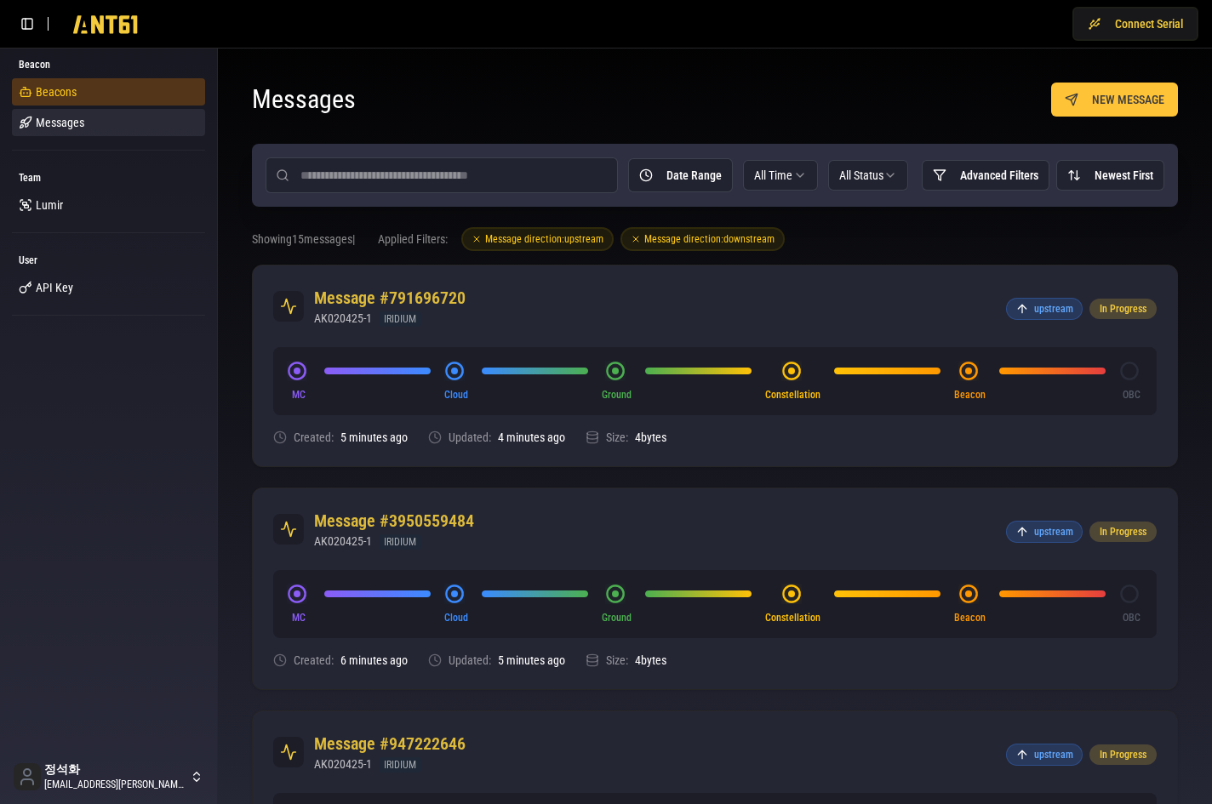
click at [96, 91] on link "Beacons" at bounding box center [108, 91] width 193 height 27
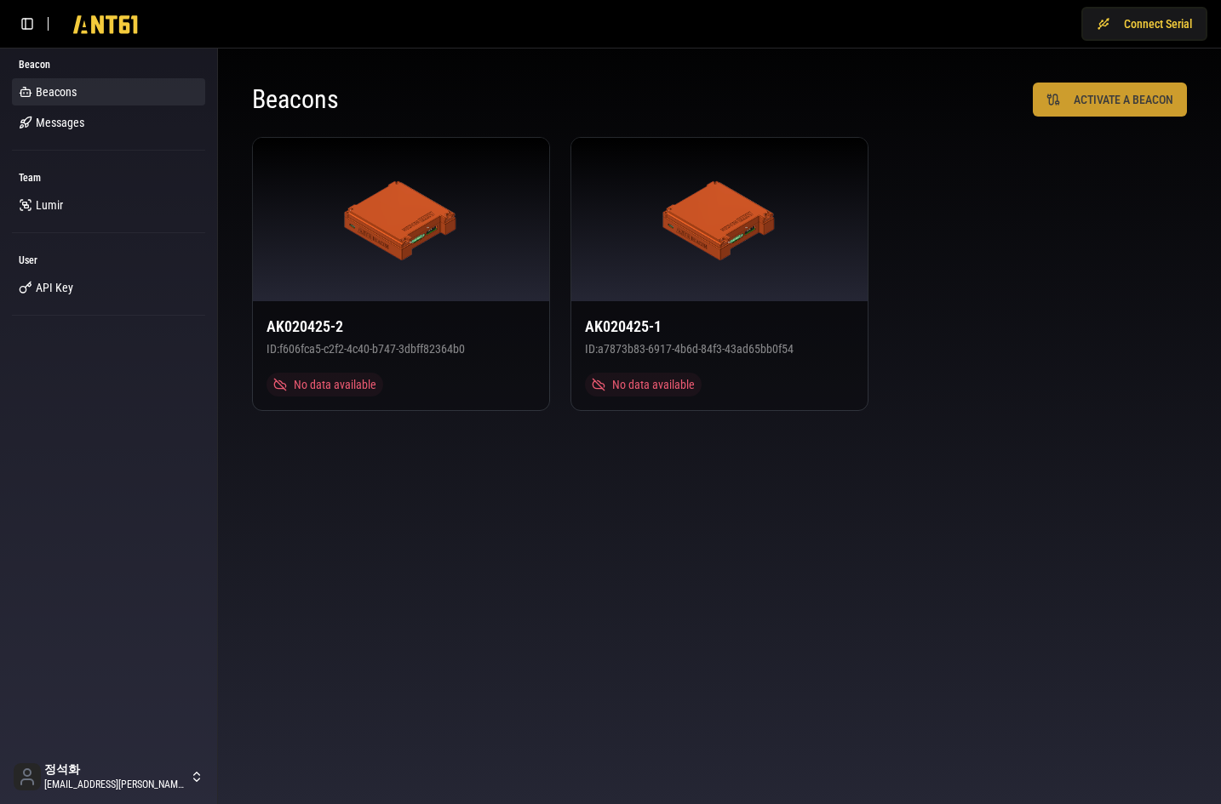
click at [978, 93] on button "ACTIVATE A BEACON" at bounding box center [1110, 100] width 154 height 34
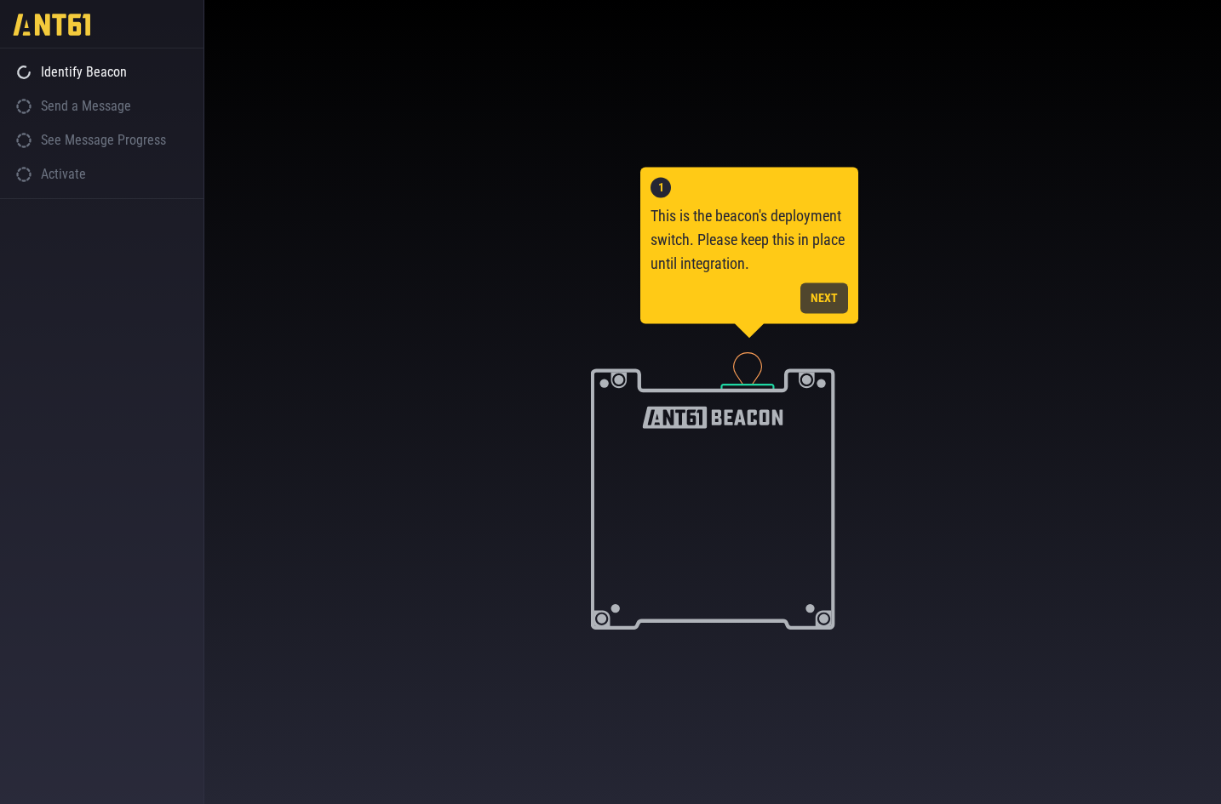
click at [840, 292] on button "NEXT" at bounding box center [824, 298] width 48 height 31
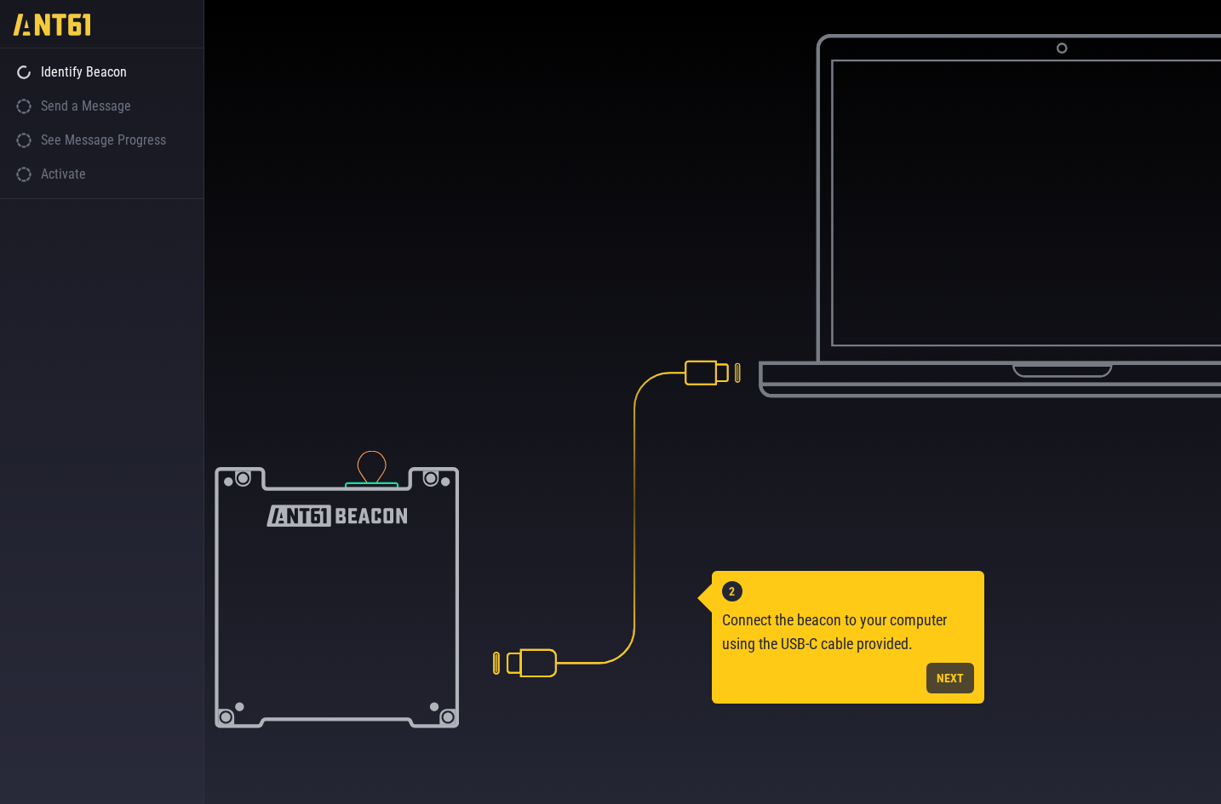
click at [949, 682] on button "NEXT" at bounding box center [950, 678] width 48 height 31
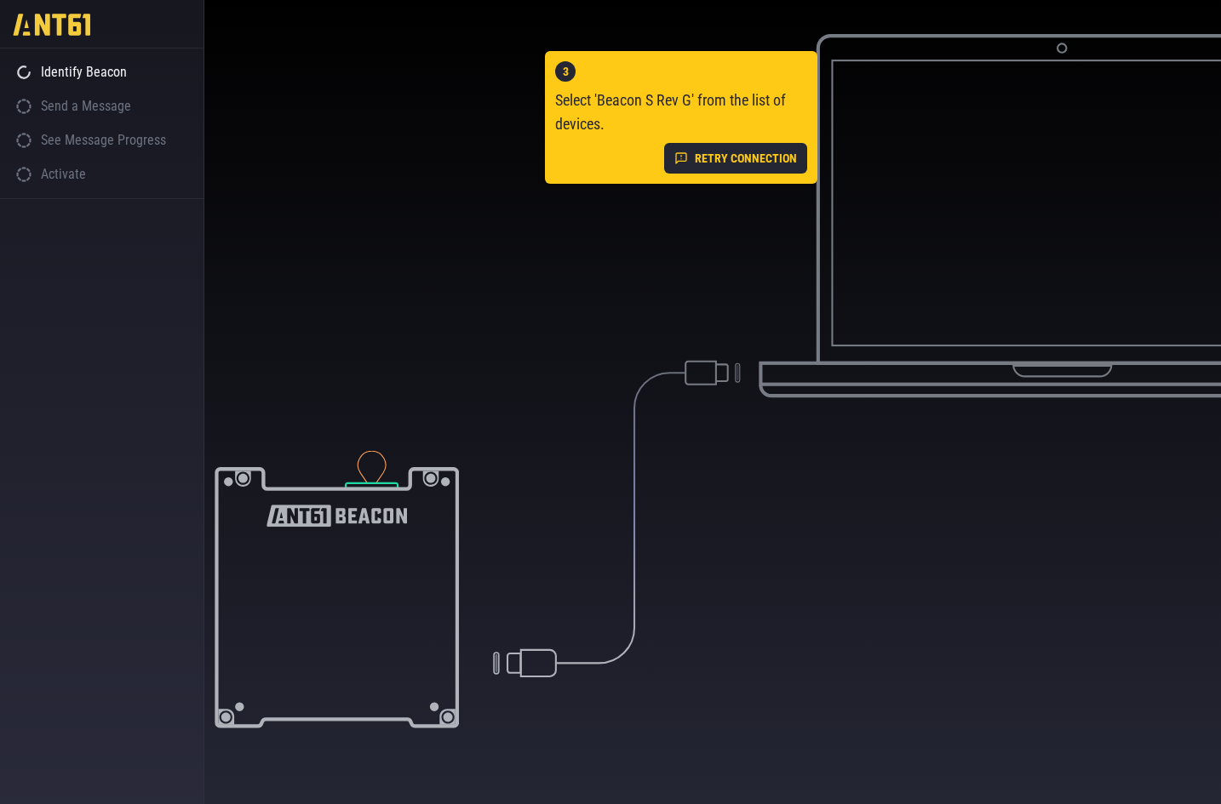
click at [55, 56] on div "Identify Beacon" at bounding box center [101, 72] width 203 height 34
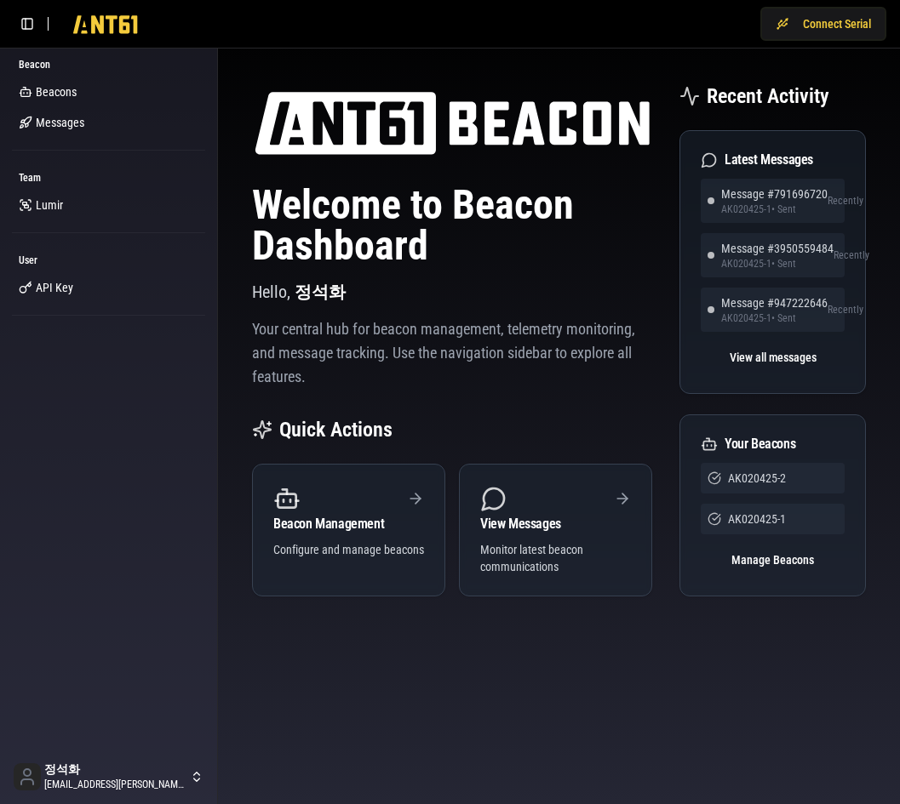
click at [621, 50] on div "Welcome to Beacon Dashboard Hello, [PERSON_NAME] Your central hub for beacon ma…" at bounding box center [559, 360] width 682 height 623
click at [820, 24] on button "Connect Serial" at bounding box center [823, 24] width 126 height 34
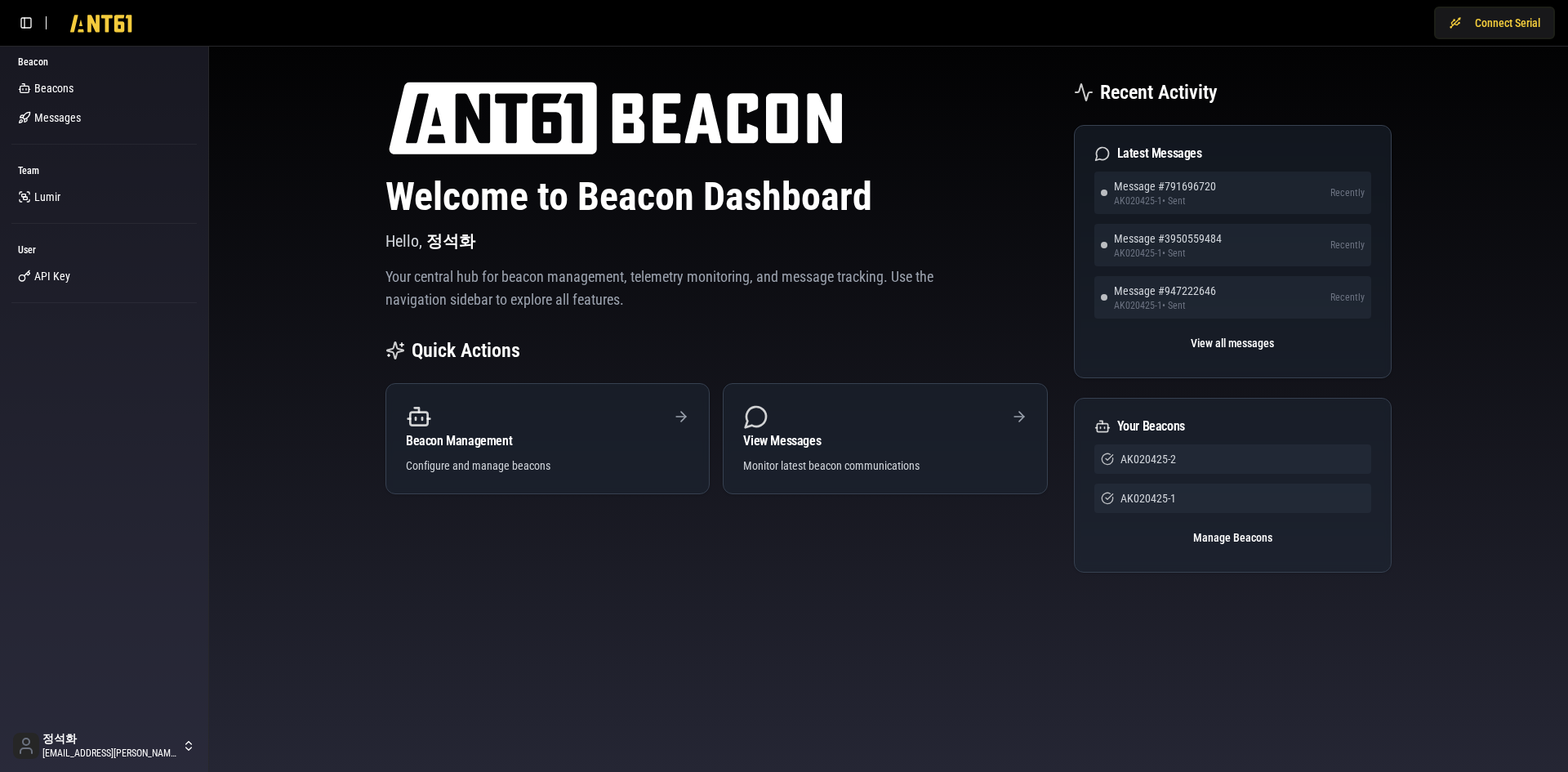
click at [863, 638] on div "Welcome to Beacon Dashboard Hello, [PERSON_NAME] Your central hub for beacon ma…" at bounding box center [889, 346] width 1360 height 598
click at [863, 32] on button "Connect Serial" at bounding box center [1495, 23] width 121 height 33
click at [99, 124] on link "Messages" at bounding box center [104, 117] width 185 height 26
